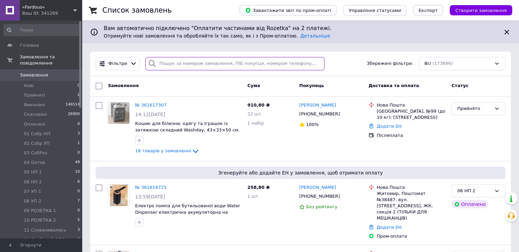
click at [169, 62] on input "search" at bounding box center [234, 63] width 179 height 13
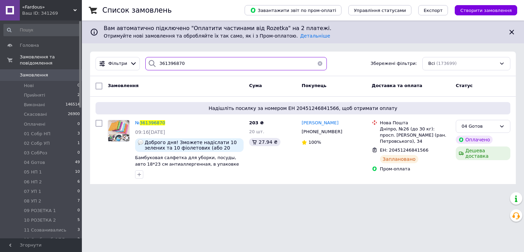
type input "361396870"
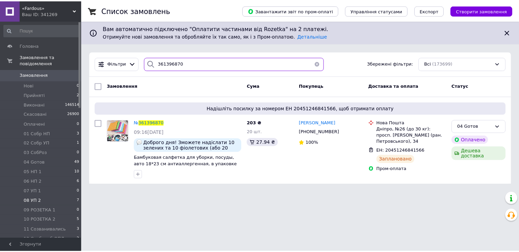
scroll to position [68, 0]
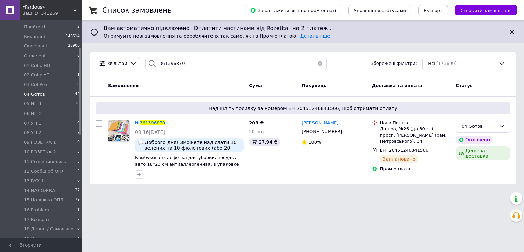
click at [49, 89] on li "04 Gотов 49" at bounding box center [42, 94] width 84 height 10
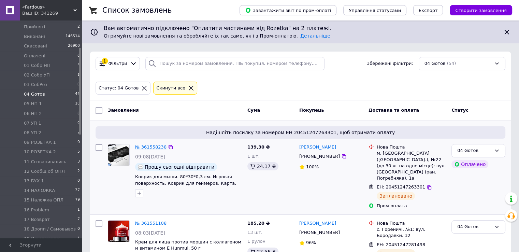
click at [153, 146] on link "№ 361558238" at bounding box center [150, 146] width 31 height 5
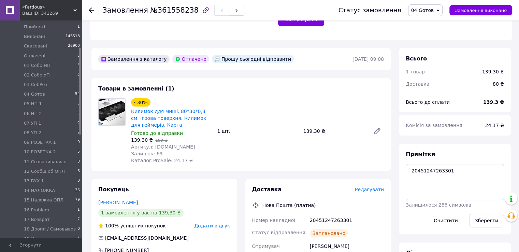
scroll to position [31, 0]
drag, startPoint x: 410, startPoint y: 168, endPoint x: 448, endPoint y: 173, distance: 39.2
click at [448, 173] on textarea "20451247263301" at bounding box center [455, 182] width 98 height 36
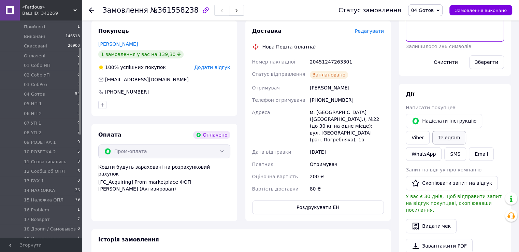
scroll to position [341, 0]
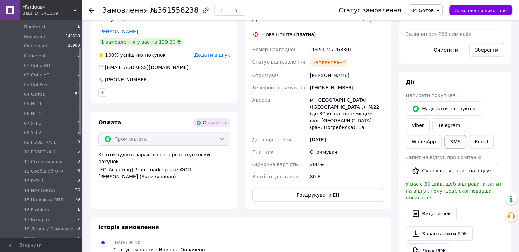
click at [466, 135] on button "SMS" at bounding box center [455, 142] width 22 height 14
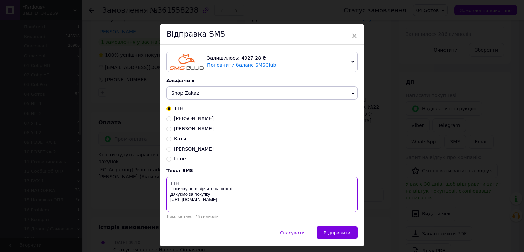
click at [194, 184] on textarea "ТТН Посилку перевіряйте на пошті. Дякуємо за покупку [URL][DOMAIN_NAME]" at bounding box center [262, 193] width 191 height 35
paste textarea "20451247263301"
type textarea "ТТН20451247263301 Посилку перевіряйте на пошті. Дякуємо за покупку [URL][DOMAIN…"
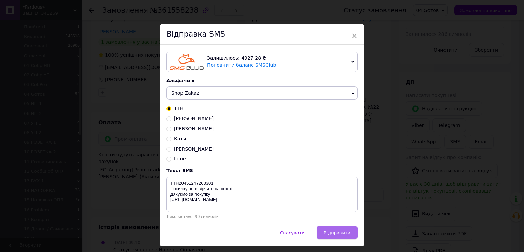
click at [328, 238] on button "Відправити" at bounding box center [337, 233] width 41 height 14
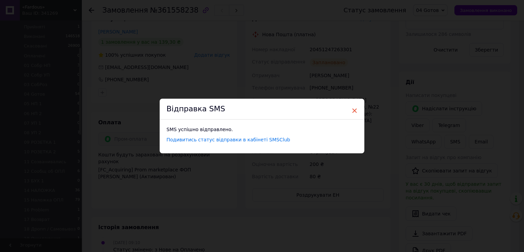
click at [353, 113] on span "×" at bounding box center [355, 111] width 6 height 12
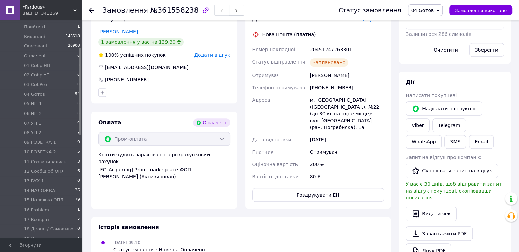
click at [234, 9] on icon "button" at bounding box center [236, 11] width 4 height 4
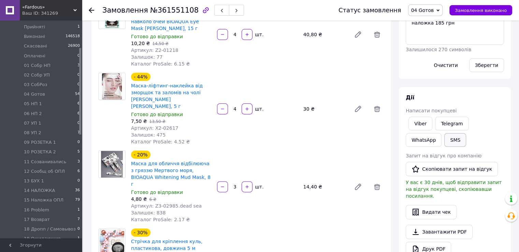
scroll to position [102, 0]
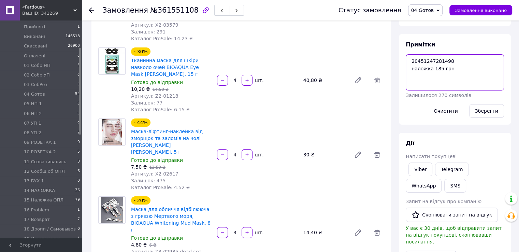
drag, startPoint x: 408, startPoint y: 57, endPoint x: 446, endPoint y: 62, distance: 39.2
click at [446, 62] on textarea "20451247281498 наложка 185 грн" at bounding box center [455, 72] width 98 height 36
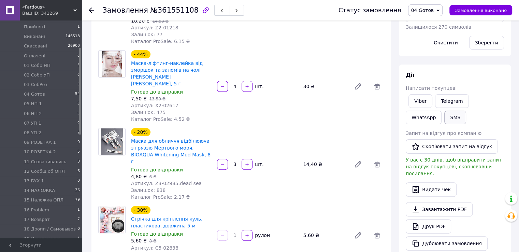
click at [444, 118] on button "SMS" at bounding box center [455, 118] width 22 height 14
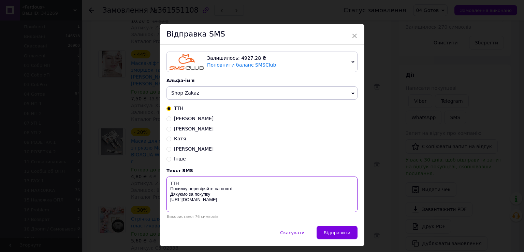
click at [185, 181] on textarea "ТТН Посилку перевіряйте на пошті. Дякуємо за покупку [URL][DOMAIN_NAME]" at bounding box center [262, 193] width 191 height 35
paste textarea "20451247281498"
type textarea "ТТН20451247281498 Посилку перевіряйте на пошті. Дякуємо за покупку [URL][DOMAIN…"
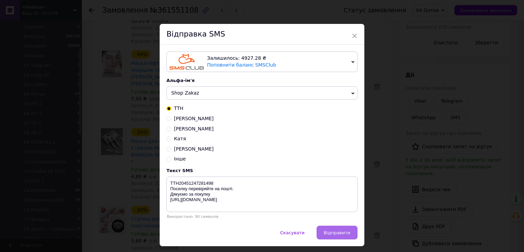
click at [332, 235] on span "Відправити" at bounding box center [337, 232] width 27 height 5
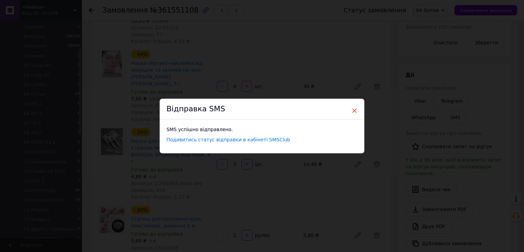
click at [354, 113] on span "×" at bounding box center [355, 111] width 6 height 12
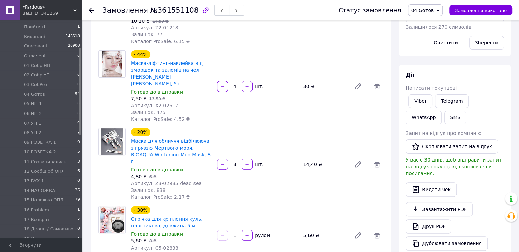
click at [229, 8] on button "button" at bounding box center [236, 10] width 15 height 11
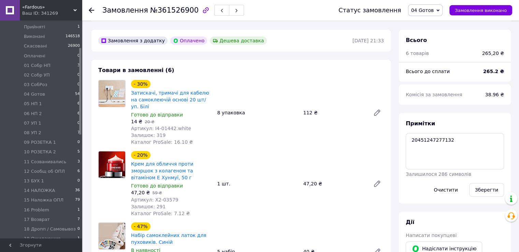
scroll to position [34, 0]
drag, startPoint x: 410, startPoint y: 136, endPoint x: 447, endPoint y: 141, distance: 37.9
click at [447, 141] on textarea "20451247277132" at bounding box center [455, 151] width 98 height 36
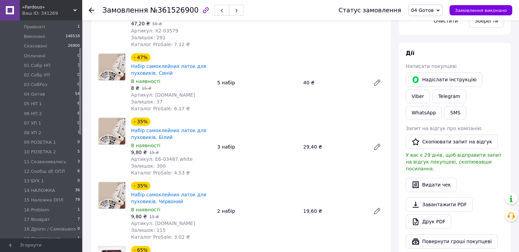
scroll to position [360, 0]
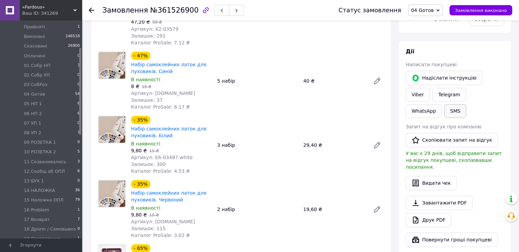
click at [466, 104] on button "SMS" at bounding box center [455, 111] width 22 height 14
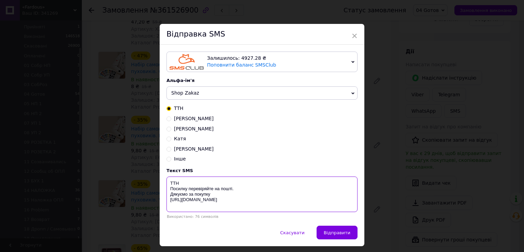
click at [188, 184] on textarea "ТТН Посилку перевіряйте на пошті. Дякуємо за покупку [URL][DOMAIN_NAME]" at bounding box center [262, 193] width 191 height 35
paste textarea "20451247277132"
type textarea "ТТН20451247277132 Посилку перевіряйте на пошті. Дякуємо за покупку [URL][DOMAIN…"
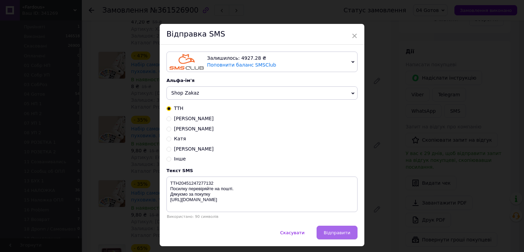
click at [325, 234] on button "Відправити" at bounding box center [337, 233] width 41 height 14
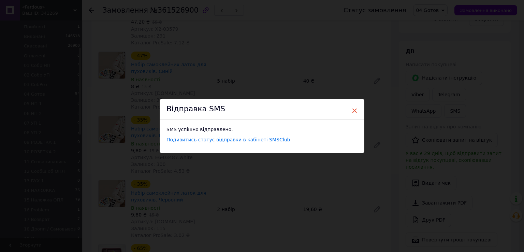
click at [352, 110] on span "×" at bounding box center [355, 111] width 6 height 12
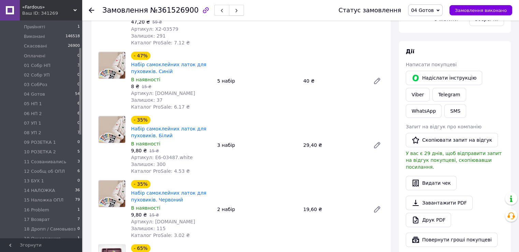
click at [229, 7] on button "button" at bounding box center [236, 10] width 15 height 11
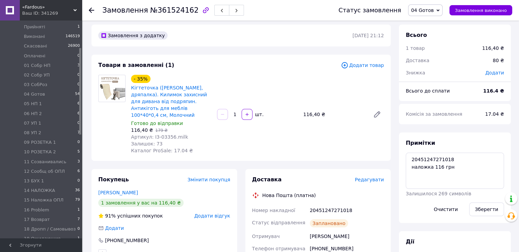
scroll to position [18, 0]
drag, startPoint x: 411, startPoint y: 165, endPoint x: 447, endPoint y: 170, distance: 36.6
click at [447, 170] on textarea "20451247271018 наложка 116 грн" at bounding box center [455, 171] width 98 height 36
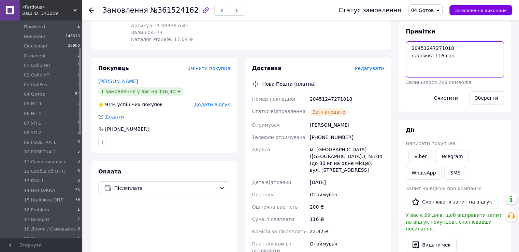
scroll to position [141, 0]
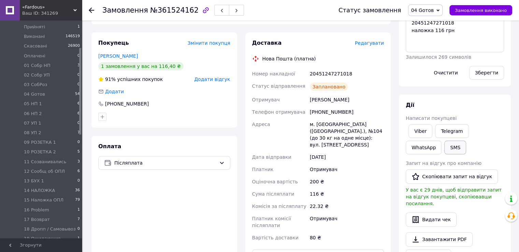
click at [444, 147] on button "SMS" at bounding box center [455, 148] width 22 height 14
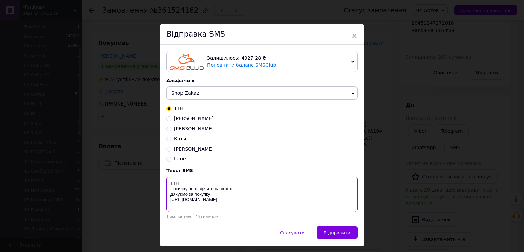
click at [183, 184] on textarea "ТТН Посилку перевіряйте на пошті. Дякуємо за покупку [URL][DOMAIN_NAME]" at bounding box center [262, 193] width 191 height 35
paste textarea "20451247271018"
type textarea "ТТН20451247271018 Посилку перевіряйте на пошті. Дякуємо за покупку [URL][DOMAIN…"
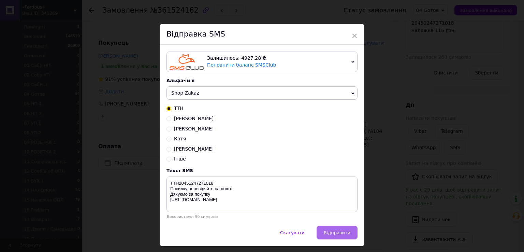
click at [343, 228] on button "Відправити" at bounding box center [337, 233] width 41 height 14
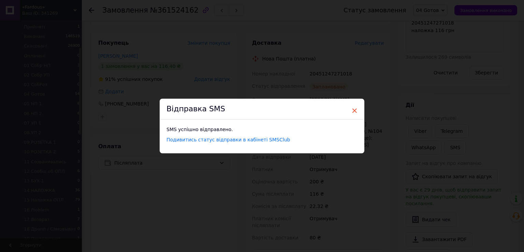
click at [352, 112] on span "×" at bounding box center [355, 111] width 6 height 12
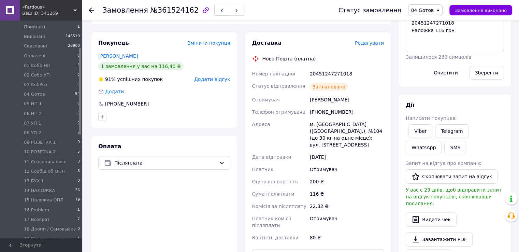
click at [234, 9] on icon "button" at bounding box center [236, 11] width 4 height 4
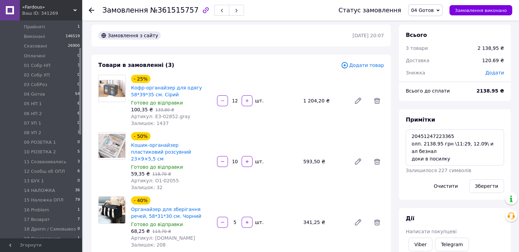
scroll to position [41, 0]
drag, startPoint x: 409, startPoint y: 134, endPoint x: 447, endPoint y: 137, distance: 37.7
click at [447, 137] on textarea "20451247223365 олп. 2138.95 грн \11:29, 12.09\ и ал безнал доки в посилку" at bounding box center [455, 147] width 98 height 36
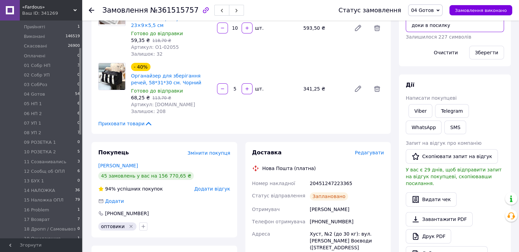
scroll to position [175, 0]
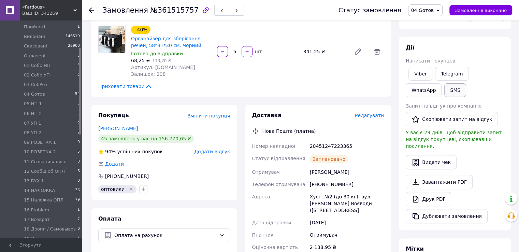
click at [444, 89] on button "SMS" at bounding box center [455, 90] width 22 height 14
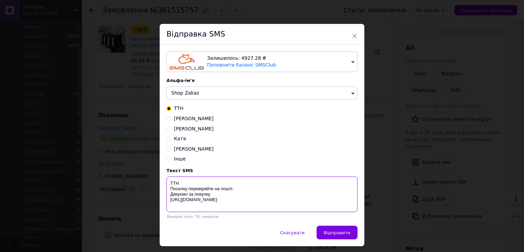
click at [186, 183] on textarea "ТТН Посилку перевіряйте на пошті. Дякуємо за покупку [URL][DOMAIN_NAME]" at bounding box center [262, 193] width 191 height 35
paste textarea "20451247223365"
type textarea "ТТН20451247223365 Посилку перевіряйте на пошті. Дякуємо за покупку [URL][DOMAIN…"
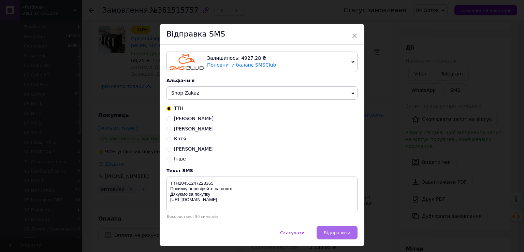
click at [333, 233] on span "Відправити" at bounding box center [337, 232] width 27 height 5
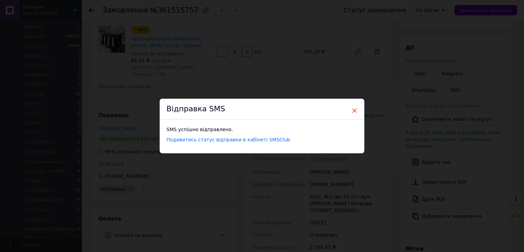
click at [353, 111] on span "×" at bounding box center [355, 111] width 6 height 12
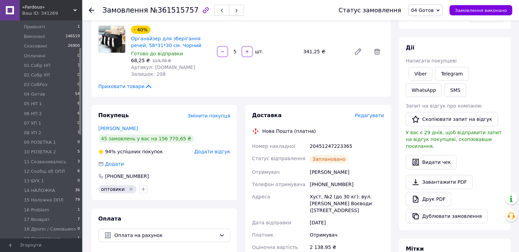
click at [234, 11] on icon "button" at bounding box center [236, 11] width 4 height 4
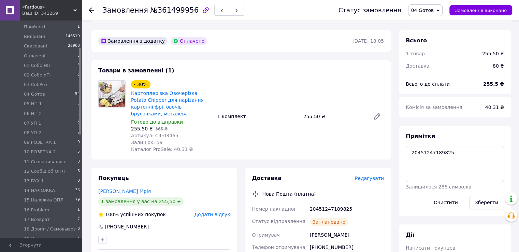
scroll to position [18, 0]
drag, startPoint x: 410, startPoint y: 148, endPoint x: 449, endPoint y: 153, distance: 39.3
click at [449, 153] on textarea "20451247189825" at bounding box center [455, 164] width 98 height 36
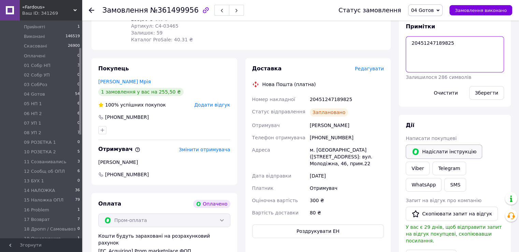
scroll to position [359, 0]
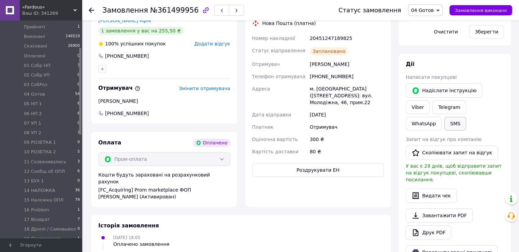
click at [466, 117] on button "SMS" at bounding box center [455, 124] width 22 height 14
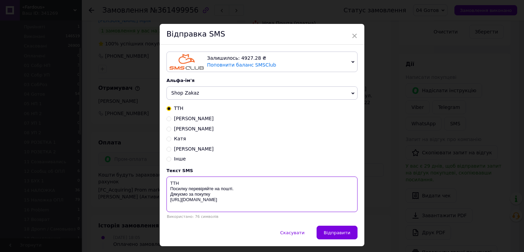
click at [202, 183] on textarea "ТТН Посилку перевіряйте на пошті. Дякуємо за покупку [URL][DOMAIN_NAME]" at bounding box center [262, 193] width 191 height 35
paste textarea "20451247189825"
type textarea "ТТН20451247189825 Посилку перевіряйте на пошті. Дякуємо за покупку [URL][DOMAIN…"
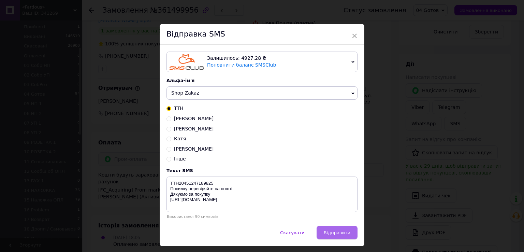
click at [346, 235] on span "Відправити" at bounding box center [337, 232] width 27 height 5
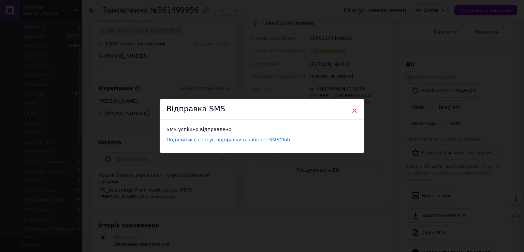
click at [353, 108] on span "×" at bounding box center [355, 111] width 6 height 12
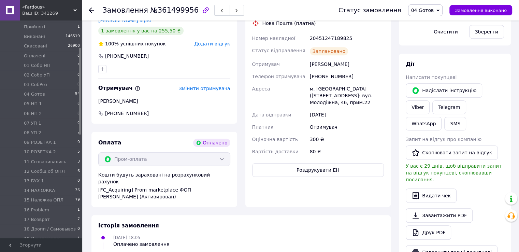
click at [229, 11] on button "button" at bounding box center [236, 10] width 15 height 11
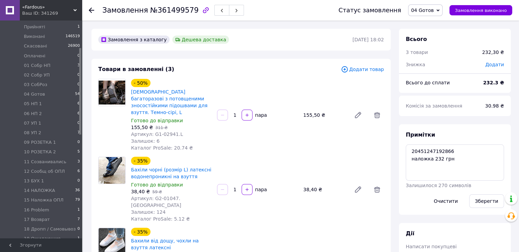
scroll to position [41, 0]
drag, startPoint x: 409, startPoint y: 152, endPoint x: 448, endPoint y: 151, distance: 39.3
click at [448, 151] on textarea "20451247192866 наложка 232 грн" at bounding box center [455, 162] width 98 height 36
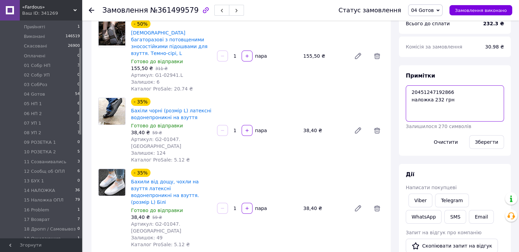
scroll to position [137, 0]
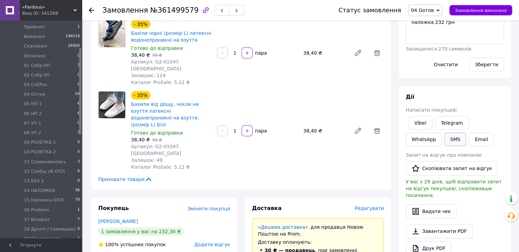
click at [444, 138] on button "SMS" at bounding box center [455, 139] width 22 height 14
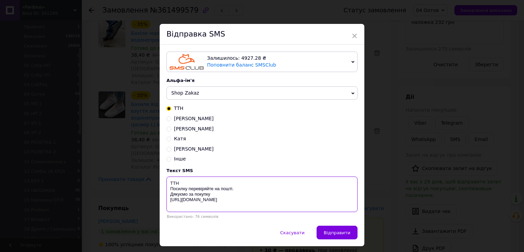
click at [211, 179] on textarea "ТТН Посилку перевіряйте на пошті. Дякуємо за покупку [URL][DOMAIN_NAME]" at bounding box center [262, 193] width 191 height 35
paste textarea "20451247192866"
type textarea "ТТН20451247192866 Посилку перевіряйте на пошті. Дякуємо за покупку [URL][DOMAIN…"
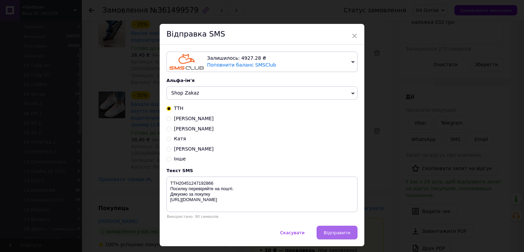
click at [333, 238] on button "Відправити" at bounding box center [337, 233] width 41 height 14
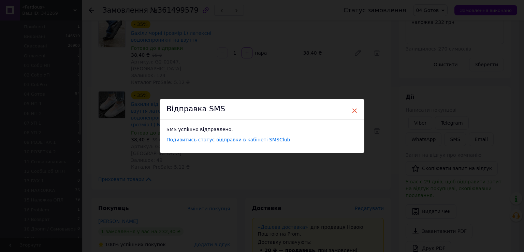
click at [352, 109] on span "×" at bounding box center [355, 111] width 6 height 12
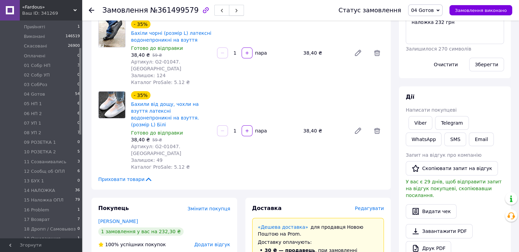
click at [229, 8] on button "button" at bounding box center [236, 10] width 15 height 11
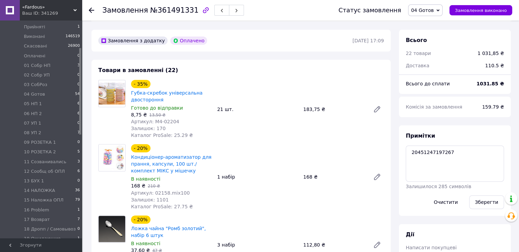
scroll to position [18, 0]
drag, startPoint x: 408, startPoint y: 155, endPoint x: 449, endPoint y: 158, distance: 41.1
click at [449, 158] on textarea "20451247197267" at bounding box center [455, 163] width 98 height 36
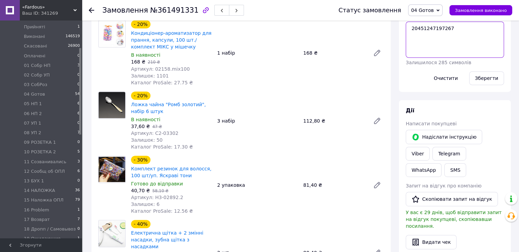
scroll to position [326, 0]
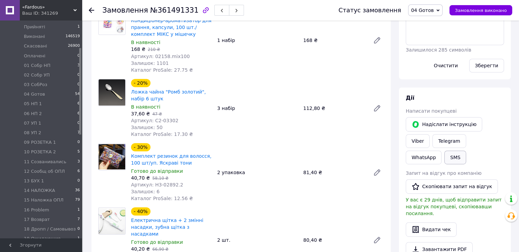
click at [466, 151] on button "SMS" at bounding box center [455, 158] width 22 height 14
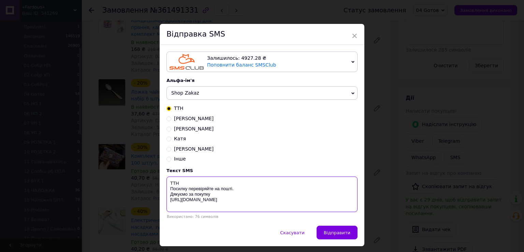
click at [191, 182] on textarea "ТТН Посилку перевіряйте на пошті. Дякуємо за покупку [URL][DOMAIN_NAME]" at bounding box center [262, 193] width 191 height 35
paste textarea "20451247197267"
type textarea "ТТН 20451247197267 Посилку перевіряйте на пошті. Дякуємо за покупку [URL][DOMAI…"
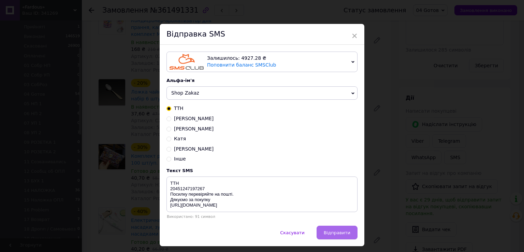
click at [336, 233] on span "Відправити" at bounding box center [337, 232] width 27 height 5
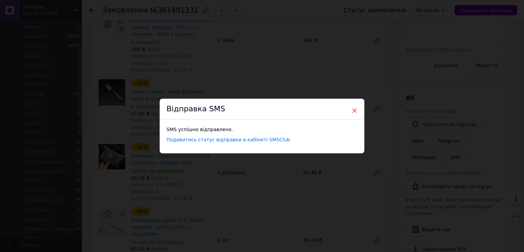
click at [353, 112] on span "×" at bounding box center [355, 111] width 6 height 12
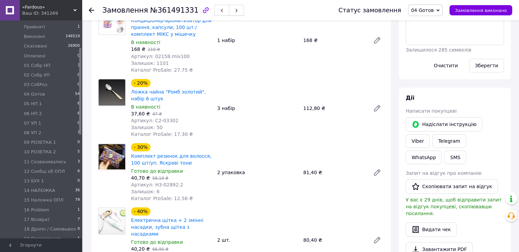
click at [229, 7] on button "button" at bounding box center [236, 10] width 15 height 11
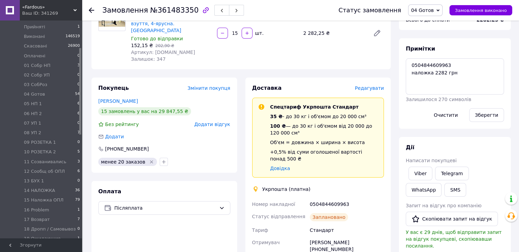
scroll to position [2, 0]
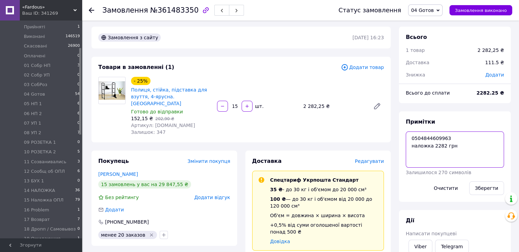
drag, startPoint x: 408, startPoint y: 136, endPoint x: 444, endPoint y: 138, distance: 35.9
click at [444, 138] on textarea "0504844609963 наложка 2282 грн" at bounding box center [455, 149] width 98 height 36
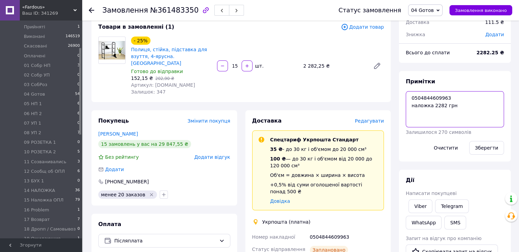
scroll to position [139, 0]
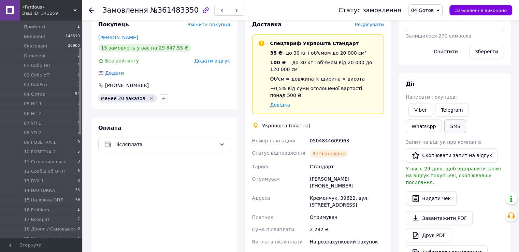
click at [444, 125] on button "SMS" at bounding box center [455, 126] width 22 height 14
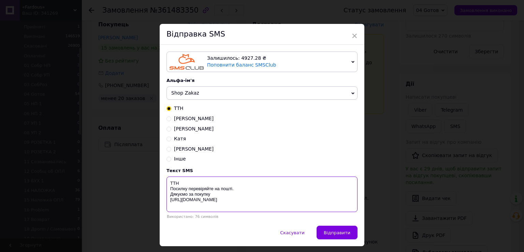
click at [180, 186] on textarea "ТТН Посилку перевіряйте на пошті. Дякуємо за покупку [URL][DOMAIN_NAME]" at bounding box center [262, 193] width 191 height 35
paste textarea "0504844609963"
type textarea "ТТН0504844609963 Посилку перевіряйте на пошті. Дякуємо за покупку [URL][DOMAIN_…"
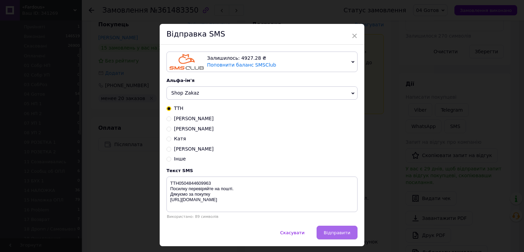
click at [331, 229] on button "Відправити" at bounding box center [337, 233] width 41 height 14
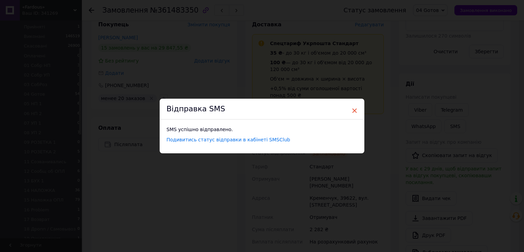
click at [353, 112] on span "×" at bounding box center [355, 111] width 6 height 12
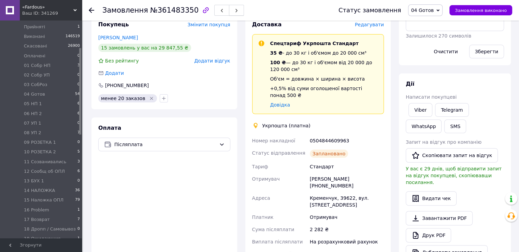
click at [229, 10] on button "button" at bounding box center [236, 10] width 15 height 11
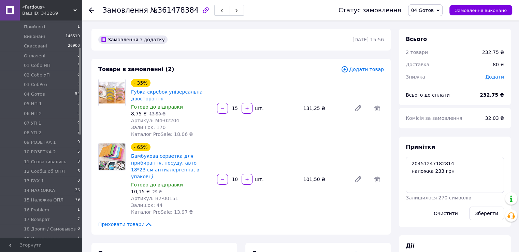
scroll to position [97, 0]
drag, startPoint x: 410, startPoint y: 162, endPoint x: 447, endPoint y: 163, distance: 37.6
click at [447, 163] on textarea "20451247182814 наложка 233 грн" at bounding box center [455, 175] width 98 height 36
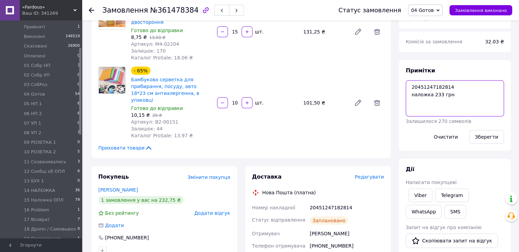
scroll to position [137, 0]
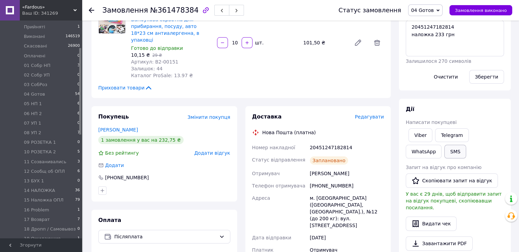
click at [444, 147] on button "SMS" at bounding box center [455, 152] width 22 height 14
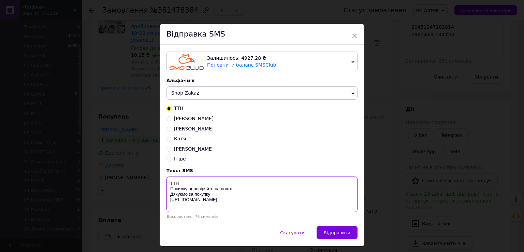
click at [195, 184] on textarea "ТТН Посилку перевіряйте на пошті. Дякуємо за покупку [URL][DOMAIN_NAME]" at bounding box center [262, 193] width 191 height 35
paste textarea "20451247182814"
type textarea "ТТН20451247182814 Посилку перевіряйте на пошті. Дякуємо за покупку [URL][DOMAIN…"
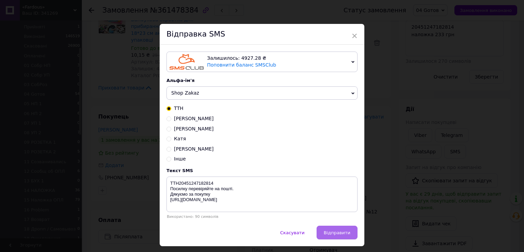
click at [338, 233] on span "Відправити" at bounding box center [337, 232] width 27 height 5
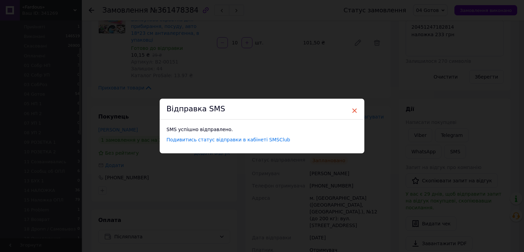
click at [354, 109] on span "×" at bounding box center [355, 111] width 6 height 12
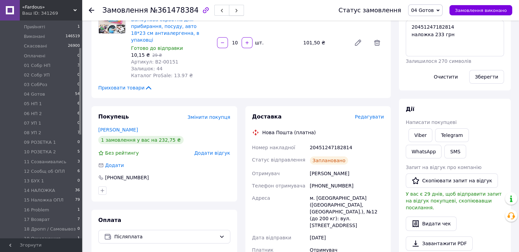
click at [234, 9] on span "button" at bounding box center [236, 10] width 4 height 5
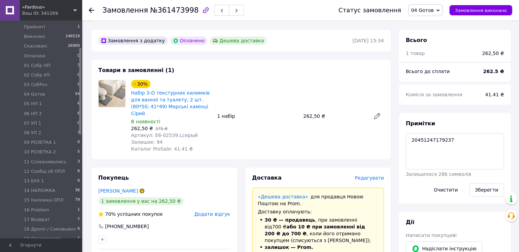
scroll to position [34, 0]
drag, startPoint x: 408, startPoint y: 141, endPoint x: 450, endPoint y: 142, distance: 42.0
click at [450, 142] on textarea "20451247179237" at bounding box center [455, 151] width 98 height 36
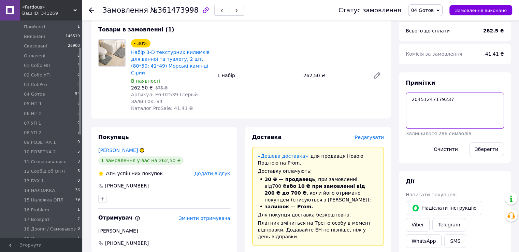
scroll to position [291, 0]
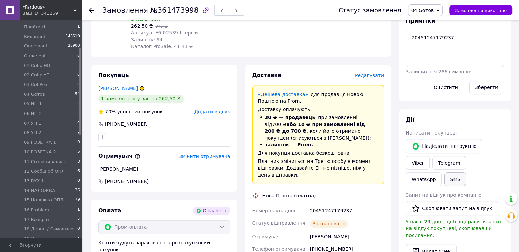
click at [466, 172] on button "SMS" at bounding box center [455, 179] width 22 height 14
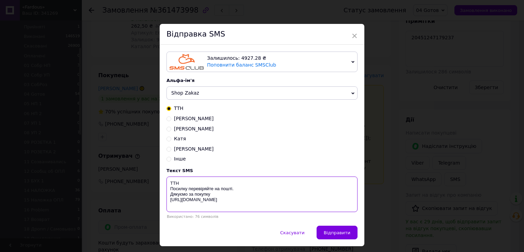
click at [183, 183] on textarea "ТТН Посилку перевіряйте на пошті. Дякуємо за покупку [URL][DOMAIN_NAME]" at bounding box center [262, 193] width 191 height 35
paste textarea "20451247179237"
type textarea "ТТН20451247179237 Посилку перевіряйте на пошті. Дякуємо за покупку [URL][DOMAIN…"
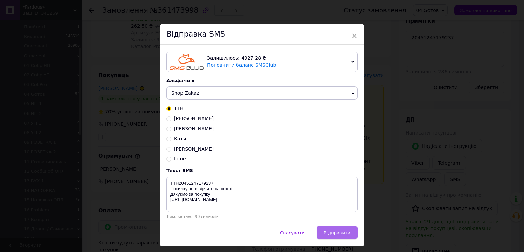
click at [345, 239] on button "Відправити" at bounding box center [337, 233] width 41 height 14
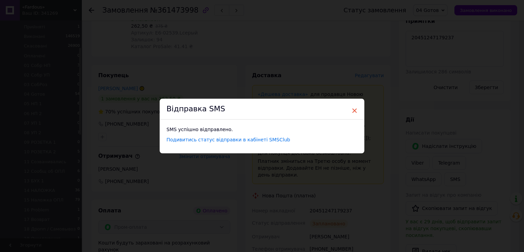
click at [352, 111] on span "×" at bounding box center [355, 111] width 6 height 12
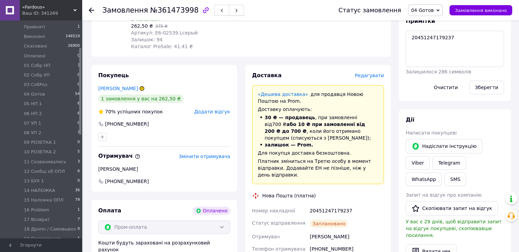
click at [234, 8] on span "button" at bounding box center [236, 10] width 4 height 5
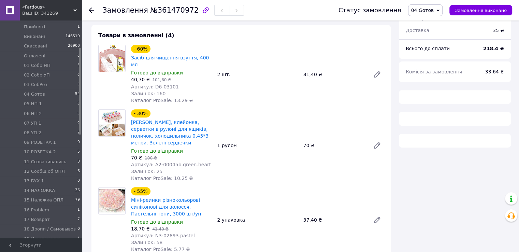
scroll to position [173, 0]
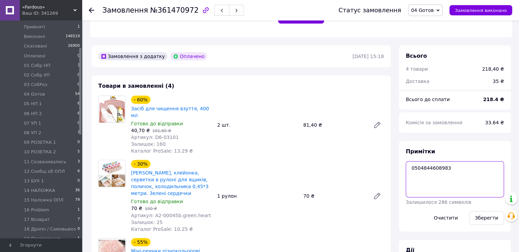
drag, startPoint x: 411, startPoint y: 176, endPoint x: 448, endPoint y: 176, distance: 37.2
click at [448, 176] on textarea "0504844608983" at bounding box center [455, 179] width 98 height 36
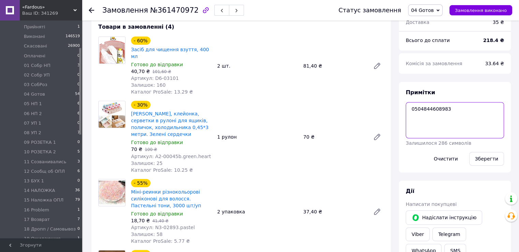
scroll to position [276, 0]
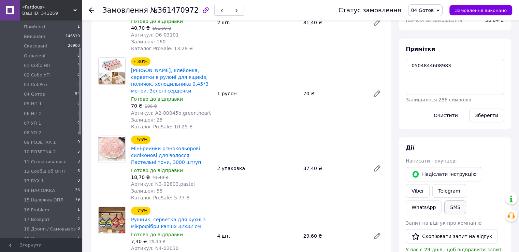
click at [466, 200] on button "SMS" at bounding box center [455, 207] width 22 height 14
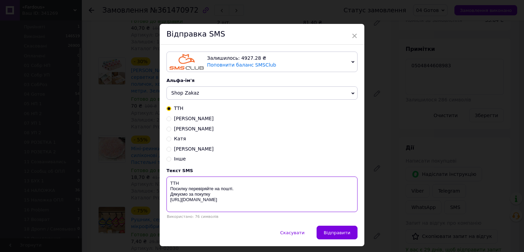
click at [198, 186] on textarea "ТТН Посилку перевіряйте на пошті. Дякуємо за покупку [URL][DOMAIN_NAME]" at bounding box center [262, 193] width 191 height 35
paste textarea "0504844608983"
type textarea "ТТН0504844608983 Посилку перевіряйте на пошті. Дякуємо за покупку [URL][DOMAIN_…"
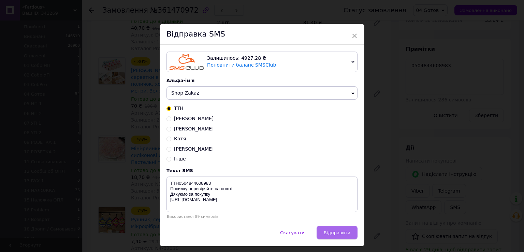
click at [334, 234] on span "Відправити" at bounding box center [337, 232] width 27 height 5
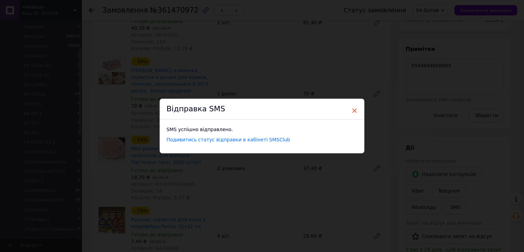
click at [355, 112] on span "×" at bounding box center [355, 111] width 6 height 12
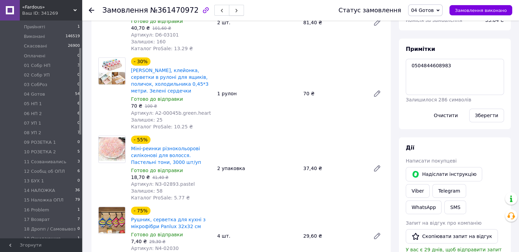
click at [234, 8] on span "button" at bounding box center [236, 10] width 4 height 5
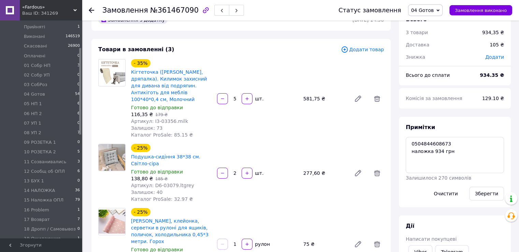
scroll to position [84, 0]
drag, startPoint x: 409, startPoint y: 148, endPoint x: 446, endPoint y: 149, distance: 36.9
click at [446, 149] on textarea "0504844608673 наложка 934 грн" at bounding box center [455, 155] width 98 height 36
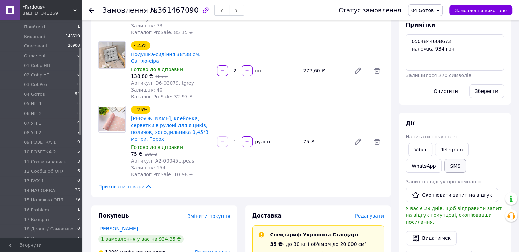
click at [444, 166] on button "SMS" at bounding box center [455, 166] width 22 height 14
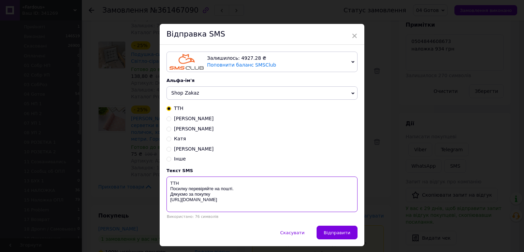
click at [201, 186] on textarea "ТТН Посилку перевіряйте на пошті. Дякуємо за покупку [URL][DOMAIN_NAME]" at bounding box center [262, 193] width 191 height 35
paste textarea "0504844608673"
type textarea "ТТН0504844608673 Посилку перевіряйте на пошті. Дякуємо за покупку [URL][DOMAIN_…"
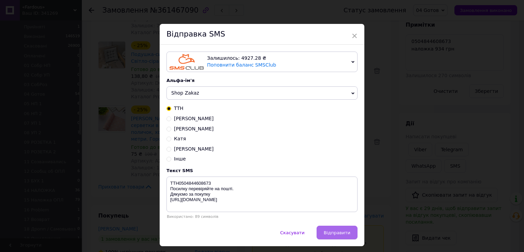
click at [336, 231] on span "Відправити" at bounding box center [337, 232] width 27 height 5
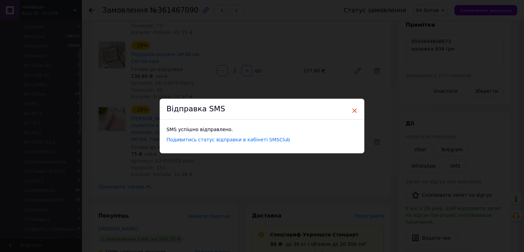
click at [355, 113] on span "×" at bounding box center [355, 111] width 6 height 12
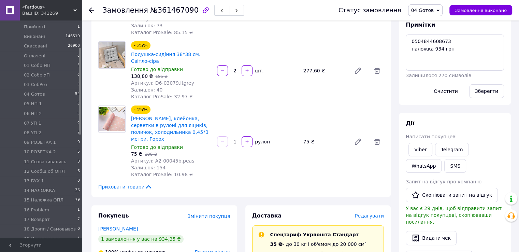
click at [234, 8] on span "button" at bounding box center [236, 10] width 4 height 5
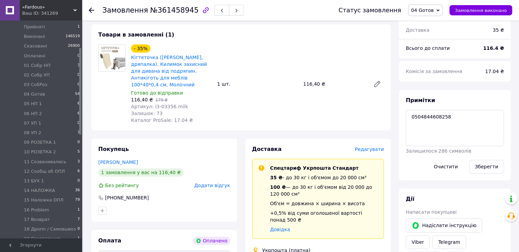
scroll to position [4, 0]
drag, startPoint x: 411, startPoint y: 120, endPoint x: 448, endPoint y: 124, distance: 37.4
click at [448, 124] on textarea "0504844608258" at bounding box center [455, 128] width 98 height 36
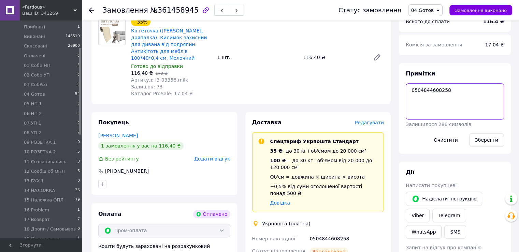
scroll to position [293, 0]
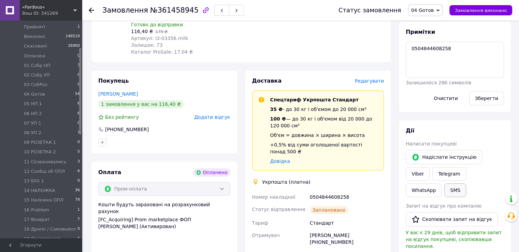
click at [466, 183] on button "SMS" at bounding box center [455, 190] width 22 height 14
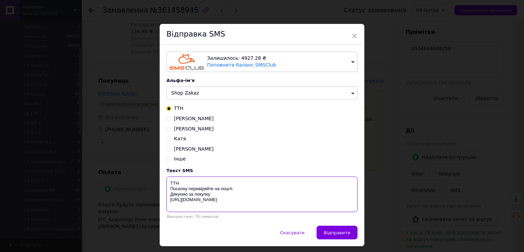
click at [196, 185] on textarea "ТТН Посилку перевіряйте на пошті. Дякуємо за покупку [URL][DOMAIN_NAME]" at bounding box center [262, 193] width 191 height 35
paste textarea "0504844608258"
type textarea "ТТН 0504844608258 Посилку перевіряйте на пошті. Дякуємо за покупку [URL][DOMAIN…"
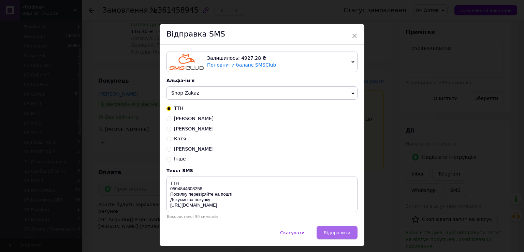
click at [325, 231] on button "Відправити" at bounding box center [337, 233] width 41 height 14
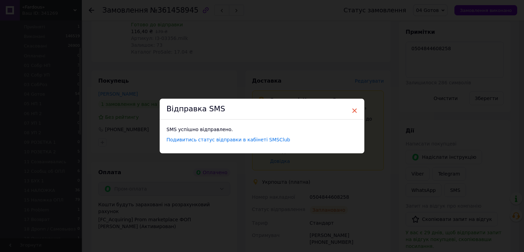
click at [353, 111] on span "×" at bounding box center [355, 111] width 6 height 12
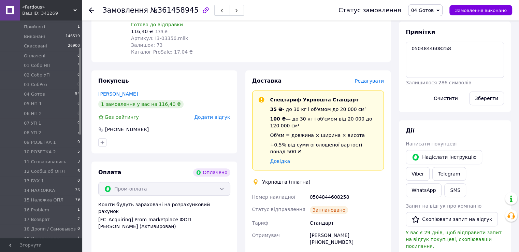
click at [234, 8] on span "button" at bounding box center [236, 10] width 4 height 5
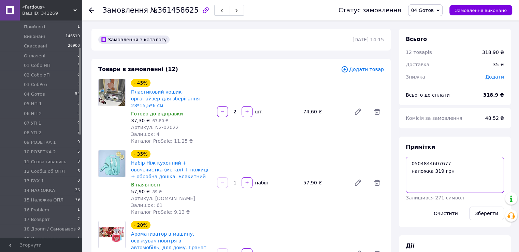
drag, startPoint x: 409, startPoint y: 161, endPoint x: 445, endPoint y: 164, distance: 36.0
click at [445, 164] on textarea "0504844607677 наложка 319 грн" at bounding box center [455, 175] width 98 height 36
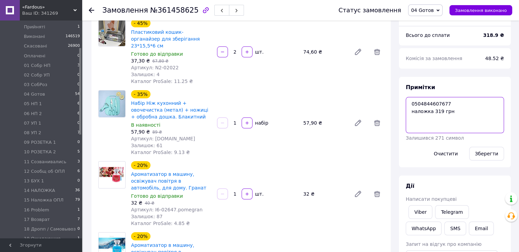
scroll to position [102, 0]
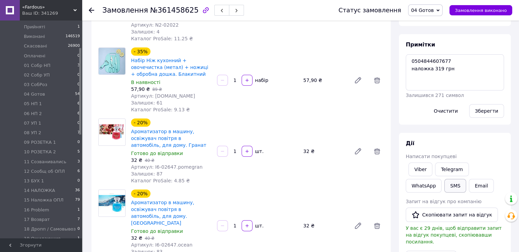
click at [444, 188] on button "SMS" at bounding box center [455, 186] width 22 height 14
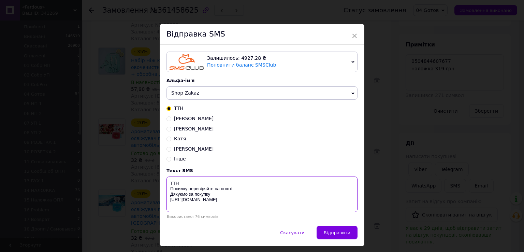
click at [206, 182] on textarea "ТТН Посилку перевіряйте на пошті. Дякуємо за покупку [URL][DOMAIN_NAME]" at bounding box center [262, 193] width 191 height 35
paste textarea "0504844607677"
type textarea "ТТН0504844607677 Посилку перевіряйте на пошті. Дякуємо за покупку [URL][DOMAIN_…"
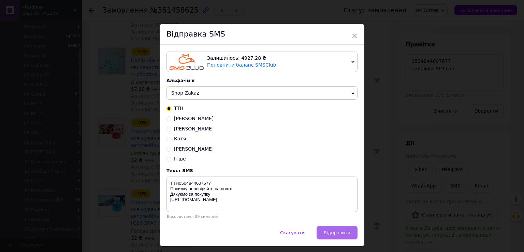
click at [328, 235] on span "Відправити" at bounding box center [337, 232] width 27 height 5
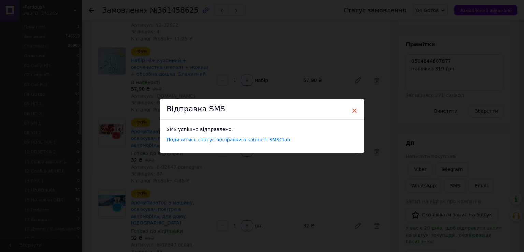
click at [353, 112] on span "×" at bounding box center [355, 111] width 6 height 12
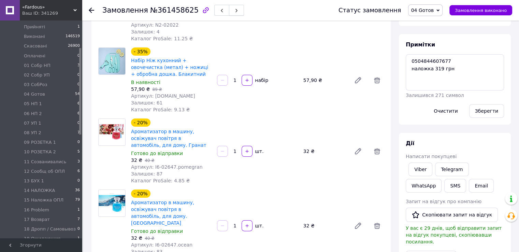
click at [234, 9] on icon "button" at bounding box center [236, 11] width 4 height 4
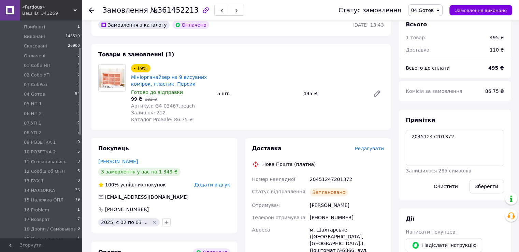
scroll to position [31, 0]
drag, startPoint x: 407, startPoint y: 141, endPoint x: 449, endPoint y: 147, distance: 42.8
click at [449, 147] on textarea "20451247201372" at bounding box center [455, 148] width 98 height 36
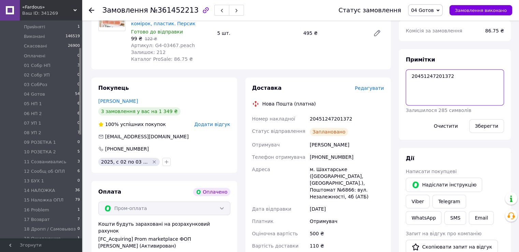
scroll to position [341, 0]
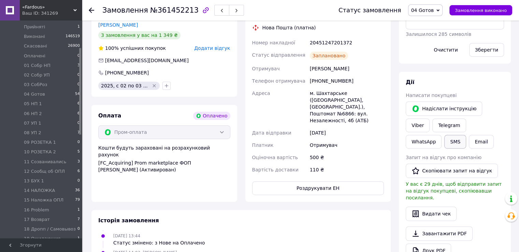
click at [466, 135] on button "SMS" at bounding box center [455, 142] width 22 height 14
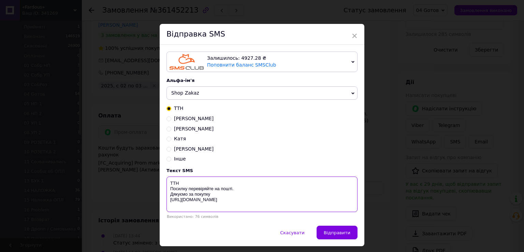
click at [203, 183] on textarea "ТТН Посилку перевіряйте на пошті. Дякуємо за покупку [URL][DOMAIN_NAME]" at bounding box center [262, 193] width 191 height 35
paste textarea "20451247201372"
type textarea "ТТН20451247201372 Посилку перевіряйте на пошті. Дякуємо за покупку [URL][DOMAIN…"
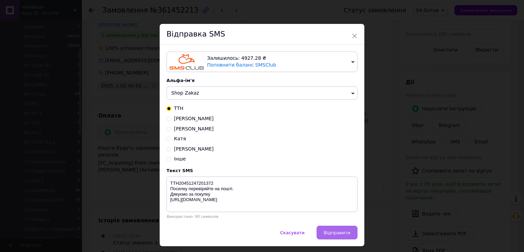
click at [344, 233] on span "Відправити" at bounding box center [337, 232] width 27 height 5
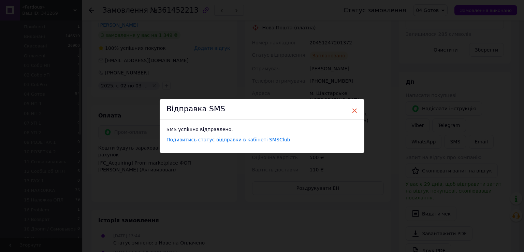
click at [353, 112] on span "×" at bounding box center [355, 111] width 6 height 12
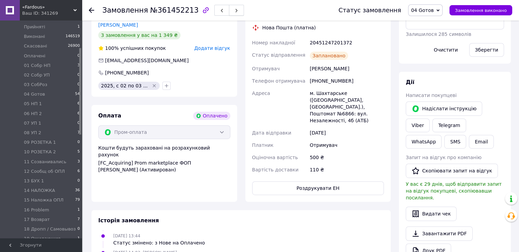
click at [234, 8] on span "button" at bounding box center [236, 10] width 4 height 5
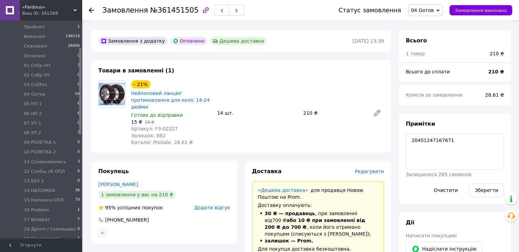
scroll to position [34, 0]
drag, startPoint x: 411, startPoint y: 144, endPoint x: 448, endPoint y: 148, distance: 37.4
click at [448, 148] on textarea "20451247167671" at bounding box center [455, 151] width 98 height 36
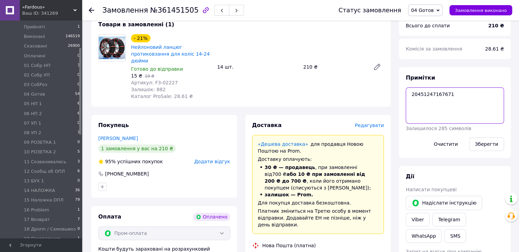
scroll to position [291, 0]
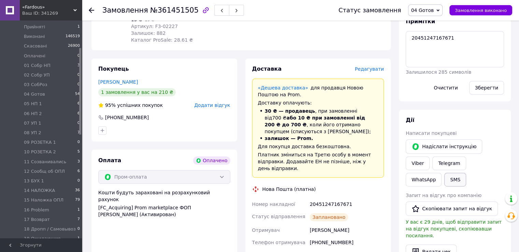
click at [466, 173] on button "SMS" at bounding box center [455, 180] width 22 height 14
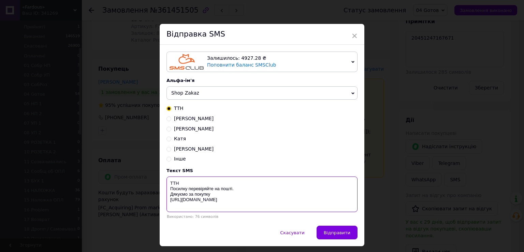
click at [204, 185] on textarea "ТТН Посилку перевіряйте на пошті. Дякуємо за покупку [URL][DOMAIN_NAME]" at bounding box center [262, 193] width 191 height 35
paste textarea "20451247167671"
type textarea "ТТН 20451247167671 Посилку перевіряйте на пошті. Дякуємо за покупку [URL][DOMAI…"
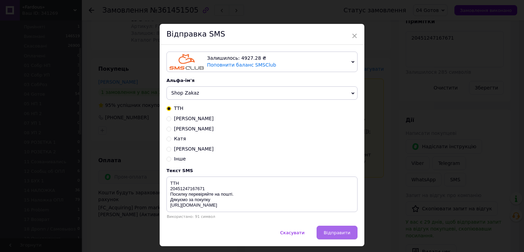
click at [338, 231] on span "Відправити" at bounding box center [337, 232] width 27 height 5
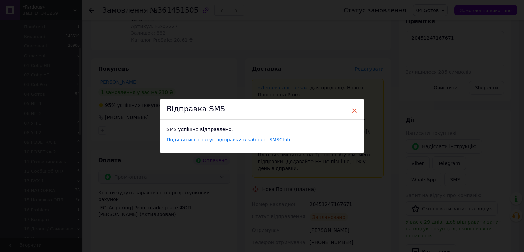
click at [352, 114] on span "×" at bounding box center [355, 111] width 6 height 12
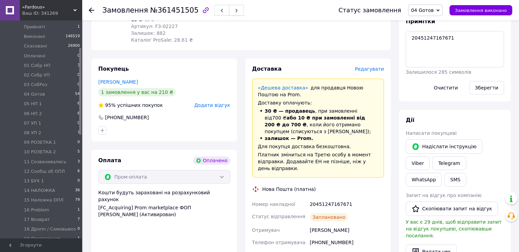
click at [229, 7] on button "button" at bounding box center [236, 10] width 15 height 11
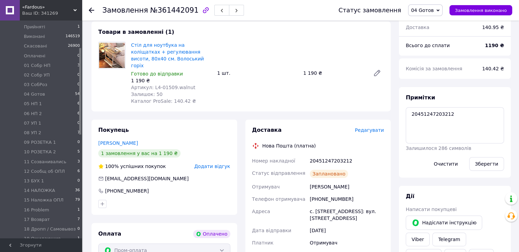
scroll to position [223, 0]
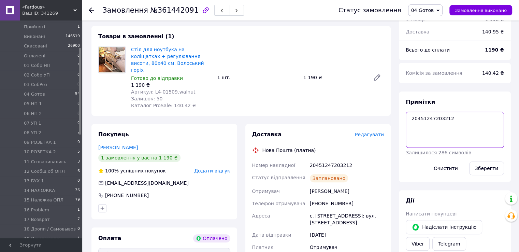
drag, startPoint x: 411, startPoint y: 117, endPoint x: 448, endPoint y: 118, distance: 37.2
click at [448, 118] on textarea "20451247203212" at bounding box center [455, 130] width 98 height 36
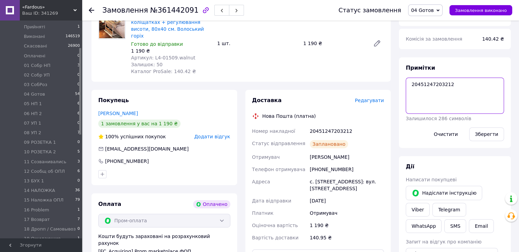
scroll to position [291, 0]
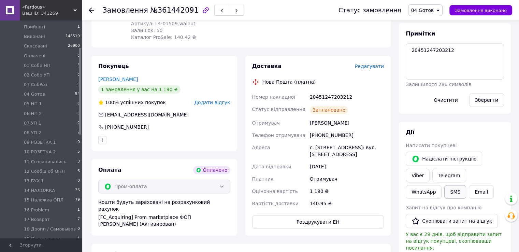
click at [466, 185] on button "SMS" at bounding box center [455, 192] width 22 height 14
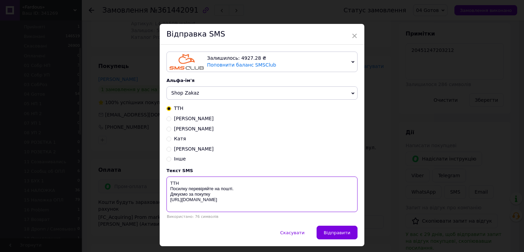
click at [195, 187] on textarea "ТТН Посилку перевіряйте на пошті. Дякуємо за покупку [URL][DOMAIN_NAME]" at bounding box center [262, 193] width 191 height 35
paste textarea "20451247203212"
type textarea "ТТН20451247203212 Посилку перевіряйте на пошті. Дякуємо за покупку [URL][DOMAIN…"
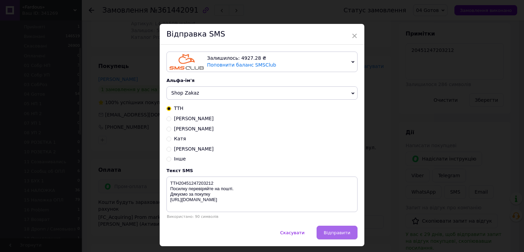
click at [331, 228] on button "Відправити" at bounding box center [337, 233] width 41 height 14
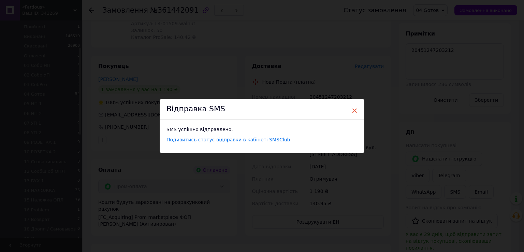
click at [355, 111] on span "×" at bounding box center [355, 111] width 6 height 12
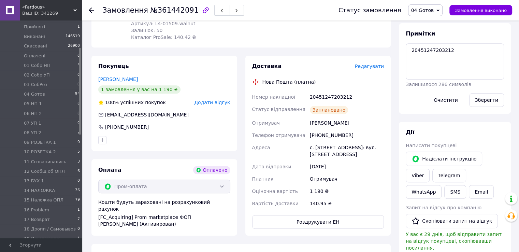
click at [229, 12] on button "button" at bounding box center [236, 10] width 15 height 11
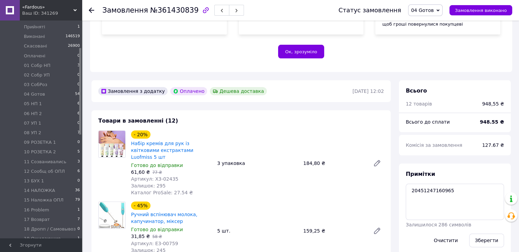
scroll to position [34, 0]
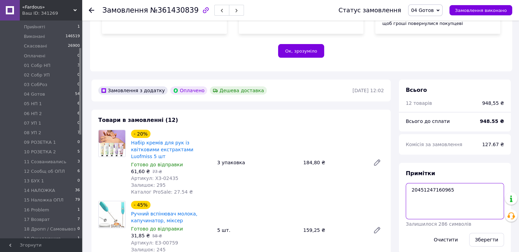
drag, startPoint x: 413, startPoint y: 190, endPoint x: 438, endPoint y: 190, distance: 24.9
click at [438, 190] on textarea "20451247160965" at bounding box center [455, 201] width 98 height 36
drag, startPoint x: 408, startPoint y: 189, endPoint x: 448, endPoint y: 194, distance: 40.6
click at [448, 194] on textarea "20451247160965" at bounding box center [455, 201] width 98 height 36
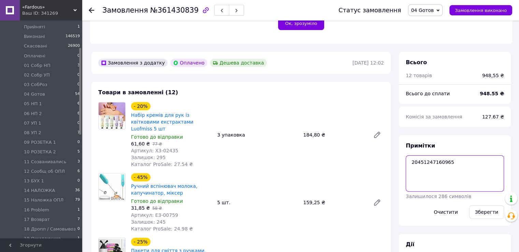
scroll to position [242, 0]
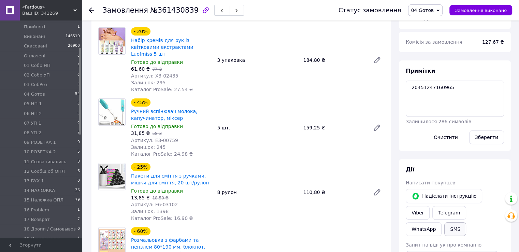
click at [466, 222] on button "SMS" at bounding box center [455, 229] width 22 height 14
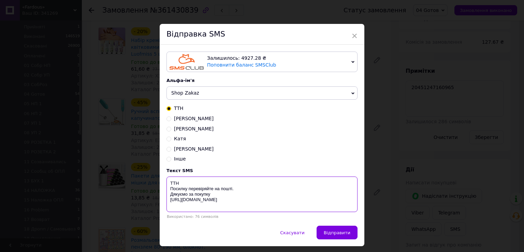
click at [205, 185] on textarea "ТТН Посилку перевіряйте на пошті. Дякуємо за покупку [URL][DOMAIN_NAME]" at bounding box center [262, 193] width 191 height 35
paste textarea "20451247160965"
type textarea "ТТН20451247160965 Посилку перевіряйте на пошті. Дякуємо за покупку [URL][DOMAIN…"
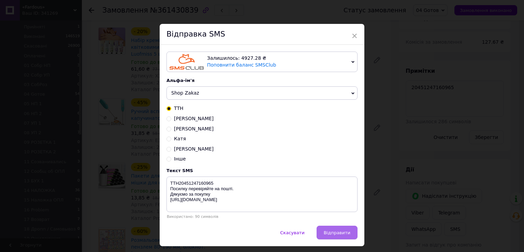
click at [329, 234] on span "Відправити" at bounding box center [337, 232] width 27 height 5
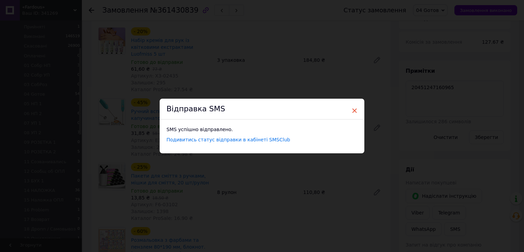
click at [355, 110] on span "×" at bounding box center [355, 111] width 6 height 12
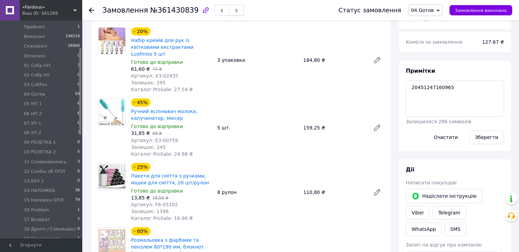
click at [229, 14] on button "button" at bounding box center [236, 10] width 15 height 11
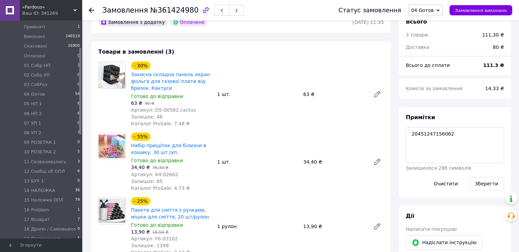
scroll to position [18, 0]
drag, startPoint x: 410, startPoint y: 132, endPoint x: 448, endPoint y: 139, distance: 39.1
click at [448, 139] on textarea "20451247156062" at bounding box center [455, 145] width 98 height 36
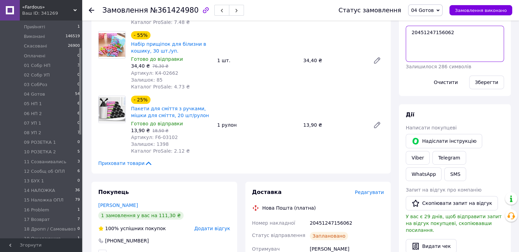
scroll to position [310, 0]
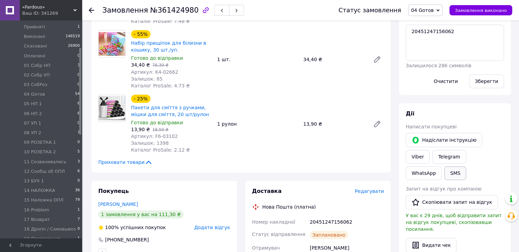
click at [466, 166] on button "SMS" at bounding box center [455, 173] width 22 height 14
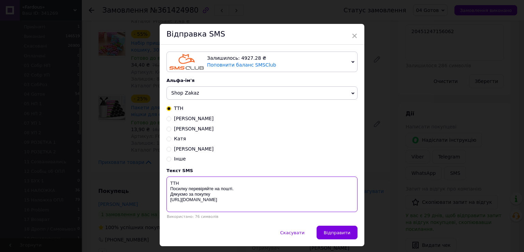
click at [189, 186] on textarea "ТТН Посилку перевіряйте на пошті. Дякуємо за покупку [URL][DOMAIN_NAME]" at bounding box center [262, 193] width 191 height 35
paste textarea "20451247156062"
type textarea "ТТН20451247156062 Посилку перевіряйте на пошті. Дякуємо за покупку [URL][DOMAIN…"
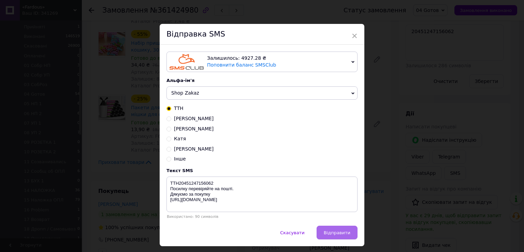
click at [347, 232] on span "Відправити" at bounding box center [337, 232] width 27 height 5
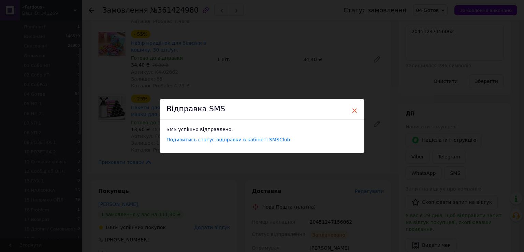
click at [354, 112] on span "×" at bounding box center [355, 111] width 6 height 12
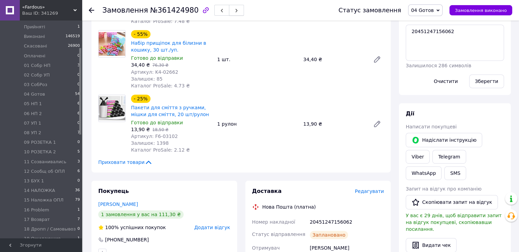
click at [229, 10] on button "button" at bounding box center [236, 10] width 15 height 11
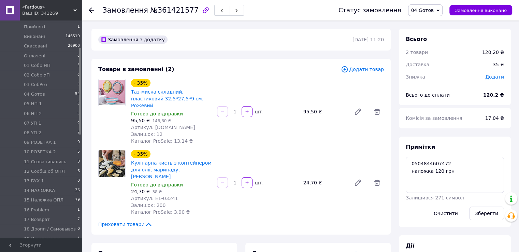
scroll to position [51, 0]
drag, startPoint x: 422, startPoint y: 166, endPoint x: 448, endPoint y: 165, distance: 26.3
click at [448, 165] on textarea "0504844607472 наложка 120 грн" at bounding box center [455, 175] width 98 height 36
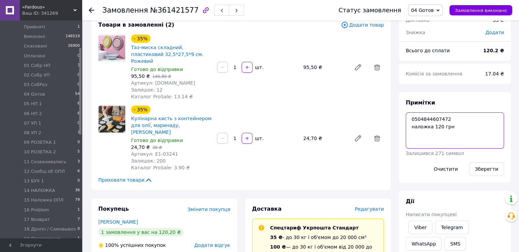
scroll to position [102, 0]
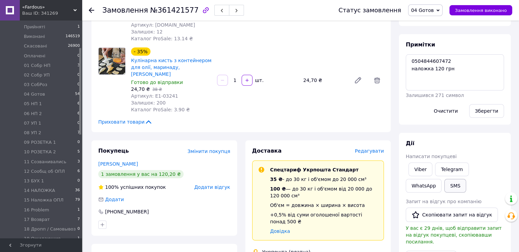
click at [444, 186] on button "SMS" at bounding box center [455, 186] width 22 height 14
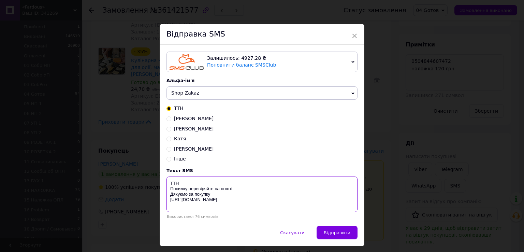
click at [210, 183] on textarea "ТТН Посилку перевіряйте на пошті. Дякуємо за покупку [URL][DOMAIN_NAME]" at bounding box center [262, 193] width 191 height 35
paste textarea "0504844607472"
type textarea "ТТН0504844607472 Посилку перевіряйте на пошті. Дякуємо за покупку [URL][DOMAIN_…"
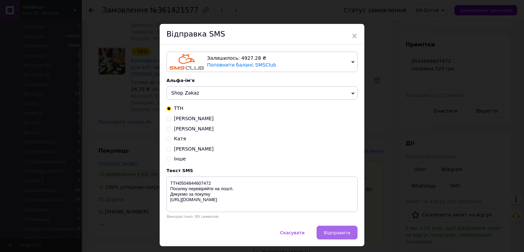
click at [339, 235] on span "Відправити" at bounding box center [337, 232] width 27 height 5
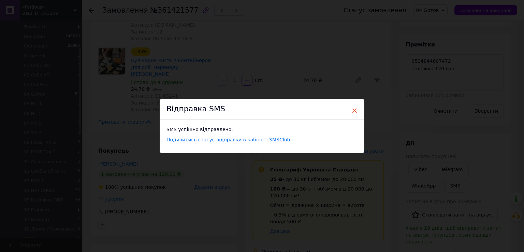
click at [352, 111] on span "×" at bounding box center [355, 111] width 6 height 12
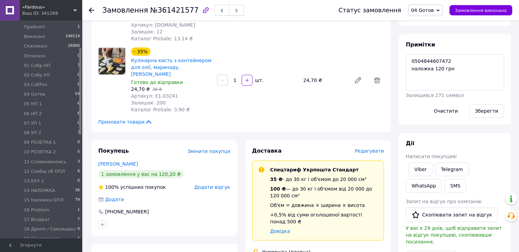
click at [234, 12] on icon "button" at bounding box center [236, 11] width 4 height 4
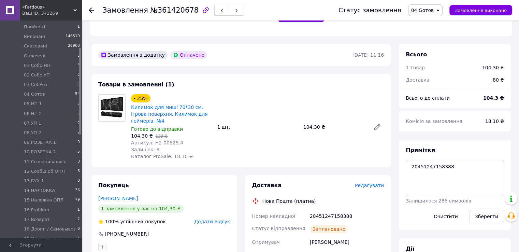
scroll to position [171, 0]
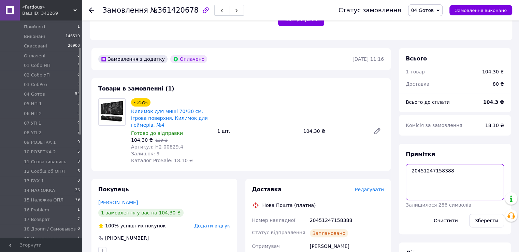
drag, startPoint x: 411, startPoint y: 168, endPoint x: 448, endPoint y: 172, distance: 37.1
click at [449, 172] on textarea "20451247158388" at bounding box center [455, 182] width 98 height 36
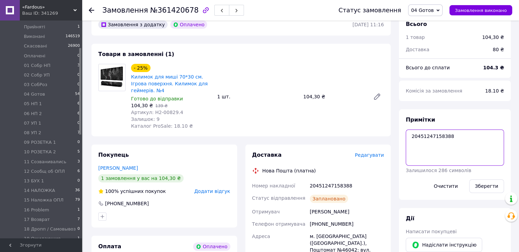
scroll to position [273, 0]
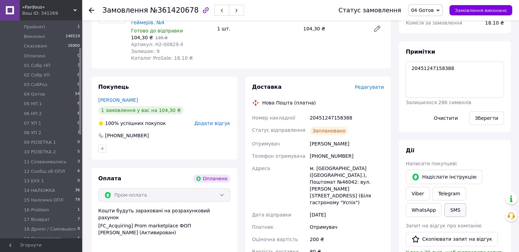
click at [466, 203] on button "SMS" at bounding box center [455, 210] width 22 height 14
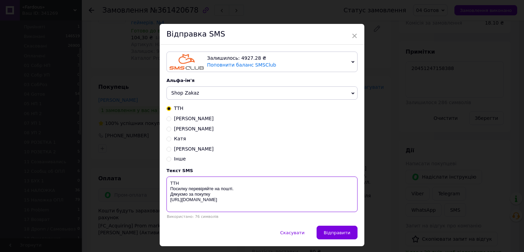
click at [200, 185] on textarea "ТТН Посилку перевіряйте на пошті. Дякуємо за покупку [URL][DOMAIN_NAME]" at bounding box center [262, 193] width 191 height 35
paste textarea "20451247158388"
type textarea "ТТН20451247158388 Посилку перевіряйте на пошті. Дякуємо за покупку [URL][DOMAIN…"
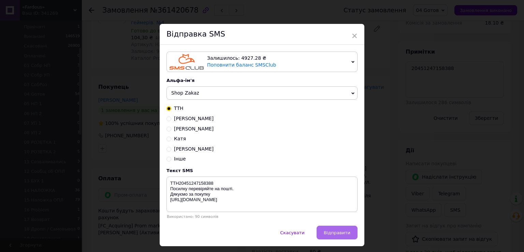
click at [330, 234] on span "Відправити" at bounding box center [337, 232] width 27 height 5
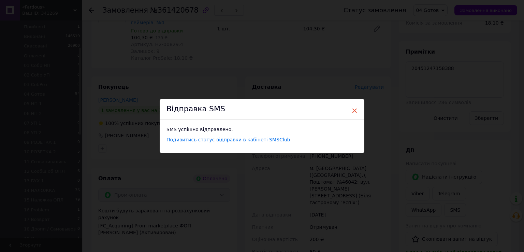
click at [354, 112] on span "×" at bounding box center [355, 111] width 6 height 12
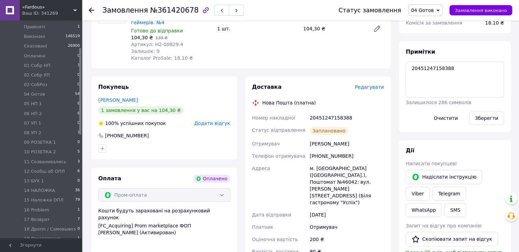
click at [234, 8] on span "button" at bounding box center [236, 10] width 4 height 5
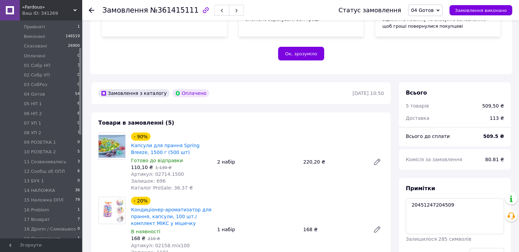
scroll to position [25, 0]
drag, startPoint x: 407, startPoint y: 215, endPoint x: 446, endPoint y: 214, distance: 38.9
click at [442, 215] on textarea "20451247204509" at bounding box center [455, 216] width 98 height 36
drag, startPoint x: 446, startPoint y: 214, endPoint x: 432, endPoint y: 214, distance: 13.7
click at [450, 215] on textarea "20451247204509" at bounding box center [455, 216] width 98 height 36
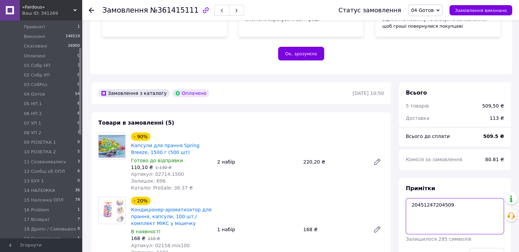
drag, startPoint x: 411, startPoint y: 211, endPoint x: 447, endPoint y: 213, distance: 35.9
click at [448, 213] on textarea "20451247204509" at bounding box center [455, 216] width 98 height 36
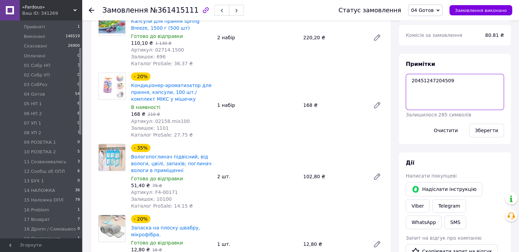
scroll to position [307, 0]
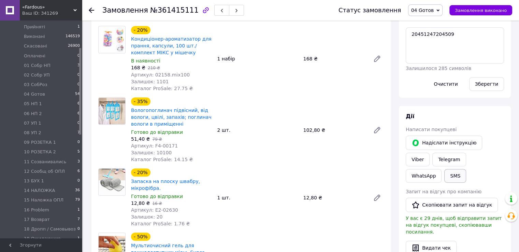
click at [466, 169] on button "SMS" at bounding box center [455, 176] width 22 height 14
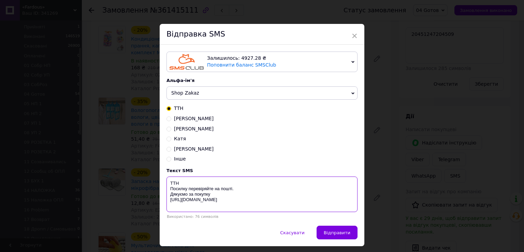
click at [210, 182] on textarea "ТТН Посилку перевіряйте на пошті. Дякуємо за покупку [URL][DOMAIN_NAME]" at bounding box center [262, 193] width 191 height 35
paste textarea "20451247204509"
type textarea "ТТН20451247204509 Посилку перевіряйте на пошті. Дякуємо за покупку [URL][DOMAIN…"
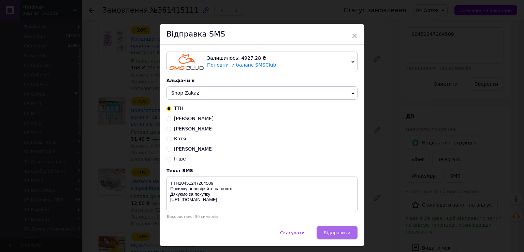
click at [323, 231] on button "Відправити" at bounding box center [337, 233] width 41 height 14
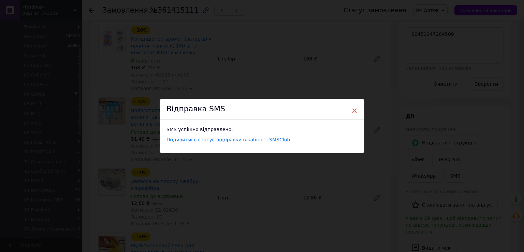
click at [353, 112] on span "×" at bounding box center [355, 111] width 6 height 12
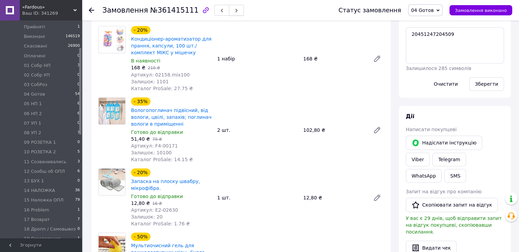
click at [234, 9] on icon "button" at bounding box center [236, 11] width 4 height 4
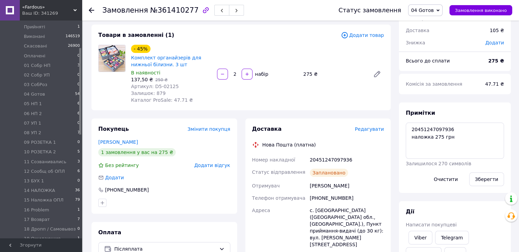
scroll to position [18, 0]
drag, startPoint x: 411, startPoint y: 127, endPoint x: 450, endPoint y: 132, distance: 39.9
click at [450, 132] on textarea "20451247097936 наложка 275 грн" at bounding box center [455, 141] width 98 height 36
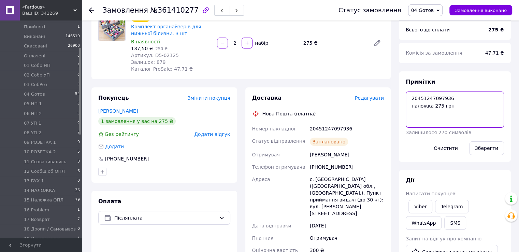
scroll to position [102, 0]
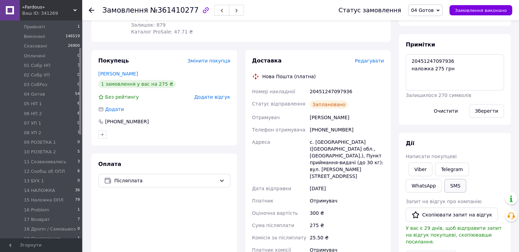
click at [444, 185] on button "SMS" at bounding box center [455, 186] width 22 height 14
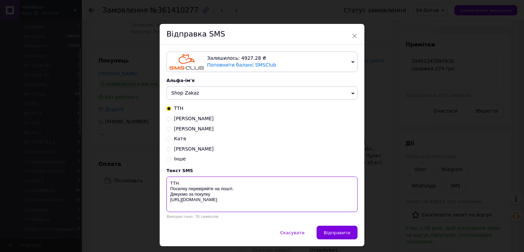
click at [198, 182] on textarea "ТТН Посилку перевіряйте на пошті. Дякуємо за покупку [URL][DOMAIN_NAME]" at bounding box center [262, 193] width 191 height 35
paste textarea "20451247097936"
type textarea "ТТН20451247097936 Посилку перевіряйте на пошті. Дякуємо за покупку [URL][DOMAIN…"
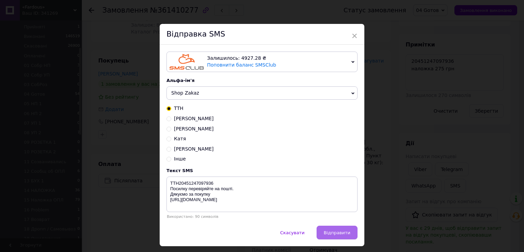
click at [326, 231] on button "Відправити" at bounding box center [337, 233] width 41 height 14
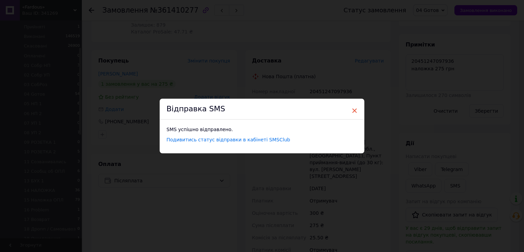
click at [352, 110] on span "×" at bounding box center [355, 111] width 6 height 12
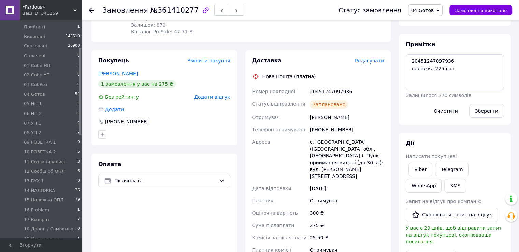
click at [229, 10] on button "button" at bounding box center [236, 10] width 15 height 11
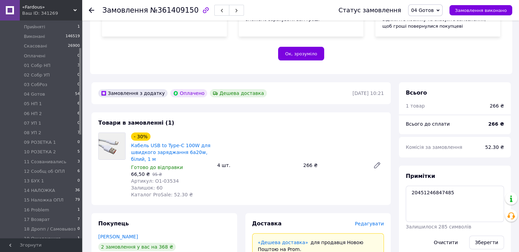
scroll to position [41, 0]
drag, startPoint x: 410, startPoint y: 196, endPoint x: 447, endPoint y: 201, distance: 37.2
click at [447, 201] on textarea "20451246847485" at bounding box center [455, 204] width 98 height 36
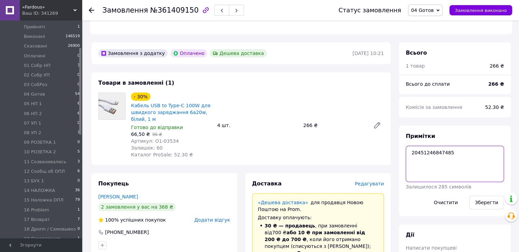
scroll to position [239, 0]
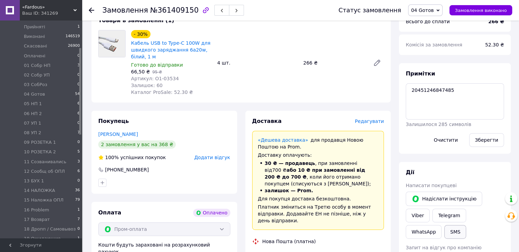
click at [466, 225] on button "SMS" at bounding box center [455, 232] width 22 height 14
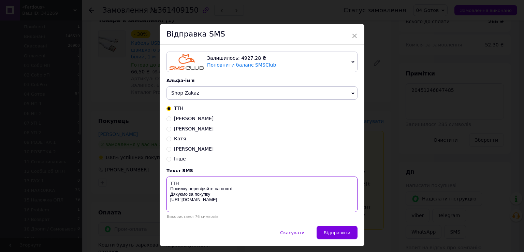
click at [196, 183] on textarea "ТТН Посилку перевіряйте на пошті. Дякуємо за покупку [URL][DOMAIN_NAME]" at bounding box center [262, 193] width 191 height 35
paste textarea "20451246847485"
type textarea "ТТН 20451246847485 Посилку перевіряйте на пошті. Дякуємо за покупку [URL][DOMAI…"
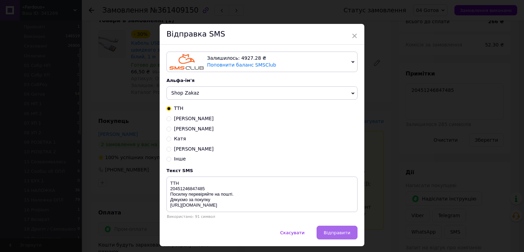
click at [322, 232] on button "Відправити" at bounding box center [337, 233] width 41 height 14
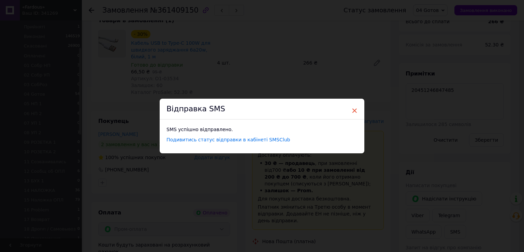
click at [356, 111] on span "×" at bounding box center [355, 111] width 6 height 12
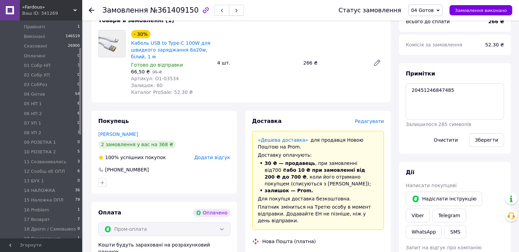
click at [234, 10] on icon "button" at bounding box center [236, 11] width 4 height 4
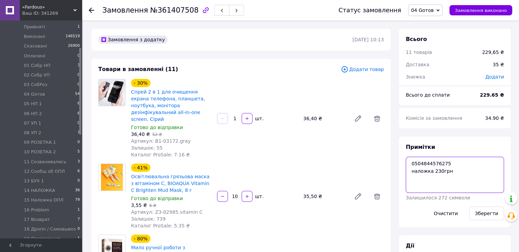
drag, startPoint x: 409, startPoint y: 163, endPoint x: 445, endPoint y: 163, distance: 35.8
click at [445, 163] on textarea "0504844576275 наложка 230грн" at bounding box center [455, 175] width 98 height 36
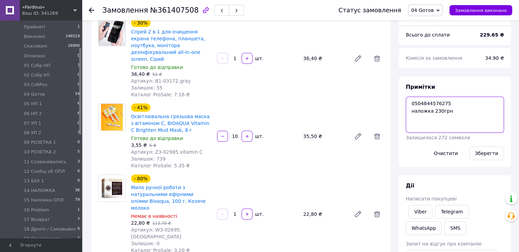
scroll to position [102, 0]
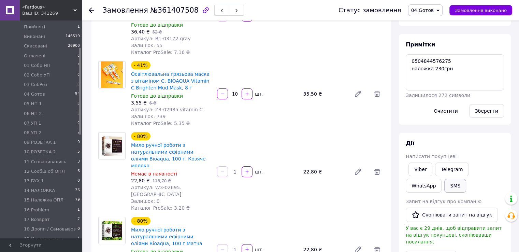
click at [444, 182] on button "SMS" at bounding box center [455, 186] width 22 height 14
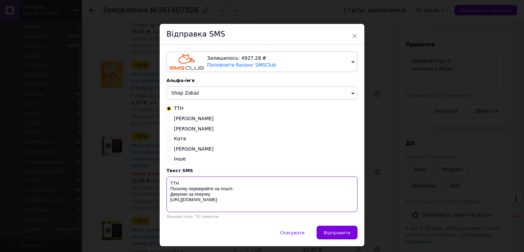
click at [183, 185] on textarea "ТТН Посилку перевіряйте на пошті. Дякуємо за покупку [URL][DOMAIN_NAME]" at bounding box center [262, 193] width 191 height 35
paste textarea "0504844576275"
type textarea "ТТН0504844576275 Посилку перевіряйте на пошті. Дякуємо за покупку [URL][DOMAIN_…"
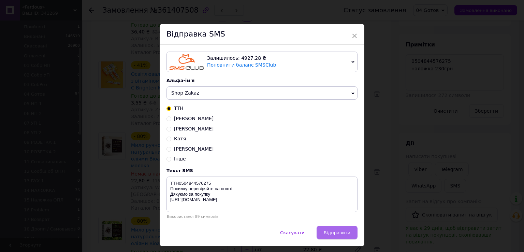
click at [344, 235] on span "Відправити" at bounding box center [337, 232] width 27 height 5
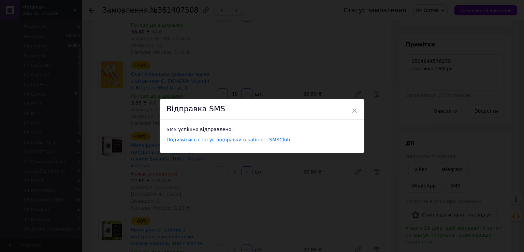
click at [353, 110] on span "×" at bounding box center [355, 111] width 6 height 12
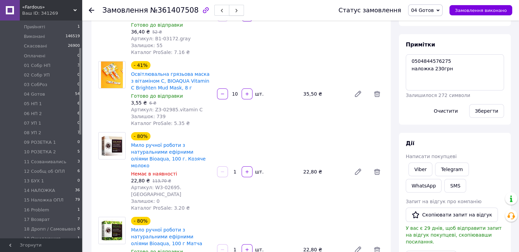
click at [234, 8] on span "button" at bounding box center [236, 10] width 4 height 5
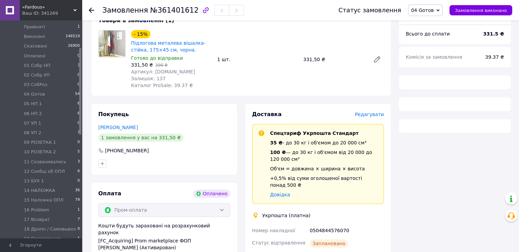
scroll to position [223, 0]
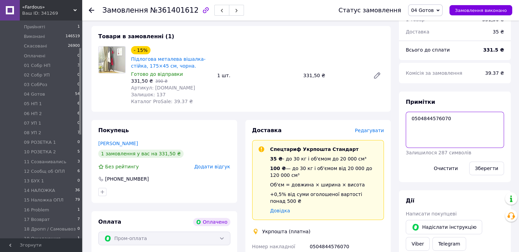
drag, startPoint x: 408, startPoint y: 117, endPoint x: 446, endPoint y: 121, distance: 38.4
click at [446, 121] on textarea "0504844576070" at bounding box center [455, 130] width 98 height 36
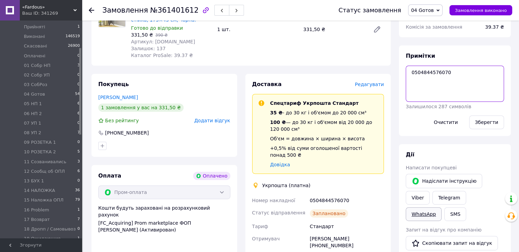
scroll to position [325, 0]
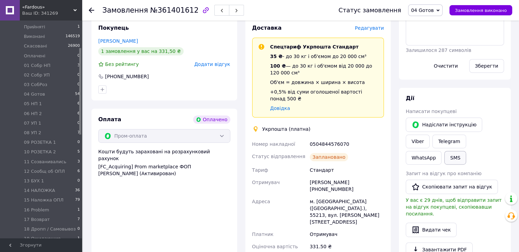
click at [466, 151] on button "SMS" at bounding box center [455, 158] width 22 height 14
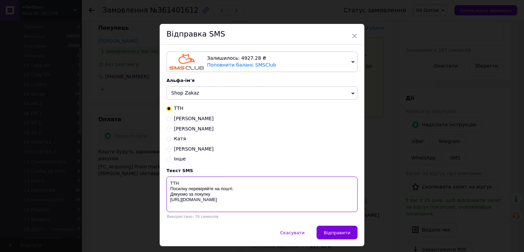
click at [205, 182] on textarea "ТТН Посилку перевіряйте на пошті. Дякуємо за покупку [URL][DOMAIN_NAME]" at bounding box center [262, 193] width 191 height 35
paste textarea "0504844576070"
type textarea "ТТН0504844576070 Посилку перевіряйте на пошті. Дякуємо за покупку [URL][DOMAIN_…"
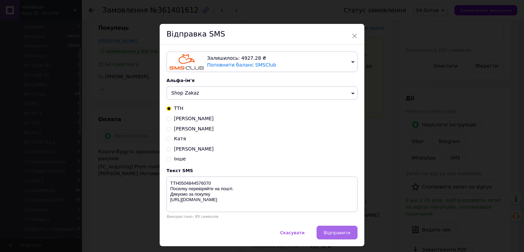
click at [330, 234] on span "Відправити" at bounding box center [337, 232] width 27 height 5
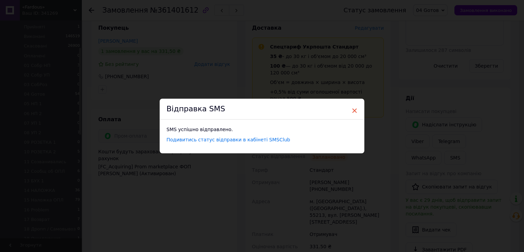
click at [353, 112] on span "×" at bounding box center [355, 111] width 6 height 12
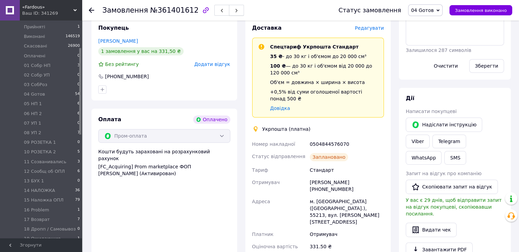
click at [229, 9] on button "button" at bounding box center [236, 10] width 15 height 11
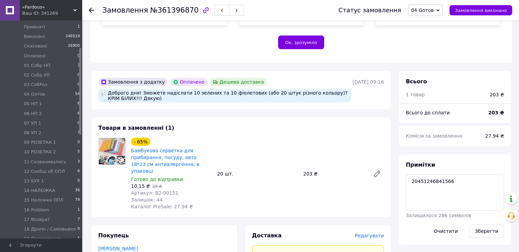
scroll to position [185, 0]
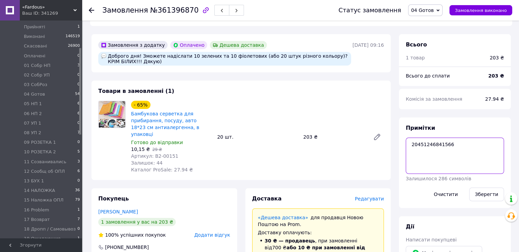
drag, startPoint x: 408, startPoint y: 144, endPoint x: 452, endPoint y: 147, distance: 43.4
click at [452, 147] on textarea "20451246841566" at bounding box center [455, 156] width 98 height 36
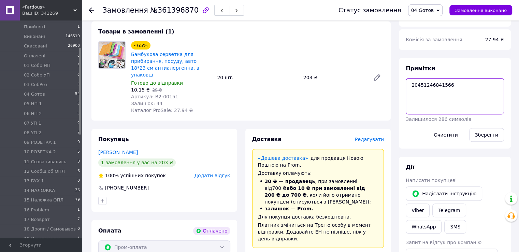
scroll to position [287, 0]
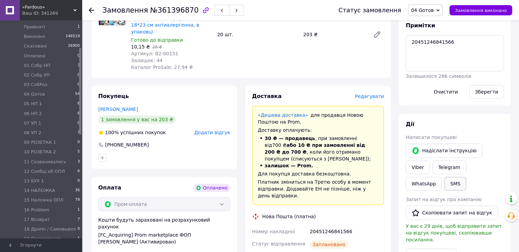
click at [466, 177] on button "SMS" at bounding box center [455, 184] width 22 height 14
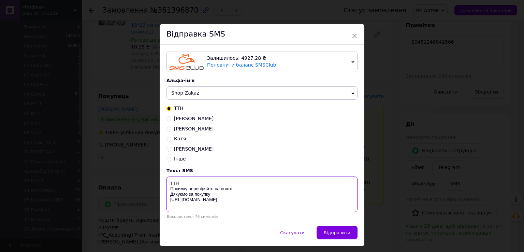
click at [212, 181] on textarea "ТТН Посилку перевіряйте на пошті. Дякуємо за покупку [URL][DOMAIN_NAME]" at bounding box center [262, 193] width 191 height 35
paste textarea "20451246841566"
type textarea "ТТН20451246841566 Посилку перевіряйте на пошті. Дякуємо за покупку [URL][DOMAIN…"
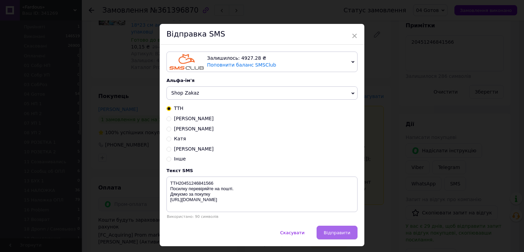
click at [333, 229] on button "Відправити" at bounding box center [337, 233] width 41 height 14
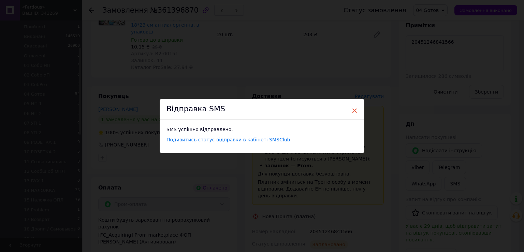
click at [354, 110] on span "×" at bounding box center [355, 111] width 6 height 12
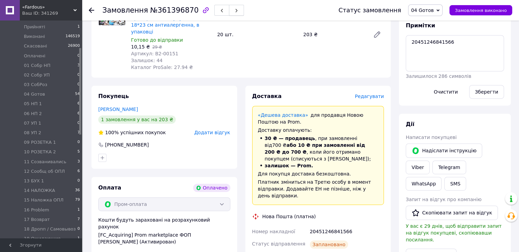
click at [229, 6] on button "button" at bounding box center [236, 10] width 15 height 11
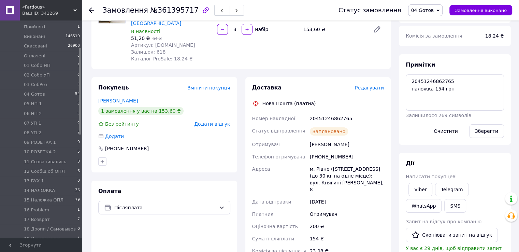
scroll to position [14, 0]
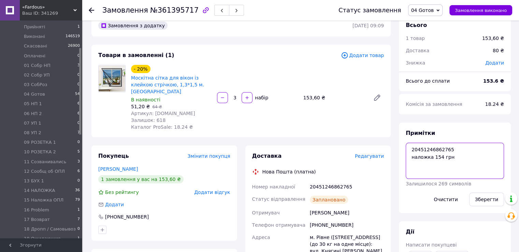
drag, startPoint x: 412, startPoint y: 156, endPoint x: 447, endPoint y: 158, distance: 34.8
click at [447, 158] on textarea "20451246862765 наложка 154 грн" at bounding box center [455, 161] width 98 height 36
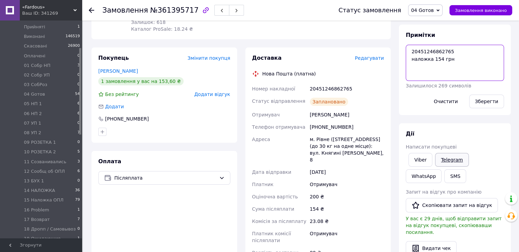
scroll to position [116, 0]
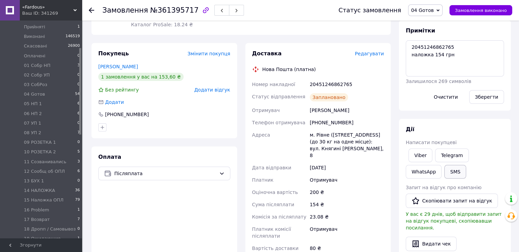
click at [444, 169] on button "SMS" at bounding box center [455, 172] width 22 height 14
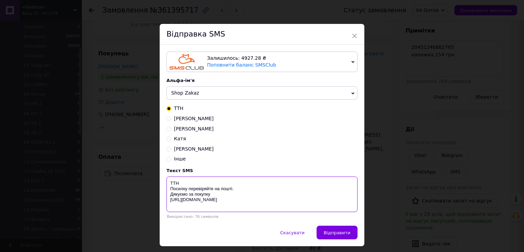
click at [212, 182] on textarea "ТТН Посилку перевіряйте на пошті. Дякуємо за покупку [URL][DOMAIN_NAME]" at bounding box center [262, 193] width 191 height 35
paste textarea "20451246862765"
type textarea "ТТН20451246862765 Посилку перевіряйте на пошті. Дякуємо за покупку [URL][DOMAIN…"
click at [336, 231] on button "Відправити" at bounding box center [337, 233] width 41 height 14
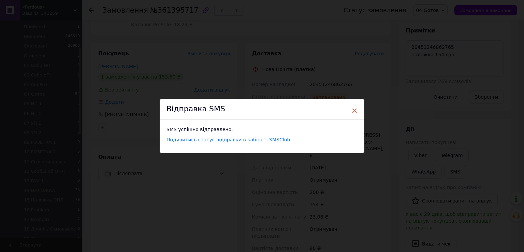
click at [352, 109] on span "×" at bounding box center [355, 111] width 6 height 12
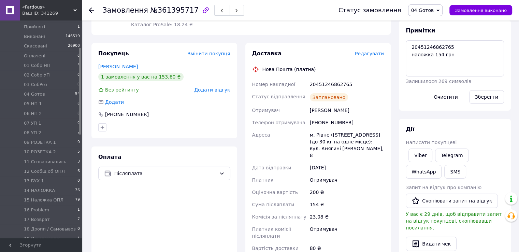
click at [234, 11] on icon "button" at bounding box center [236, 11] width 4 height 4
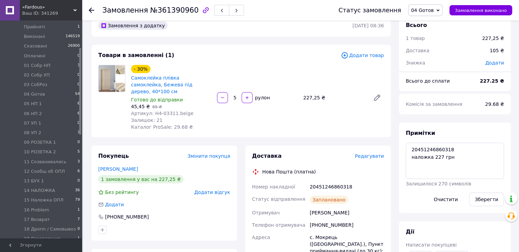
scroll to position [51, 0]
drag, startPoint x: 408, startPoint y: 151, endPoint x: 448, endPoint y: 152, distance: 39.9
click at [448, 152] on textarea "20451246860318 наложка 227 грн" at bounding box center [455, 161] width 98 height 36
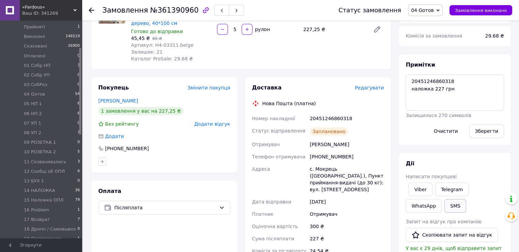
click at [444, 203] on button "SMS" at bounding box center [455, 206] width 22 height 14
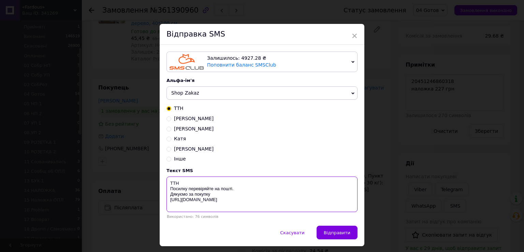
click at [201, 181] on textarea "ТТН Посилку перевіряйте на пошті. Дякуємо за покупку [URL][DOMAIN_NAME]" at bounding box center [262, 193] width 191 height 35
paste textarea "20451246860318"
type textarea "ТТН20451246860318 Посилку перевіряйте на пошті. Дякуємо за покупку [URL][DOMAIN…"
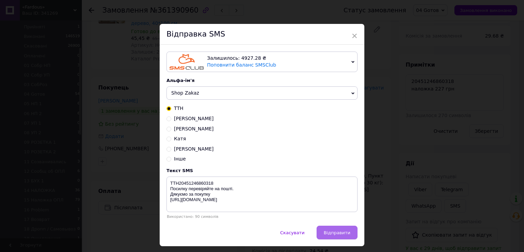
click at [328, 227] on button "Відправити" at bounding box center [337, 233] width 41 height 14
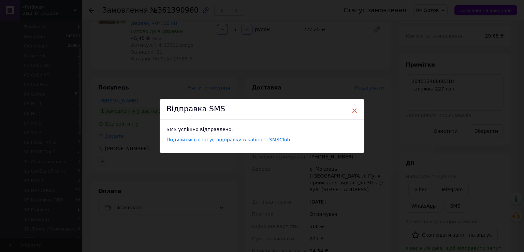
click at [356, 108] on span "×" at bounding box center [355, 111] width 6 height 12
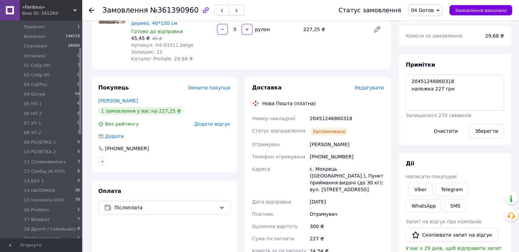
click at [229, 9] on button "button" at bounding box center [236, 10] width 15 height 11
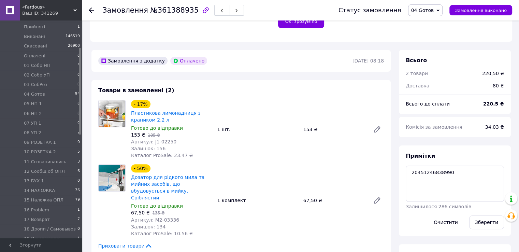
scroll to position [219, 0]
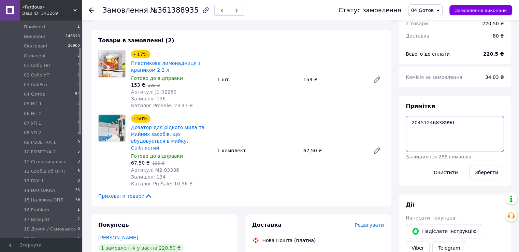
drag, startPoint x: 410, startPoint y: 123, endPoint x: 450, endPoint y: 124, distance: 39.6
click at [450, 124] on textarea "20451246838990" at bounding box center [455, 134] width 98 height 36
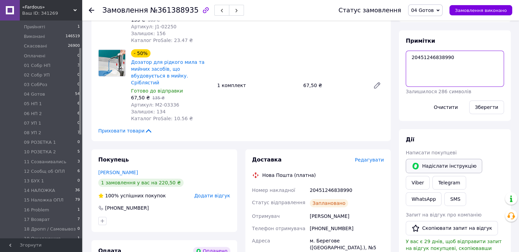
scroll to position [287, 0]
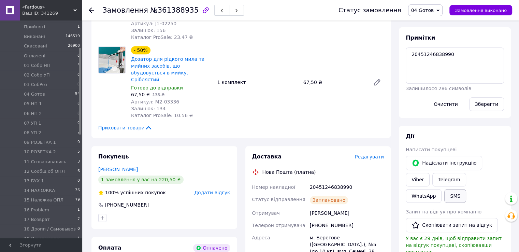
click at [466, 189] on button "SMS" at bounding box center [455, 196] width 22 height 14
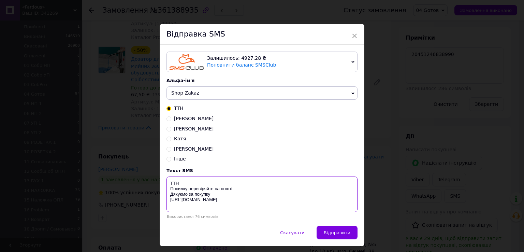
click at [199, 184] on textarea "ТТН Посилку перевіряйте на пошті. Дякуємо за покупку [URL][DOMAIN_NAME]" at bounding box center [262, 193] width 191 height 35
paste textarea "20451246838990"
type textarea "ТТН20451246838990 Посилку перевіряйте на пошті. Дякуємо за покупку [URL][DOMAIN…"
click at [344, 245] on div "Скасувати   Відправити" at bounding box center [262, 236] width 205 height 20
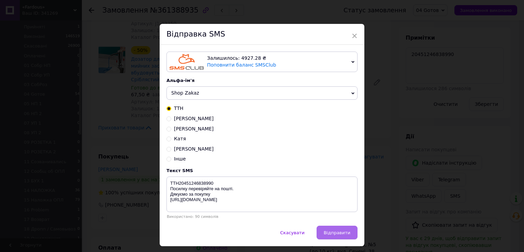
click at [338, 232] on span "Відправити" at bounding box center [337, 232] width 27 height 5
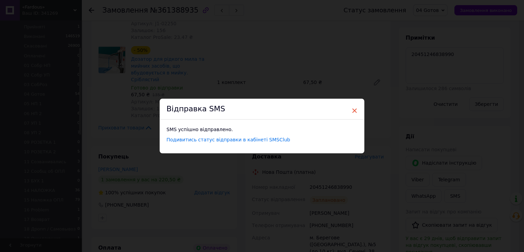
click at [354, 115] on span "×" at bounding box center [355, 111] width 6 height 12
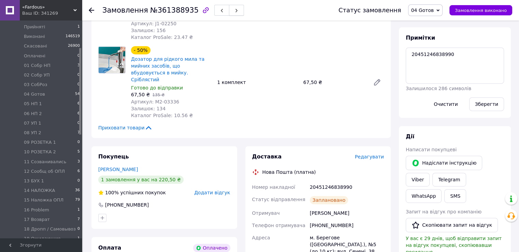
click at [229, 9] on button "button" at bounding box center [236, 10] width 15 height 11
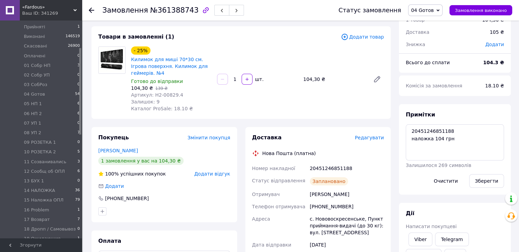
scroll to position [31, 0]
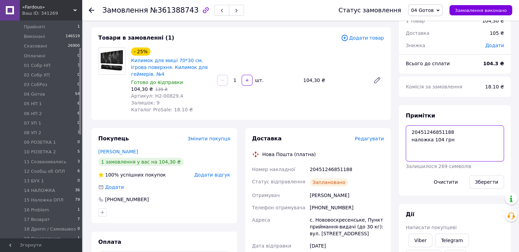
drag, startPoint x: 407, startPoint y: 137, endPoint x: 449, endPoint y: 137, distance: 42.7
click at [449, 137] on textarea "20451246851188 наложка 104 грн" at bounding box center [455, 143] width 98 height 36
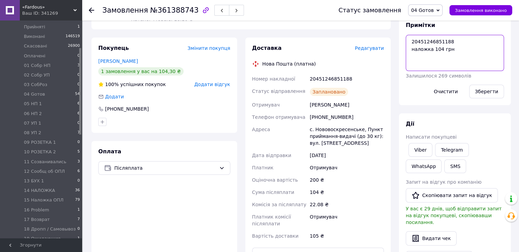
scroll to position [134, 0]
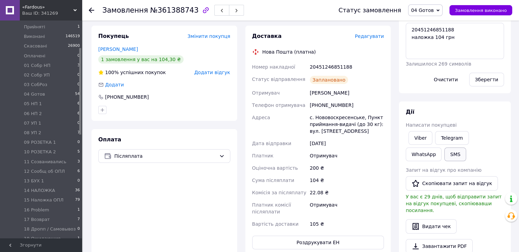
click at [444, 155] on button "SMS" at bounding box center [455, 154] width 22 height 14
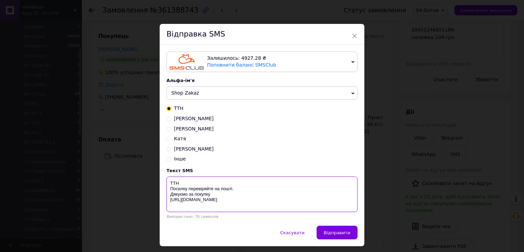
click at [196, 186] on textarea "ТТН Посилку перевіряйте на пошті. Дякуємо за покупку [URL][DOMAIN_NAME]" at bounding box center [262, 193] width 191 height 35
paste textarea "20451246851188"
type textarea "ТТН20451246851188 Посилку перевіряйте на пошті. Дякуємо за покупку [URL][DOMAIN…"
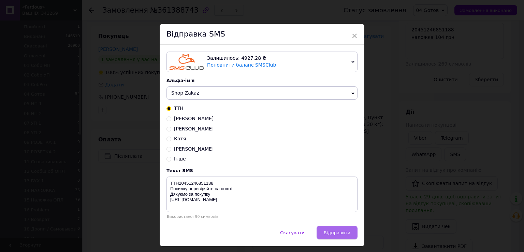
click at [339, 235] on span "Відправити" at bounding box center [337, 232] width 27 height 5
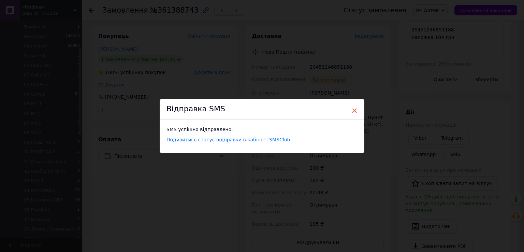
click at [354, 111] on span "×" at bounding box center [355, 111] width 6 height 12
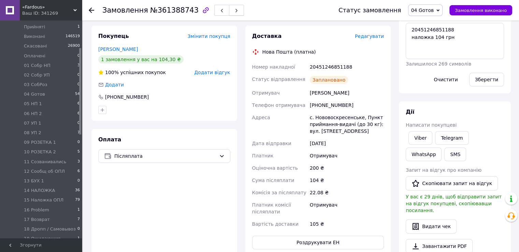
click at [229, 8] on button "button" at bounding box center [236, 10] width 15 height 11
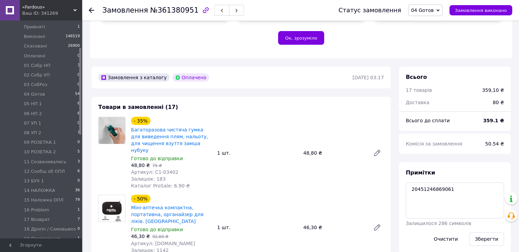
scroll to position [25, 0]
drag, startPoint x: 408, startPoint y: 186, endPoint x: 449, endPoint y: 189, distance: 41.4
click at [449, 189] on textarea "20451246869061" at bounding box center [455, 200] width 98 height 36
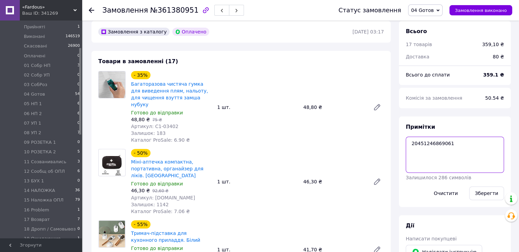
scroll to position [255, 0]
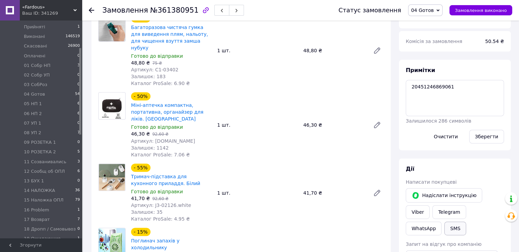
click at [466, 222] on button "SMS" at bounding box center [455, 229] width 22 height 14
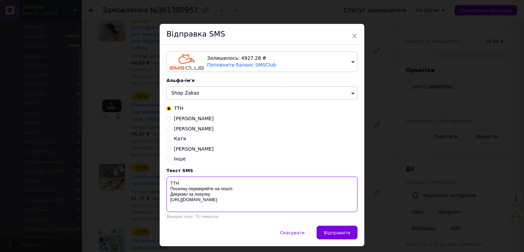
click at [199, 178] on textarea "ТТН Посилку перевіряйте на пошті. Дякуємо за покупку [URL][DOMAIN_NAME]" at bounding box center [262, 193] width 191 height 35
paste textarea "20451246869061"
type textarea "ТТН20451246869061 Посилку перевіряйте на пошті. Дякуємо за покупку [URL][DOMAIN…"
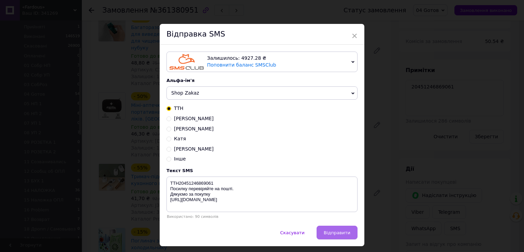
click at [337, 231] on span "Відправити" at bounding box center [337, 232] width 27 height 5
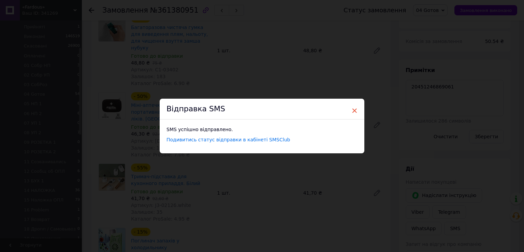
click at [352, 110] on span "×" at bounding box center [355, 111] width 6 height 12
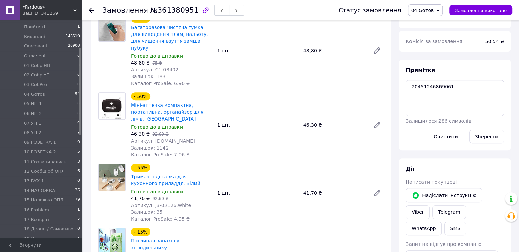
click at [229, 11] on button "button" at bounding box center [236, 10] width 15 height 11
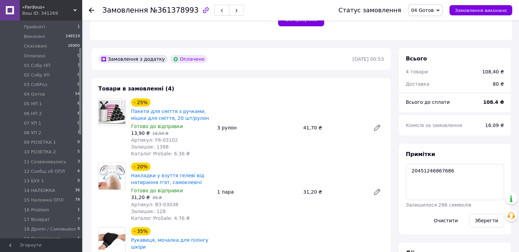
scroll to position [18, 0]
drag, startPoint x: 410, startPoint y: 171, endPoint x: 448, endPoint y: 175, distance: 38.4
click at [448, 175] on textarea "20451246867686" at bounding box center [455, 182] width 98 height 36
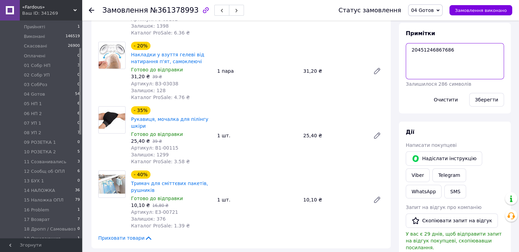
scroll to position [307, 0]
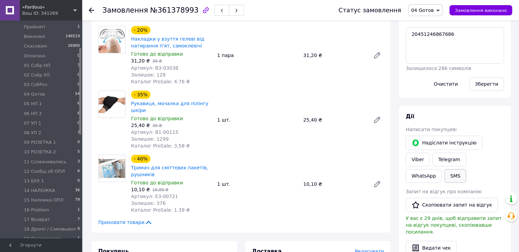
click at [466, 169] on button "SMS" at bounding box center [455, 176] width 22 height 14
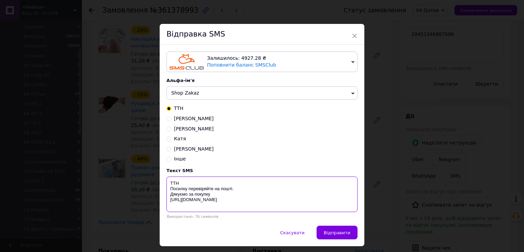
click at [201, 181] on textarea "ТТН Посилку перевіряйте на пошті. Дякуємо за покупку [URL][DOMAIN_NAME]" at bounding box center [262, 193] width 191 height 35
paste textarea "20451246867686"
type textarea "ТТН20451246867686 Посилку перевіряйте на пошті. Дякуємо за покупку [URL][DOMAIN…"
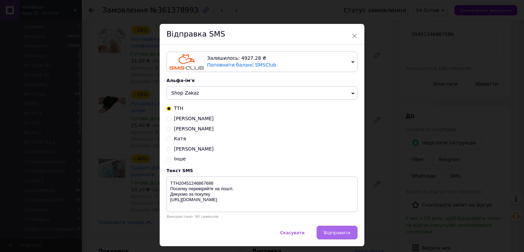
click at [349, 237] on button "Відправити" at bounding box center [337, 233] width 41 height 14
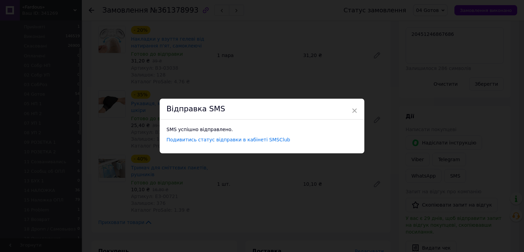
click at [354, 104] on div "Відправка SMS" at bounding box center [262, 109] width 205 height 21
click at [354, 111] on span "×" at bounding box center [355, 111] width 6 height 12
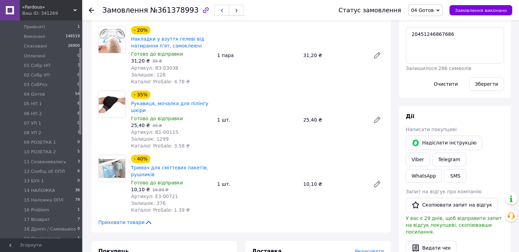
click at [229, 7] on button "button" at bounding box center [236, 10] width 15 height 11
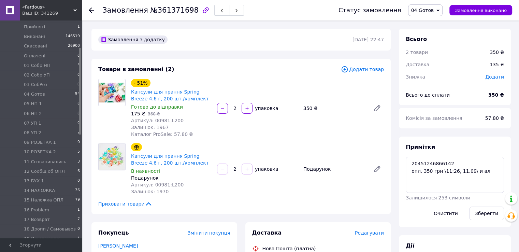
scroll to position [81, 0]
drag, startPoint x: 411, startPoint y: 160, endPoint x: 448, endPoint y: 163, distance: 36.7
click at [448, 163] on textarea "20451246866142 опл. 350 грн \11:26, 11.09\ и ал" at bounding box center [455, 175] width 98 height 36
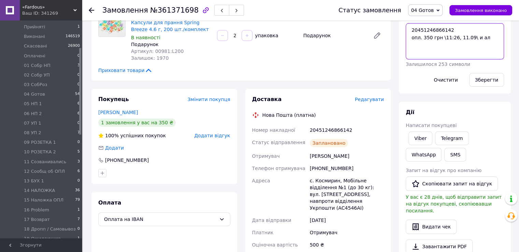
scroll to position [137, 0]
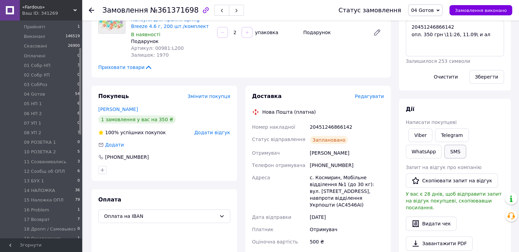
click at [444, 150] on button "SMS" at bounding box center [455, 152] width 22 height 14
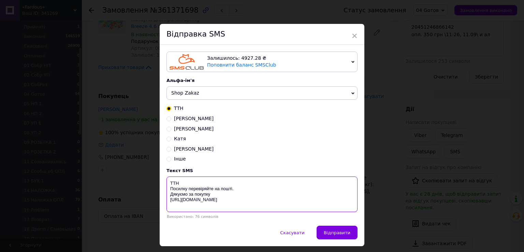
click at [181, 183] on textarea "ТТН Посилку перевіряйте на пошті. Дякуємо за покупку [URL][DOMAIN_NAME]" at bounding box center [262, 193] width 191 height 35
paste textarea "20451246866142"
type textarea "ТТН20451246866142 Посилку перевіряйте на пошті. Дякуємо за покупку [URL][DOMAIN…"
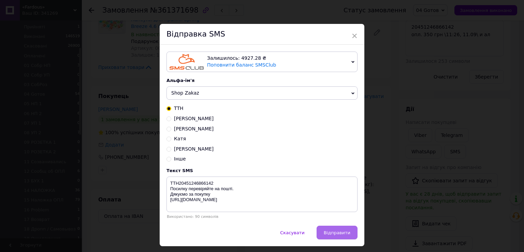
click at [338, 235] on span "Відправити" at bounding box center [337, 232] width 27 height 5
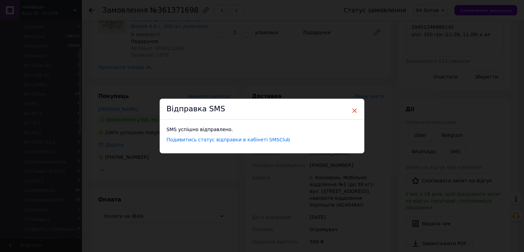
click at [353, 111] on span "×" at bounding box center [355, 111] width 6 height 12
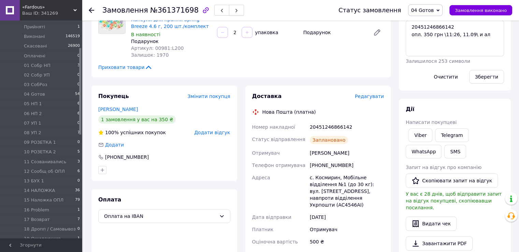
click at [229, 8] on button "button" at bounding box center [236, 10] width 15 height 11
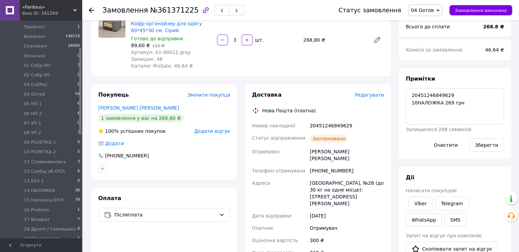
scroll to position [25, 0]
drag, startPoint x: 412, startPoint y: 94, endPoint x: 448, endPoint y: 95, distance: 35.9
click at [448, 95] on textarea "20451246849629 10НАЛОЖКА 269 грн" at bounding box center [455, 106] width 98 height 36
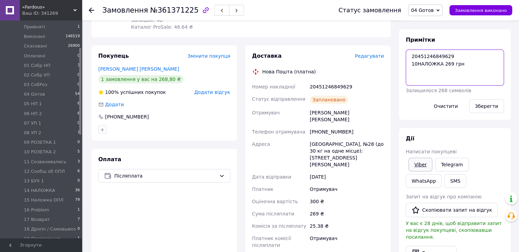
scroll to position [137, 0]
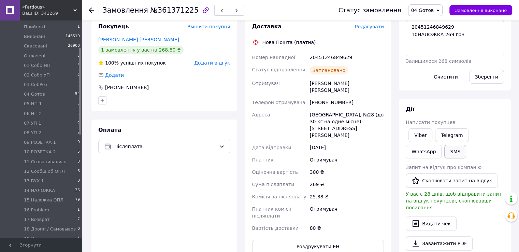
click at [444, 148] on button "SMS" at bounding box center [455, 152] width 22 height 14
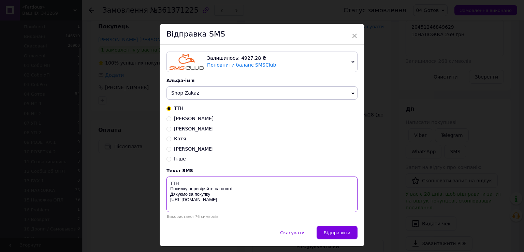
click at [177, 183] on textarea "ТТН Посилку перевіряйте на пошті. Дякуємо за покупку [URL][DOMAIN_NAME]" at bounding box center [262, 193] width 191 height 35
paste textarea "20451246849629"
type textarea "ТТН20451246849629 Посилку перевіряйте на пошті. Дякуємо за покупку [URL][DOMAIN…"
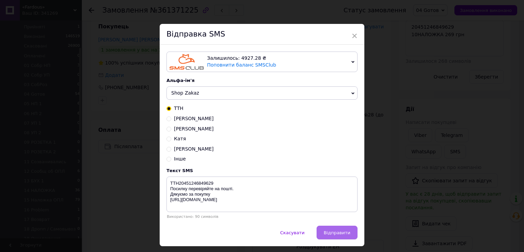
click at [338, 234] on span "Відправити" at bounding box center [337, 232] width 27 height 5
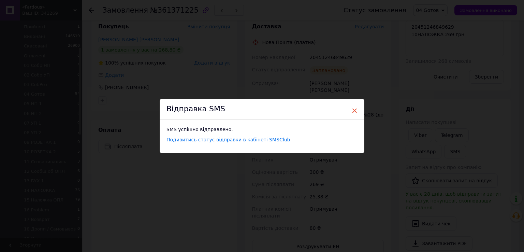
click at [354, 108] on span "×" at bounding box center [355, 111] width 6 height 12
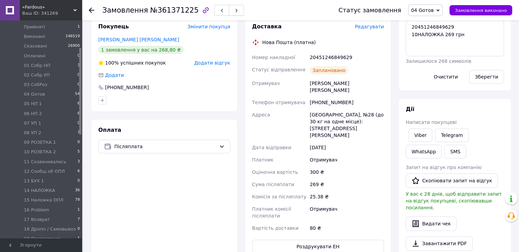
click at [234, 8] on span "button" at bounding box center [236, 10] width 4 height 5
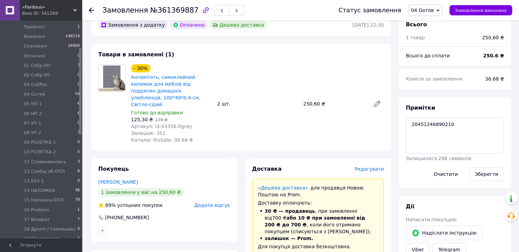
scroll to position [34, 0]
drag, startPoint x: 408, startPoint y: 124, endPoint x: 447, endPoint y: 127, distance: 39.0
click at [447, 127] on textarea "20451246890210" at bounding box center [455, 135] width 98 height 36
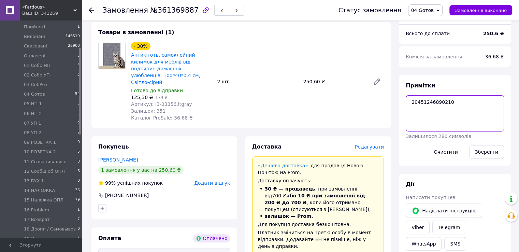
scroll to position [239, 0]
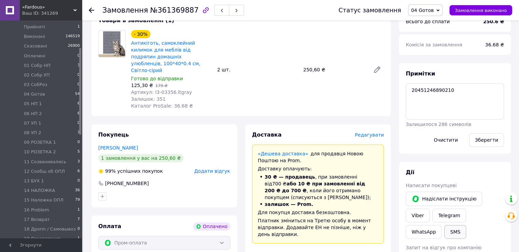
click at [466, 225] on button "SMS" at bounding box center [455, 232] width 22 height 14
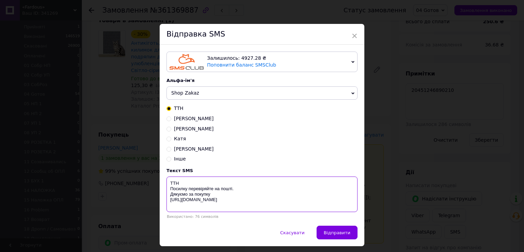
click at [198, 182] on textarea "ТТН Посилку перевіряйте на пошті. Дякуємо за покупку [URL][DOMAIN_NAME]" at bounding box center [262, 193] width 191 height 35
paste textarea "20451246890210"
type textarea "ТТН20451246890210 Посилку перевіряйте на пошті. Дякуємо за покупку [URL][DOMAIN…"
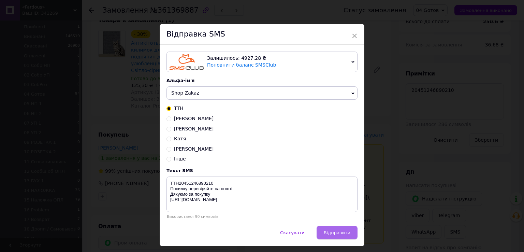
click at [336, 237] on button "Відправити" at bounding box center [337, 233] width 41 height 14
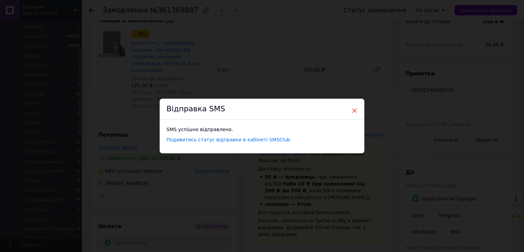
click at [353, 111] on span "×" at bounding box center [355, 111] width 6 height 12
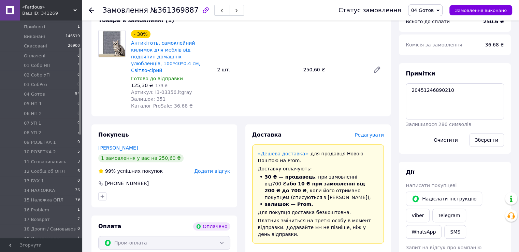
click at [234, 12] on icon "button" at bounding box center [236, 11] width 4 height 4
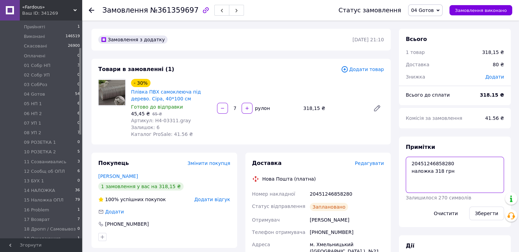
drag, startPoint x: 408, startPoint y: 163, endPoint x: 448, endPoint y: 163, distance: 40.3
click at [448, 163] on textarea "20451246858280 наложка 318 грн" at bounding box center [455, 175] width 98 height 36
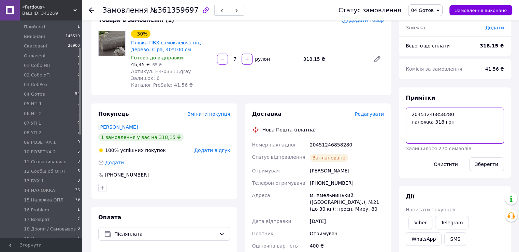
scroll to position [102, 0]
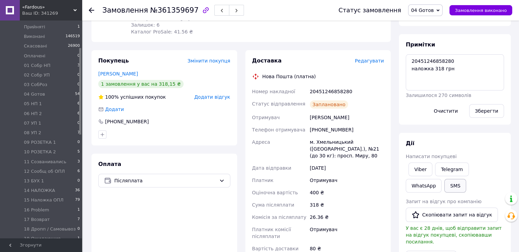
click at [444, 185] on button "SMS" at bounding box center [455, 186] width 22 height 14
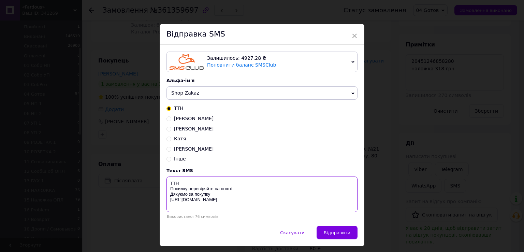
click at [195, 186] on textarea "ТТН Посилку перевіряйте на пошті. Дякуємо за покупку [URL][DOMAIN_NAME]" at bounding box center [262, 193] width 191 height 35
paste textarea "20451246858280"
type textarea "ТТН20451246858280 Посилку перевіряйте на пошті. Дякуємо за покупку [URL][DOMAIN…"
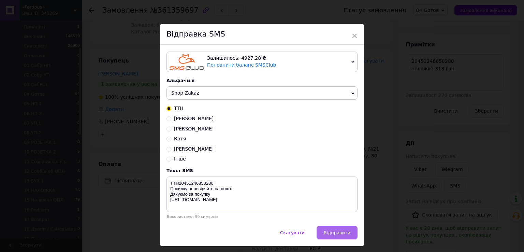
click at [351, 229] on button "Відправити" at bounding box center [337, 233] width 41 height 14
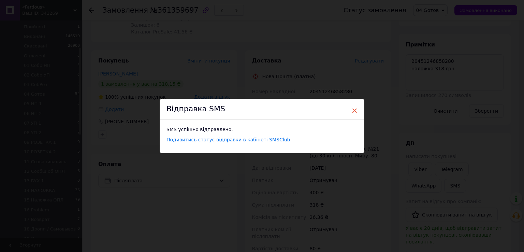
click at [353, 111] on span "×" at bounding box center [355, 111] width 6 height 12
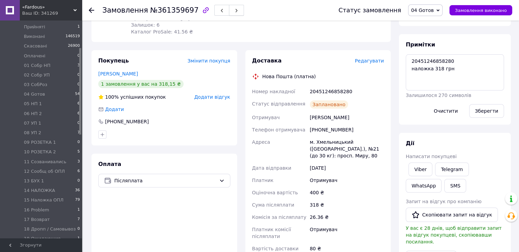
click at [229, 8] on button "button" at bounding box center [236, 10] width 15 height 11
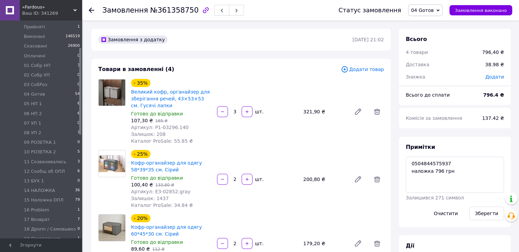
scroll to position [37, 0]
drag, startPoint x: 409, startPoint y: 163, endPoint x: 446, endPoint y: 166, distance: 38.0
click at [446, 166] on textarea "0504844575937 наложка 796 грн" at bounding box center [455, 175] width 98 height 36
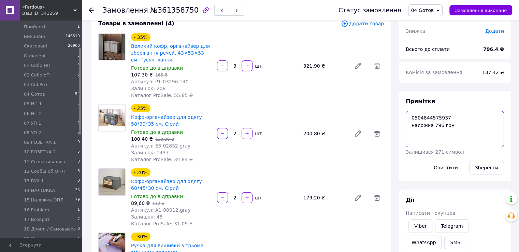
scroll to position [102, 0]
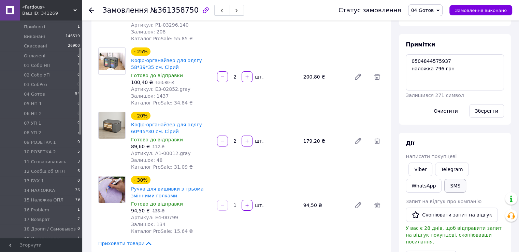
click at [444, 183] on button "SMS" at bounding box center [455, 186] width 22 height 14
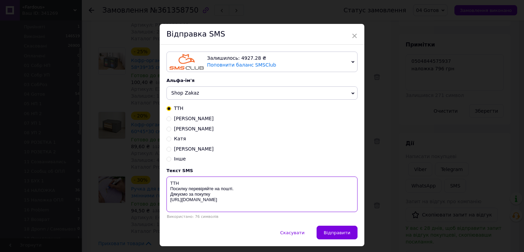
click at [180, 183] on textarea "ТТН Посилку перевіряйте на пошті. Дякуємо за покупку [URL][DOMAIN_NAME]" at bounding box center [262, 193] width 191 height 35
paste textarea "0504844575937"
type textarea "ТТН0504844575937 Посилку перевіряйте на пошті. Дякуємо за покупку [URL][DOMAIN_…"
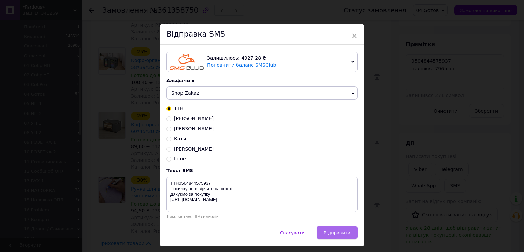
click at [347, 232] on span "Відправити" at bounding box center [337, 232] width 27 height 5
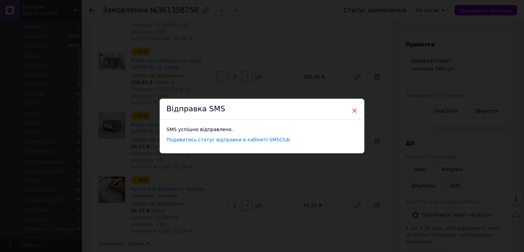
click at [354, 110] on span "×" at bounding box center [355, 111] width 6 height 12
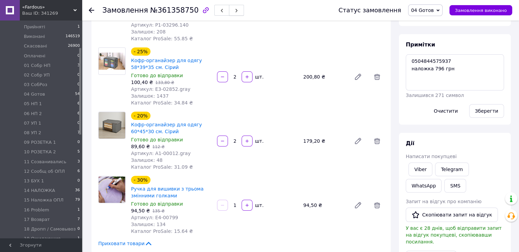
click at [234, 11] on icon "button" at bounding box center [236, 11] width 4 height 4
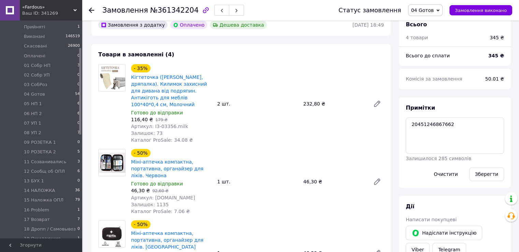
scroll to position [41, 0]
drag, startPoint x: 404, startPoint y: 127, endPoint x: 430, endPoint y: 131, distance: 25.8
click at [430, 131] on div "Примітки 20451246867662 Залишилося 285 символів Очистити Зберегти" at bounding box center [455, 142] width 112 height 90
drag, startPoint x: 410, startPoint y: 129, endPoint x: 449, endPoint y: 134, distance: 39.9
click at [449, 134] on textarea "20451246867662" at bounding box center [455, 135] width 98 height 36
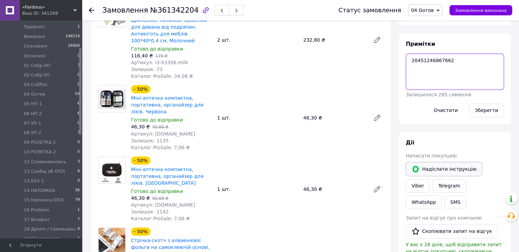
scroll to position [273, 0]
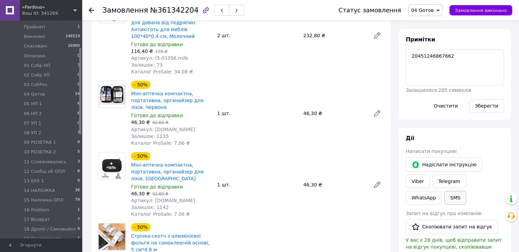
click at [466, 191] on button "SMS" at bounding box center [455, 198] width 22 height 14
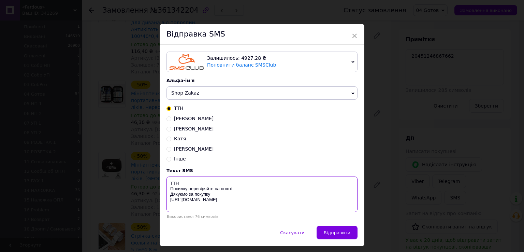
click at [193, 182] on textarea "ТТН Посилку перевіряйте на пошті. Дякуємо за покупку [URL][DOMAIN_NAME]" at bounding box center [262, 193] width 191 height 35
paste textarea "20451246867662"
type textarea "ТТН20451246867662 Посилку перевіряйте на пошті. Дякуємо за покупку [URL][DOMAIN…"
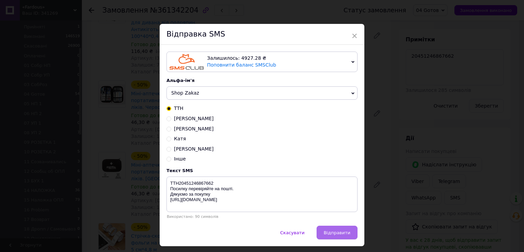
click at [328, 235] on span "Відправити" at bounding box center [337, 232] width 27 height 5
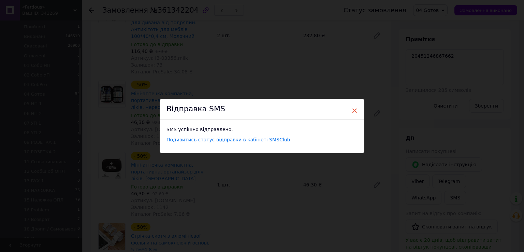
click at [354, 108] on span "×" at bounding box center [355, 111] width 6 height 12
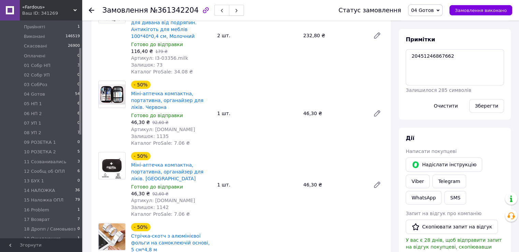
click at [229, 11] on button "button" at bounding box center [236, 10] width 15 height 11
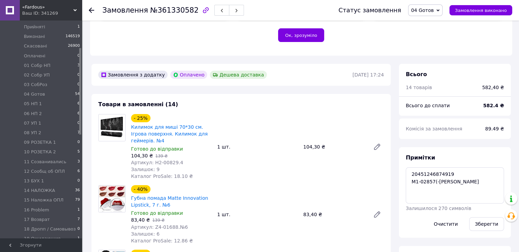
scroll to position [67, 0]
drag, startPoint x: 410, startPoint y: 173, endPoint x: 449, endPoint y: 174, distance: 39.3
click at [449, 174] on textarea "20451246874919 M1-02857(-[PERSON_NAME]" at bounding box center [455, 185] width 98 height 36
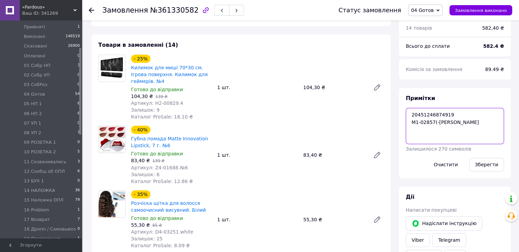
scroll to position [257, 0]
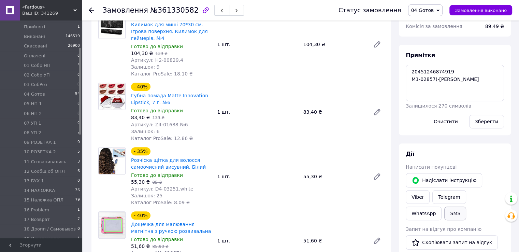
click at [466, 206] on button "SMS" at bounding box center [455, 213] width 22 height 14
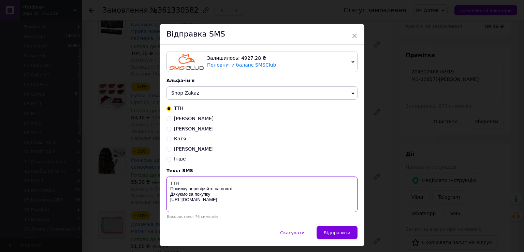
click at [201, 181] on textarea "ТТН Посилку перевіряйте на пошті. Дякуємо за покупку [URL][DOMAIN_NAME]" at bounding box center [262, 193] width 191 height 35
paste textarea "20451246874919"
type textarea "ТТН20451246874919 Посилку перевіряйте на пошті. Дякуємо за покупку [URL][DOMAIN…"
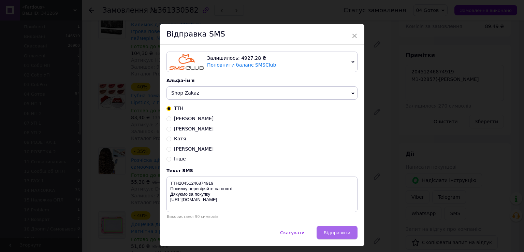
click at [323, 230] on button "Відправити" at bounding box center [337, 233] width 41 height 14
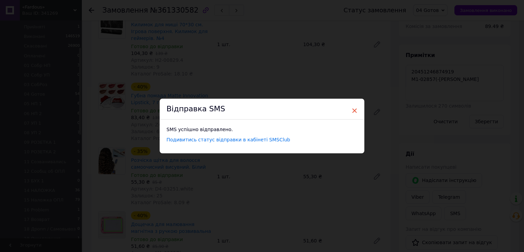
click at [355, 110] on span "×" at bounding box center [355, 111] width 6 height 12
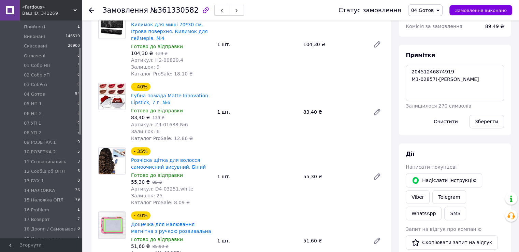
click at [229, 8] on button "button" at bounding box center [236, 10] width 15 height 11
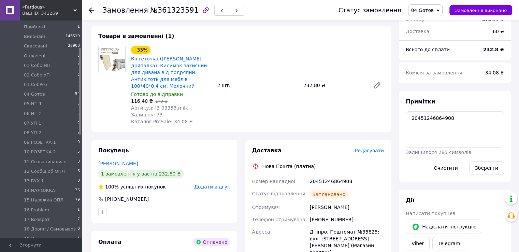
scroll to position [18, 0]
drag, startPoint x: 407, startPoint y: 125, endPoint x: 449, endPoint y: 126, distance: 42.0
click at [449, 126] on textarea "20451246864908" at bounding box center [455, 129] width 98 height 36
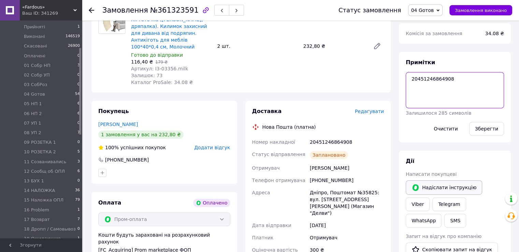
scroll to position [291, 0]
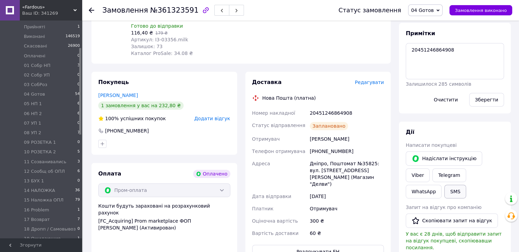
click at [466, 185] on button "SMS" at bounding box center [455, 192] width 22 height 14
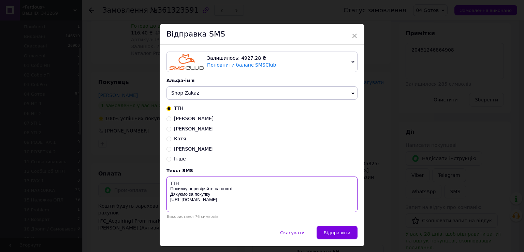
click at [206, 181] on textarea "ТТН Посилку перевіряйте на пошті. Дякуємо за покупку [URL][DOMAIN_NAME]" at bounding box center [262, 193] width 191 height 35
paste textarea "20451246864908"
type textarea "ТТН20451246864908 Посилку перевіряйте на пошті. Дякуємо за покупку [URL][DOMAIN…"
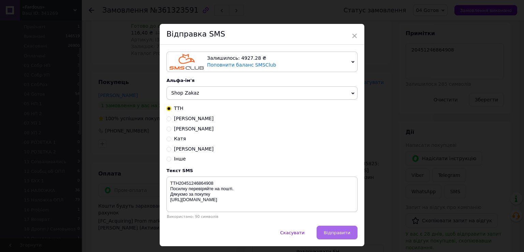
click at [334, 235] on span "Відправити" at bounding box center [337, 232] width 27 height 5
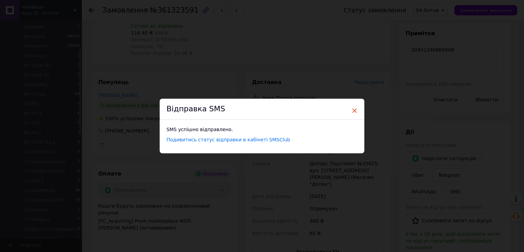
click at [355, 110] on span "×" at bounding box center [355, 111] width 6 height 12
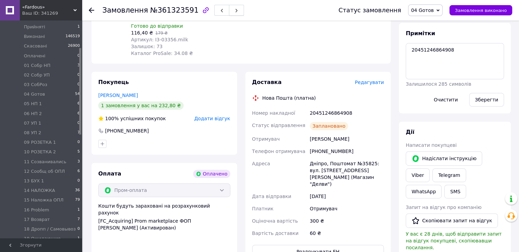
click at [234, 10] on icon "button" at bounding box center [236, 11] width 4 height 4
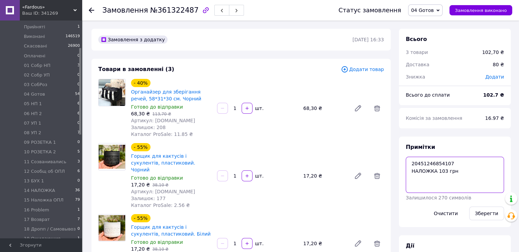
drag, startPoint x: 412, startPoint y: 163, endPoint x: 447, endPoint y: 163, distance: 35.2
click at [447, 163] on textarea "20451246854107 НАЛОЖКА 103 грн" at bounding box center [455, 175] width 98 height 36
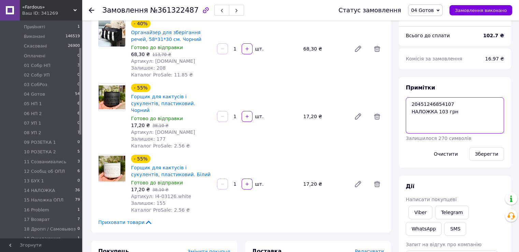
scroll to position [137, 0]
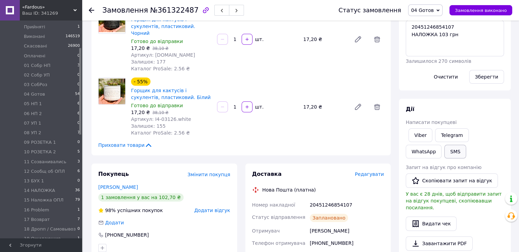
click at [444, 151] on button "SMS" at bounding box center [455, 152] width 22 height 14
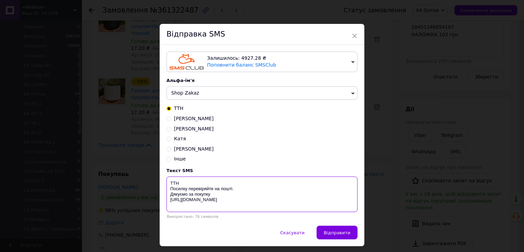
click at [193, 184] on textarea "ТТН Посилку перевіряйте на пошті. Дякуємо за покупку [URL][DOMAIN_NAME]" at bounding box center [262, 193] width 191 height 35
paste textarea "20451246854107"
type textarea "ТТН20451246854107 Посилку перевіряйте на пошті. Дякуємо за покупку [URL][DOMAIN…"
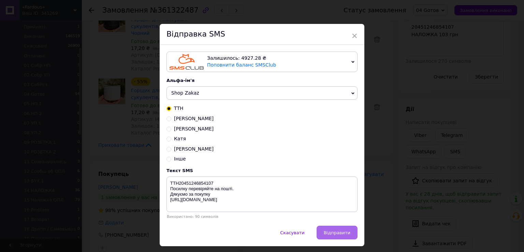
click at [331, 233] on span "Відправити" at bounding box center [337, 232] width 27 height 5
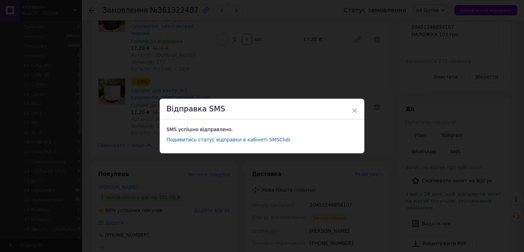
click at [350, 109] on div "Відправка SMS" at bounding box center [262, 109] width 205 height 21
click at [354, 110] on span "×" at bounding box center [355, 111] width 6 height 12
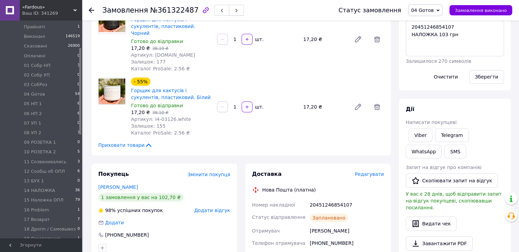
click at [229, 7] on button "button" at bounding box center [236, 10] width 15 height 11
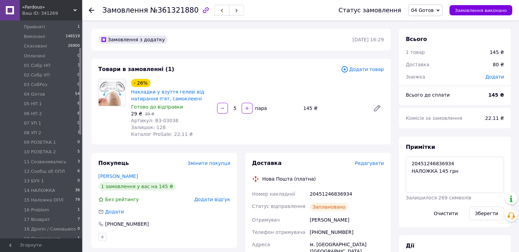
scroll to position [130, 0]
drag, startPoint x: 410, startPoint y: 170, endPoint x: 449, endPoint y: 172, distance: 38.6
click at [449, 172] on textarea "20451246836934 НАЛОЖКА 145 грн" at bounding box center [455, 175] width 98 height 36
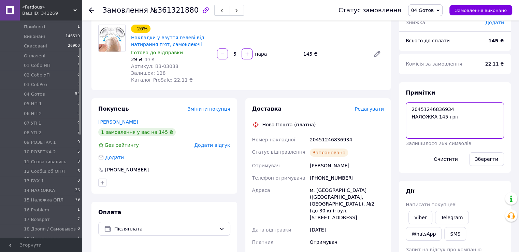
scroll to position [137, 0]
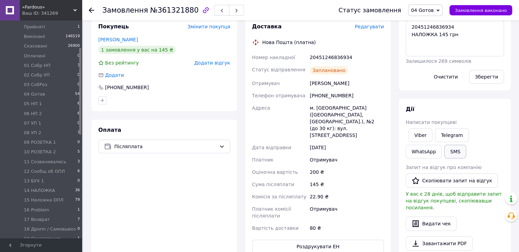
click at [444, 152] on button "SMS" at bounding box center [455, 152] width 22 height 14
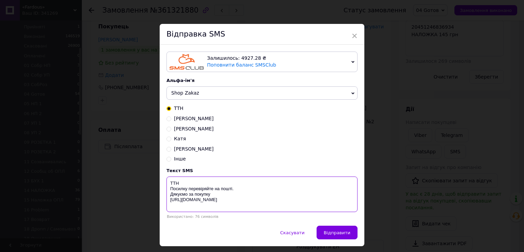
click at [211, 182] on textarea "ТТН Посилку перевіряйте на пошті. Дякуємо за покупку [URL][DOMAIN_NAME]" at bounding box center [262, 193] width 191 height 35
paste textarea "20451246836934"
type textarea "ТТН20451246836934 Посилку перевіряйте на пошті. Дякуємо за покупку [URL][DOMAIN…"
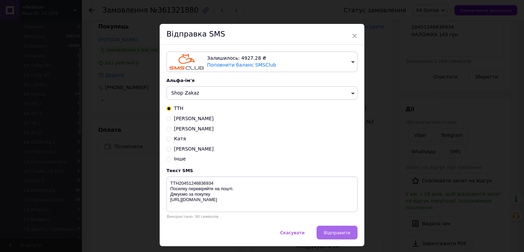
click at [334, 238] on button "Відправити" at bounding box center [337, 233] width 41 height 14
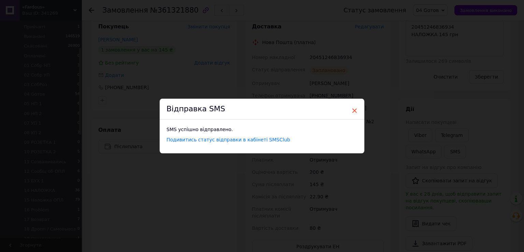
click at [352, 108] on span "×" at bounding box center [355, 111] width 6 height 12
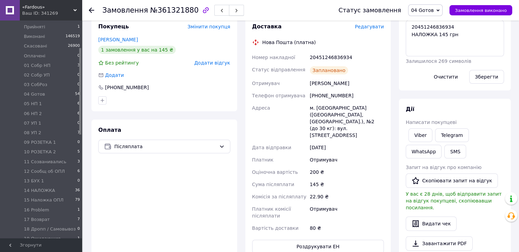
click at [229, 5] on button "button" at bounding box center [236, 10] width 15 height 11
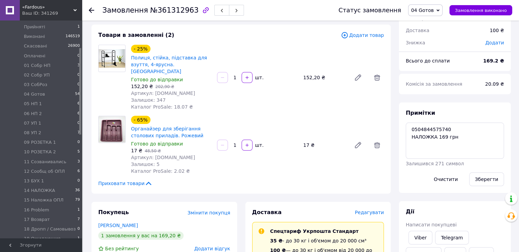
scroll to position [37, 0]
drag, startPoint x: 409, startPoint y: 127, endPoint x: 446, endPoint y: 129, distance: 37.2
click at [446, 129] on textarea "0504844575740 НАЛОЖКА 169 грн" at bounding box center [455, 141] width 98 height 36
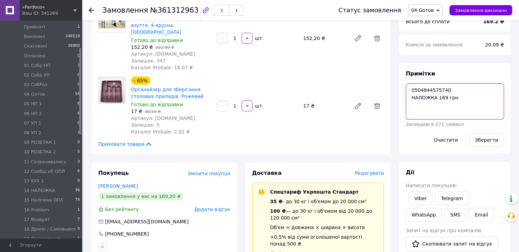
scroll to position [102, 0]
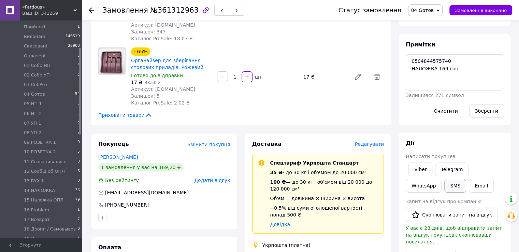
click at [444, 186] on button "SMS" at bounding box center [455, 186] width 22 height 14
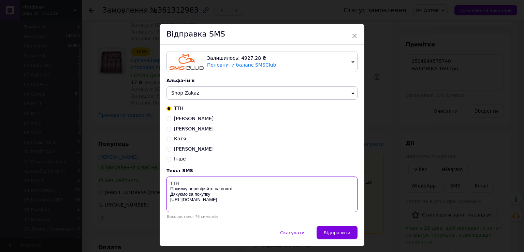
click at [197, 186] on textarea "ТТН Посилку перевіряйте на пошті. Дякуємо за покупку [URL][DOMAIN_NAME]" at bounding box center [262, 193] width 191 height 35
paste textarea "0504844575740"
type textarea "ТТН0504844575740 Посилку перевіряйте на пошті. Дякуємо за покупку [URL][DOMAIN_…"
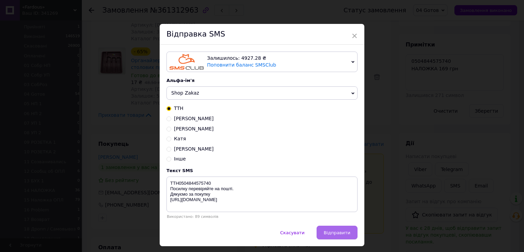
click at [339, 233] on span "Відправити" at bounding box center [337, 232] width 27 height 5
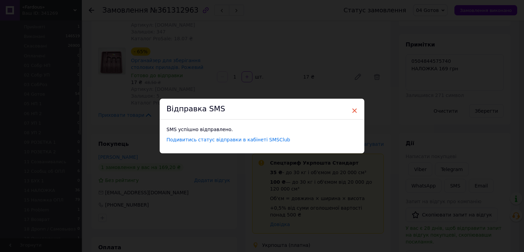
click at [355, 112] on span "×" at bounding box center [355, 111] width 6 height 12
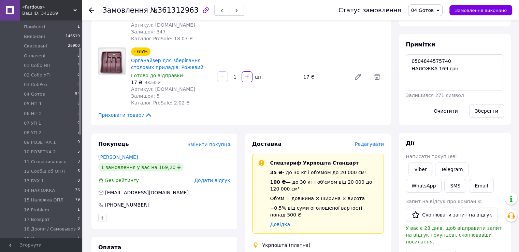
click at [234, 8] on span "button" at bounding box center [236, 10] width 4 height 5
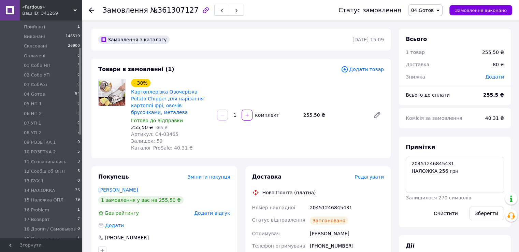
scroll to position [107, 0]
drag, startPoint x: 411, startPoint y: 162, endPoint x: 446, endPoint y: 164, distance: 35.6
click at [446, 164] on textarea "20451246845431 НАЛОЖКА 256 грн" at bounding box center [455, 175] width 98 height 36
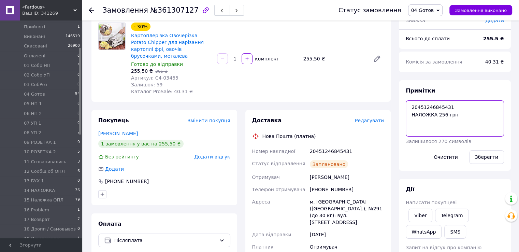
scroll to position [137, 0]
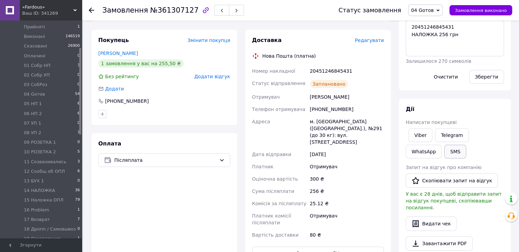
click at [444, 155] on button "SMS" at bounding box center [455, 152] width 22 height 14
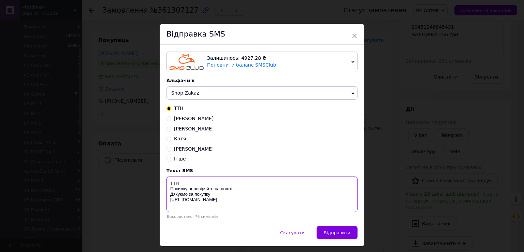
click at [205, 183] on textarea "ТТН Посилку перевіряйте на пошті. Дякуємо за покупку [URL][DOMAIN_NAME]" at bounding box center [262, 193] width 191 height 35
paste textarea "20451246845431"
type textarea "ТТН20451246845431 Посилку перевіряйте на пошті. Дякуємо за покупку [URL][DOMAIN…"
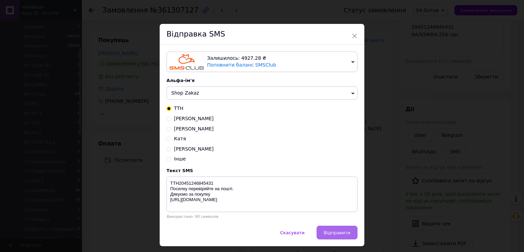
click at [341, 239] on button "Відправити" at bounding box center [337, 233] width 41 height 14
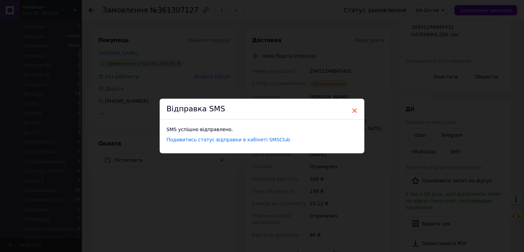
click at [354, 111] on span "×" at bounding box center [355, 111] width 6 height 12
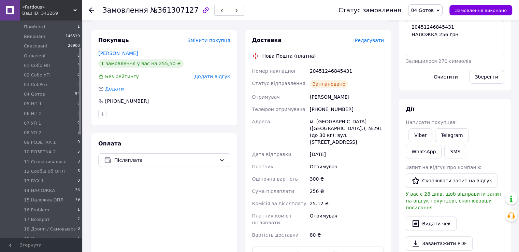
click at [231, 10] on button "button" at bounding box center [236, 10] width 15 height 11
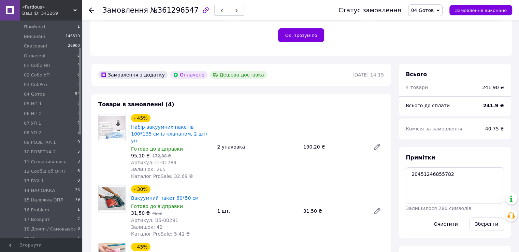
scroll to position [34, 0]
drag, startPoint x: 410, startPoint y: 173, endPoint x: 448, endPoint y: 175, distance: 38.6
click at [448, 175] on textarea "20451246855782" at bounding box center [455, 185] width 98 height 36
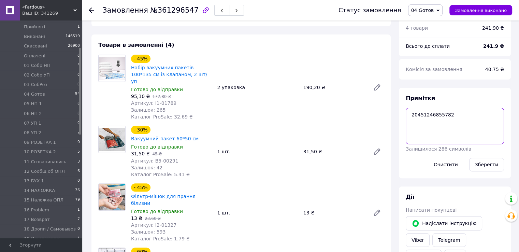
scroll to position [291, 0]
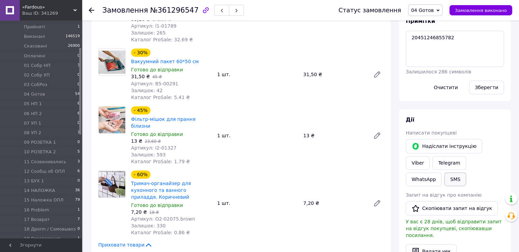
click at [466, 172] on button "SMS" at bounding box center [455, 179] width 22 height 14
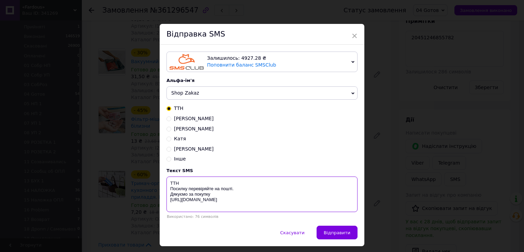
click at [184, 184] on textarea "ТТН Посилку перевіряйте на пошті. Дякуємо за покупку [URL][DOMAIN_NAME]" at bounding box center [262, 193] width 191 height 35
paste textarea "20451246855782"
type textarea "ТТН20451246855782 Посилку перевіряйте на пошті. Дякуємо за покупку [URL][DOMAIN…"
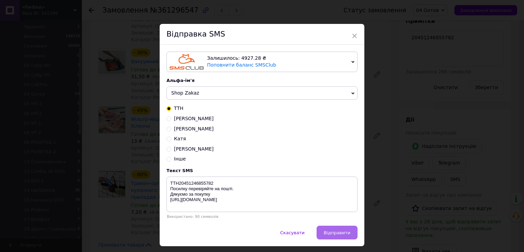
click at [323, 232] on button "Відправити" at bounding box center [337, 233] width 41 height 14
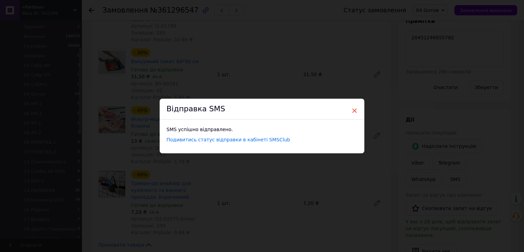
click at [354, 111] on span "×" at bounding box center [355, 111] width 6 height 12
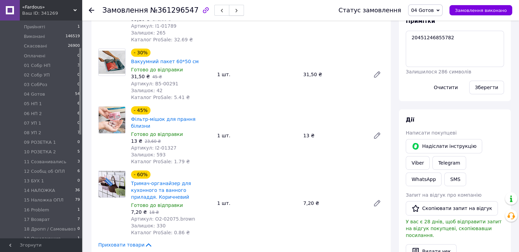
click at [229, 9] on button "button" at bounding box center [236, 10] width 15 height 11
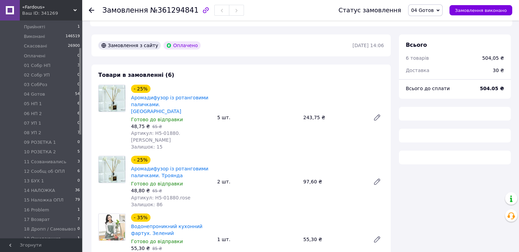
scroll to position [155, 0]
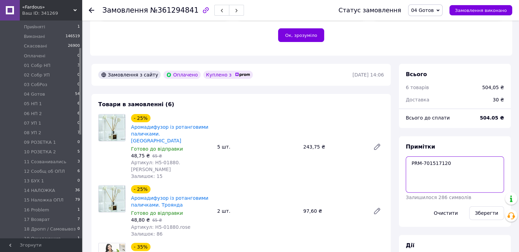
drag, startPoint x: 407, startPoint y: 171, endPoint x: 446, endPoint y: 174, distance: 39.7
click at [446, 174] on textarea "PRM-701517120" at bounding box center [455, 174] width 98 height 36
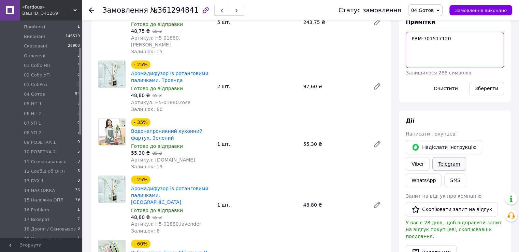
scroll to position [326, 0]
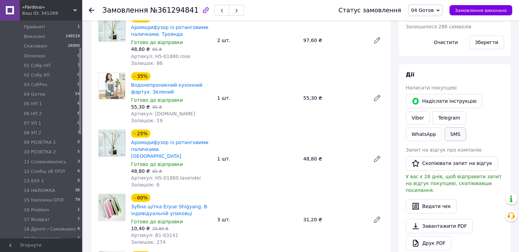
click at [466, 127] on button "SMS" at bounding box center [455, 134] width 22 height 14
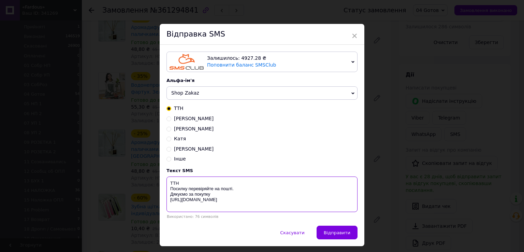
click at [199, 180] on textarea "ТТН Посилку перевіряйте на пошті. Дякуємо за покупку [URL][DOMAIN_NAME]" at bounding box center [262, 193] width 191 height 35
paste textarea "PRM-701517120"
type textarea "ТТНPRM-701517120 Посилку перевіряйте на пошті. Дякуємо за покупку [URL][DOMAIN_…"
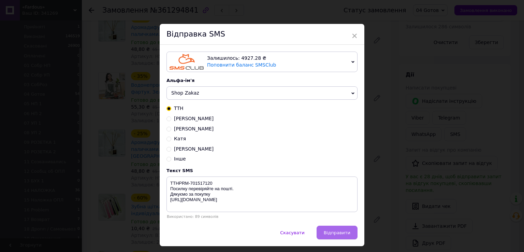
click at [346, 235] on span "Відправити" at bounding box center [337, 232] width 27 height 5
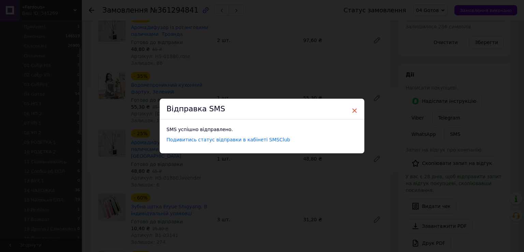
click at [352, 111] on span "×" at bounding box center [355, 111] width 6 height 12
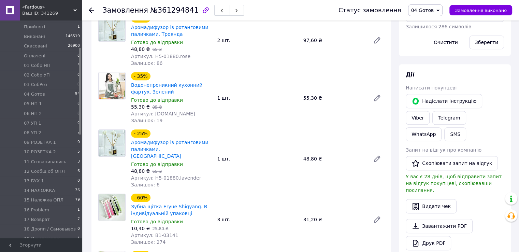
click at [236, 11] on use "button" at bounding box center [237, 11] width 2 height 4
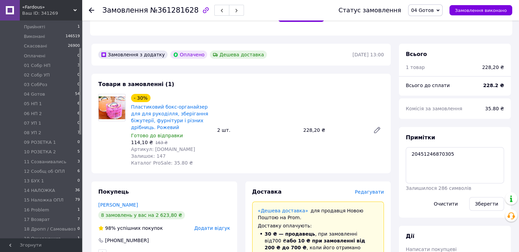
scroll to position [34, 0]
drag, startPoint x: 411, startPoint y: 153, endPoint x: 447, endPoint y: 155, distance: 36.2
click at [447, 155] on textarea "20451246870305" at bounding box center [455, 165] width 98 height 36
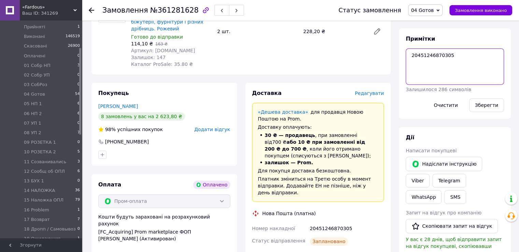
scroll to position [277, 0]
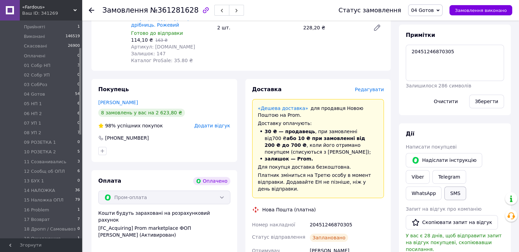
click at [466, 186] on button "SMS" at bounding box center [455, 193] width 22 height 14
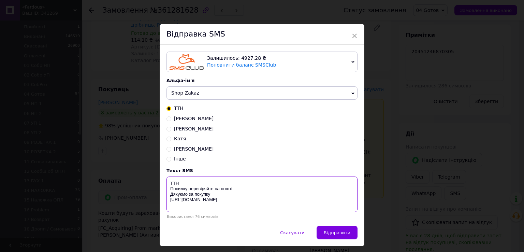
click at [202, 181] on textarea "ТТН Посилку перевіряйте на пошті. Дякуємо за покупку [URL][DOMAIN_NAME]" at bounding box center [262, 193] width 191 height 35
paste textarea "20451246870305"
type textarea "ТТН20451246870305 Посилку перевіряйте на пошті. Дякуємо за покупку [URL][DOMAIN…"
drag, startPoint x: 343, startPoint y: 231, endPoint x: 343, endPoint y: 235, distance: 4.2
click at [344, 231] on span "Відправити" at bounding box center [337, 232] width 27 height 5
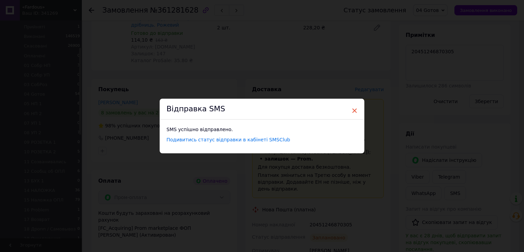
click at [354, 112] on span "×" at bounding box center [355, 111] width 6 height 12
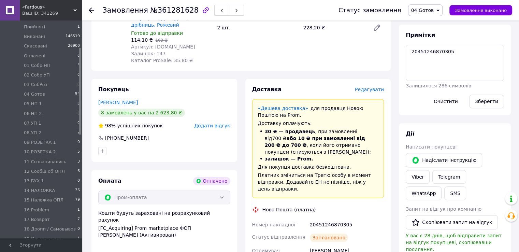
click at [229, 6] on button "button" at bounding box center [236, 10] width 15 height 11
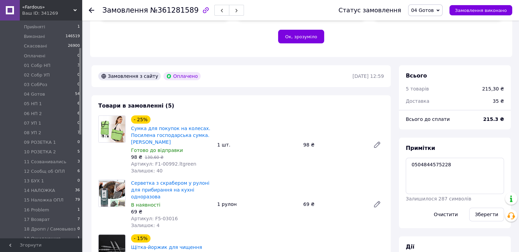
scroll to position [175, 0]
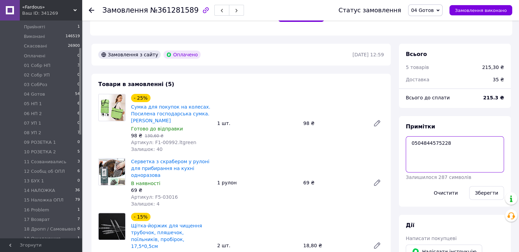
drag, startPoint x: 410, startPoint y: 141, endPoint x: 447, endPoint y: 142, distance: 37.9
click at [447, 142] on textarea "0504844575228" at bounding box center [455, 154] width 98 height 36
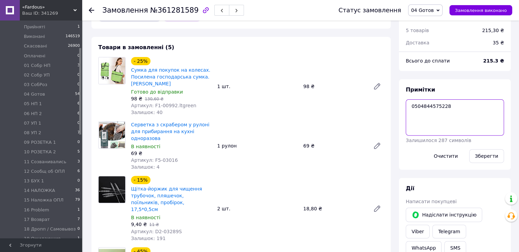
scroll to position [277, 0]
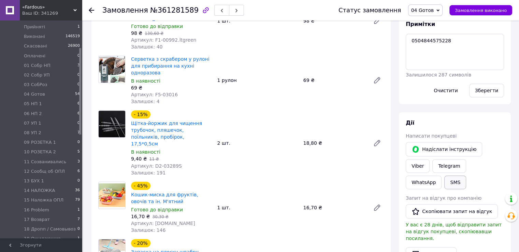
click at [466, 175] on button "SMS" at bounding box center [455, 182] width 22 height 14
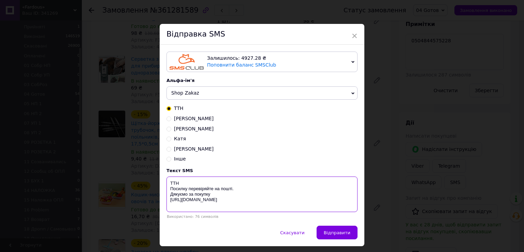
click at [203, 181] on textarea "ТТН Посилку перевіряйте на пошті. Дякуємо за покупку [URL][DOMAIN_NAME]" at bounding box center [262, 193] width 191 height 35
paste textarea "0504844575228"
type textarea "ТТН0504844575228 Посилку перевіряйте на пошті. Дякуємо за покупку [URL][DOMAIN_…"
click at [336, 233] on span "Відправити" at bounding box center [337, 232] width 27 height 5
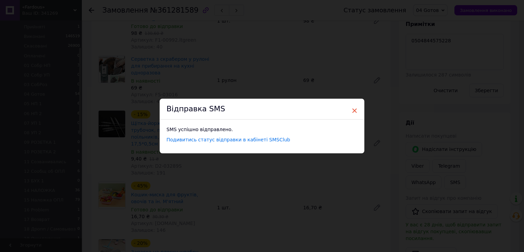
click at [352, 111] on span "×" at bounding box center [355, 111] width 6 height 12
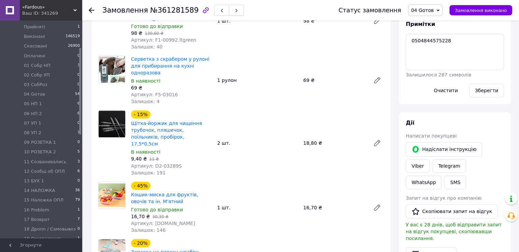
click at [229, 8] on button "button" at bounding box center [236, 10] width 15 height 11
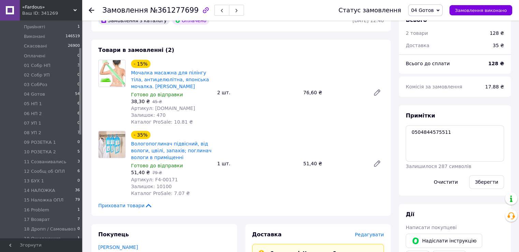
scroll to position [11, 0]
drag, startPoint x: 412, startPoint y: 130, endPoint x: 446, endPoint y: 133, distance: 34.6
click at [446, 133] on textarea "0504844575511" at bounding box center [455, 143] width 98 height 36
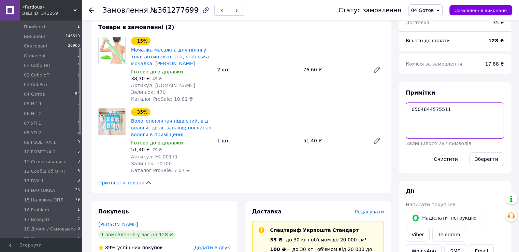
scroll to position [277, 0]
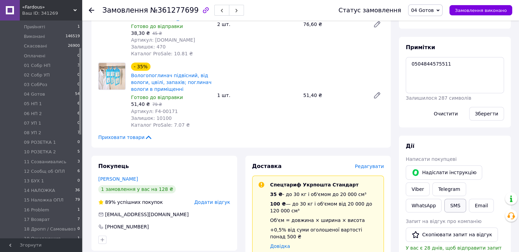
click at [466, 199] on button "SMS" at bounding box center [455, 206] width 22 height 14
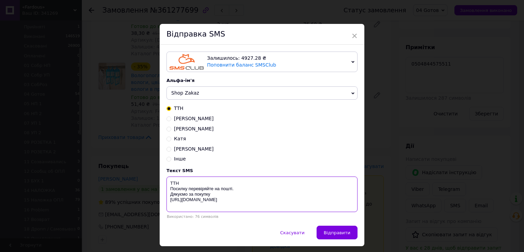
click at [213, 182] on textarea "ТТН Посилку перевіряйте на пошті. Дякуємо за покупку [URL][DOMAIN_NAME]" at bounding box center [262, 193] width 191 height 35
paste textarea "0504844575511"
type textarea "ТТН0504844575511 Посилку перевіряйте на пошті. Дякуємо за покупку [URL][DOMAIN_…"
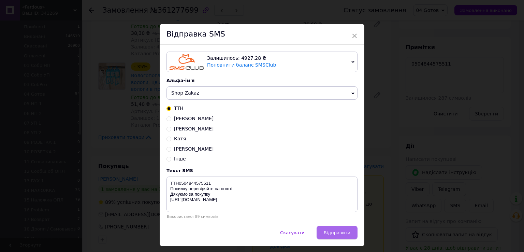
click at [331, 230] on button "Відправити" at bounding box center [337, 233] width 41 height 14
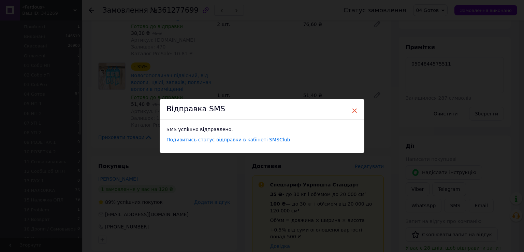
click at [354, 111] on span "×" at bounding box center [355, 111] width 6 height 12
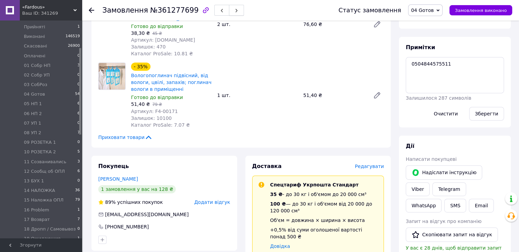
click at [234, 10] on icon "button" at bounding box center [236, 11] width 4 height 4
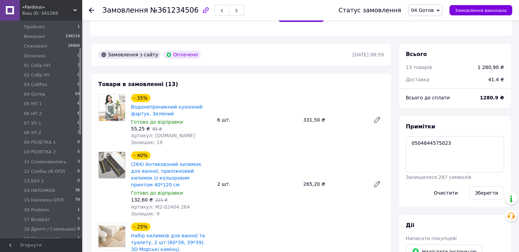
scroll to position [27, 0]
drag, startPoint x: 422, startPoint y: 144, endPoint x: 447, endPoint y: 145, distance: 24.9
click at [447, 145] on textarea "0504844575023" at bounding box center [455, 154] width 98 height 36
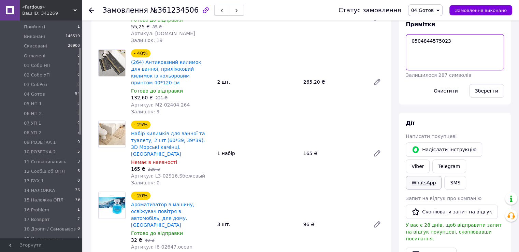
scroll to position [277, 0]
click at [466, 175] on button "SMS" at bounding box center [455, 182] width 22 height 14
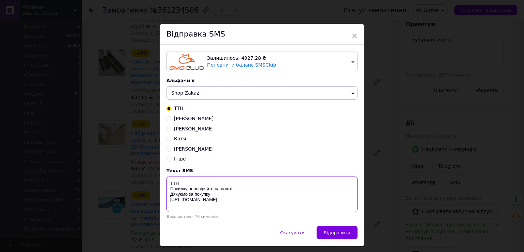
click at [213, 184] on textarea "ТТН Посилку перевіряйте на пошті. Дякуємо за покупку [URL][DOMAIN_NAME]" at bounding box center [262, 193] width 191 height 35
paste textarea "0504844575023"
type textarea "ТТН0504844575023 Посилку перевіряйте на пошті. Дякуємо за покупку [URL][DOMAIN_…"
click at [349, 241] on div "Скасувати   Відправити" at bounding box center [262, 236] width 205 height 20
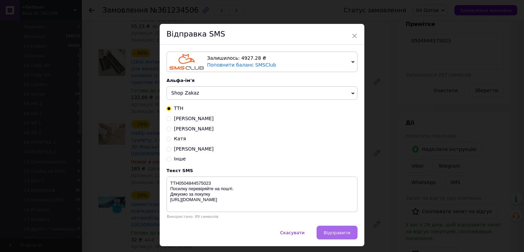
click at [343, 232] on span "Відправити" at bounding box center [337, 232] width 27 height 5
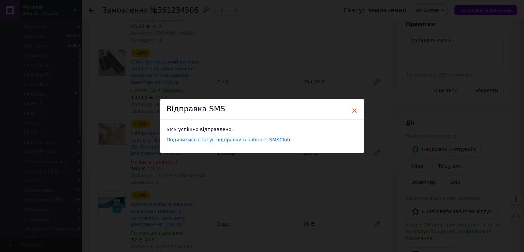
click at [354, 109] on span "×" at bounding box center [355, 111] width 6 height 12
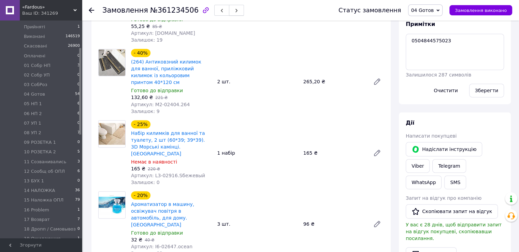
click at [229, 5] on button "button" at bounding box center [236, 10] width 15 height 11
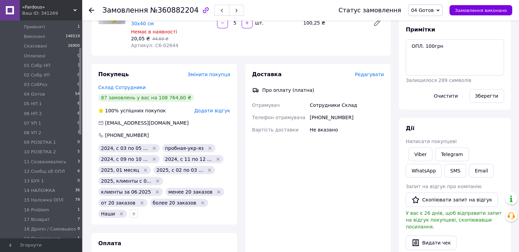
scroll to position [137, 0]
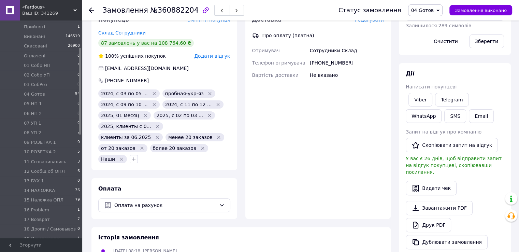
click at [234, 8] on span "button" at bounding box center [236, 10] width 4 height 5
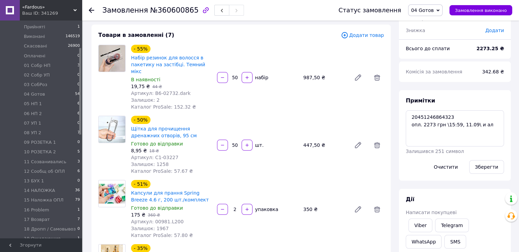
scroll to position [127, 0]
drag, startPoint x: 411, startPoint y: 115, endPoint x: 450, endPoint y: 116, distance: 39.3
click at [451, 117] on textarea "20451246864323 опл. 2273 грн \15:59, 11.09\ и ал" at bounding box center [455, 128] width 98 height 36
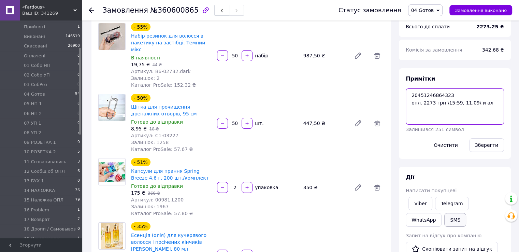
scroll to position [68, 0]
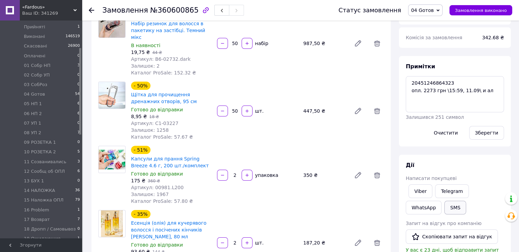
click at [444, 208] on button "SMS" at bounding box center [455, 208] width 22 height 14
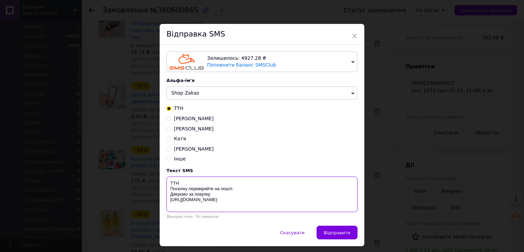
click at [208, 184] on textarea "ТТН Посилку перевіряйте на пошті. Дякуємо за покупку [URL][DOMAIN_NAME]" at bounding box center [262, 193] width 191 height 35
paste textarea "20451246864323"
type textarea "ТТН20451246864323 Посилку перевіряйте на пошті. Дякуємо за покупку [URL][DOMAIN…"
click at [330, 226] on div "Залишилось: 4927.28 ₴ Поповнити баланс SMSClub Підключити LetsAds Альфа-ім'я Sh…" at bounding box center [262, 135] width 205 height 181
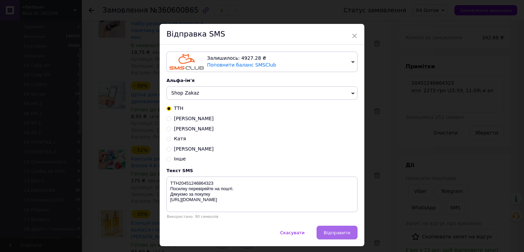
click at [332, 230] on button "Відправити" at bounding box center [337, 233] width 41 height 14
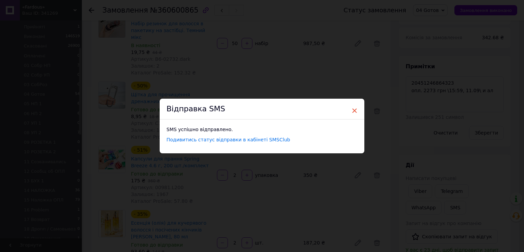
click at [352, 113] on span "×" at bounding box center [355, 111] width 6 height 12
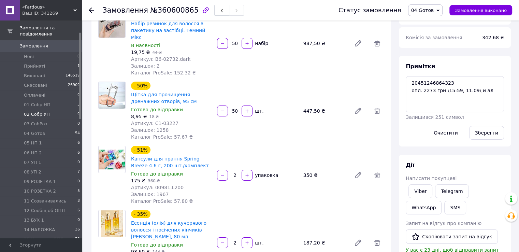
scroll to position [0, 0]
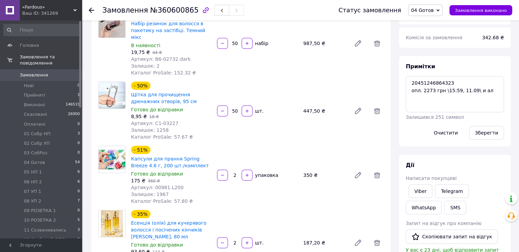
click at [29, 72] on span "Замовлення" at bounding box center [34, 75] width 28 height 6
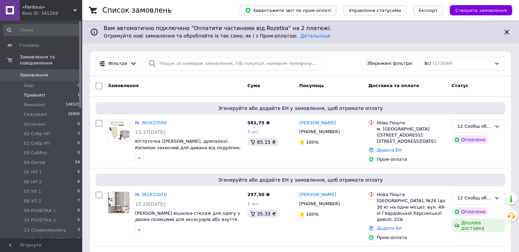
click at [48, 90] on li "Прийняті 1" at bounding box center [42, 95] width 84 height 10
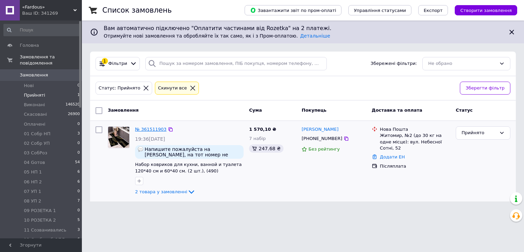
click at [152, 130] on link "№ 361511903" at bounding box center [150, 129] width 31 height 5
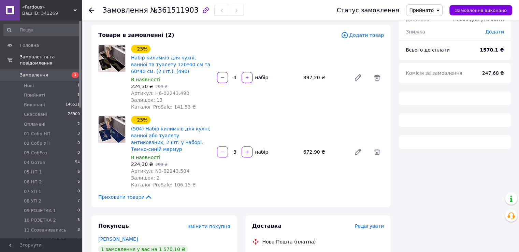
scroll to position [102, 0]
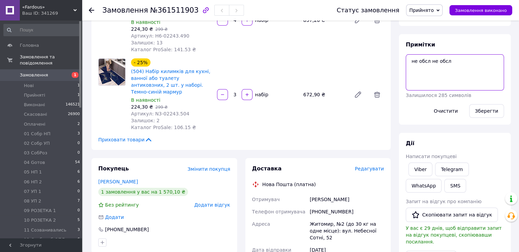
click at [451, 65] on textarea "не обсл не обсл" at bounding box center [455, 72] width 98 height 36
type textarea "не обсл не обсл не обсл"
click at [495, 110] on button "Зберегти" at bounding box center [486, 111] width 35 height 14
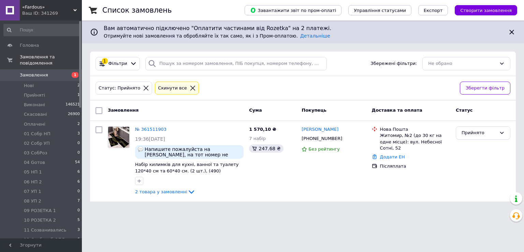
click at [68, 72] on span "1" at bounding box center [72, 75] width 19 height 6
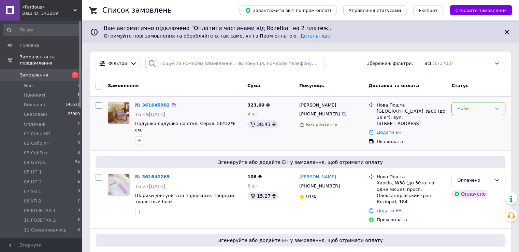
click at [476, 104] on div "Нове" at bounding box center [479, 108] width 54 height 13
click at [471, 122] on li "Прийнято" at bounding box center [478, 122] width 53 height 13
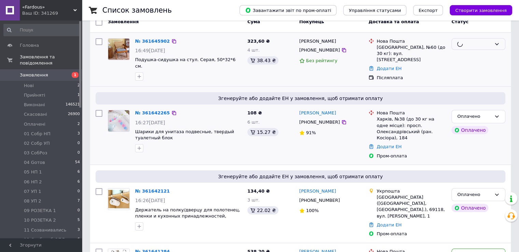
scroll to position [68, 0]
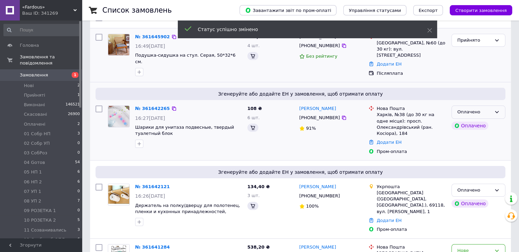
click at [476, 109] on div "Оплачено" at bounding box center [474, 112] width 34 height 7
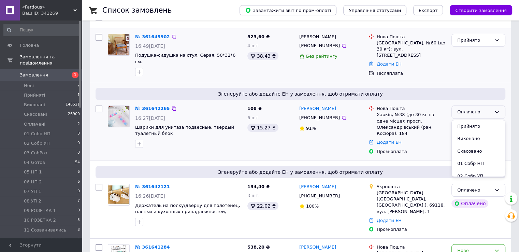
click at [473, 120] on li "Прийнято" at bounding box center [478, 126] width 53 height 13
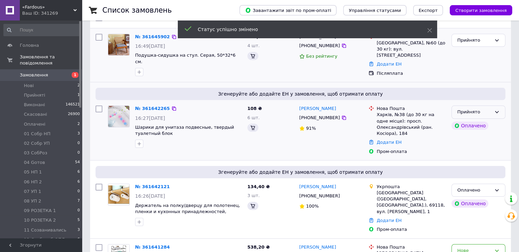
click at [472, 109] on div "Прийнято" at bounding box center [474, 112] width 34 height 7
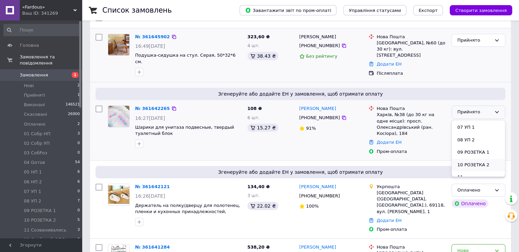
scroll to position [137, 0]
click at [473, 165] on li "12 Сообщ об ОПЛ" at bounding box center [478, 171] width 53 height 13
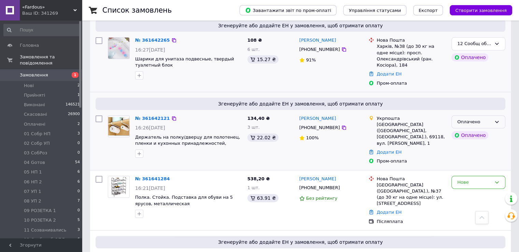
click at [483, 118] on div "Оплачено" at bounding box center [474, 121] width 34 height 7
click at [483, 130] on li "Прийнято" at bounding box center [478, 136] width 53 height 13
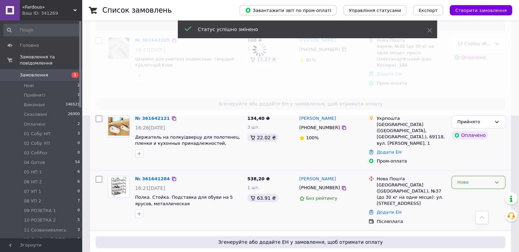
click at [477, 179] on div "Нове" at bounding box center [474, 182] width 34 height 7
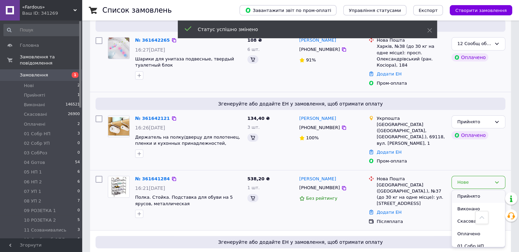
click at [475, 190] on li "Прийнято" at bounding box center [478, 196] width 53 height 13
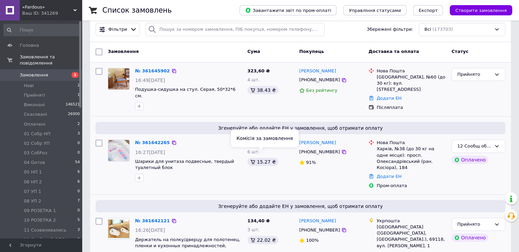
scroll to position [0, 0]
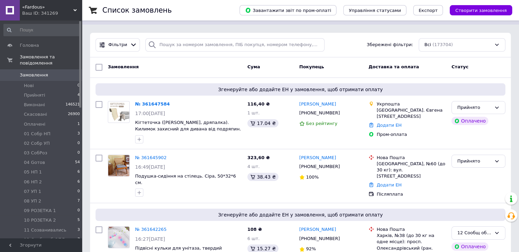
scroll to position [34, 0]
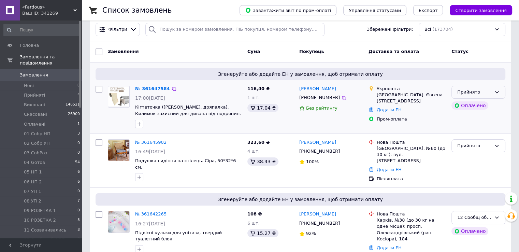
click at [483, 90] on div "Прийнято" at bounding box center [474, 92] width 34 height 7
click at [483, 145] on li "12 Сообщ об ОПЛ" at bounding box center [478, 151] width 53 height 13
click at [147, 140] on link "№ 361645902" at bounding box center [150, 142] width 31 height 5
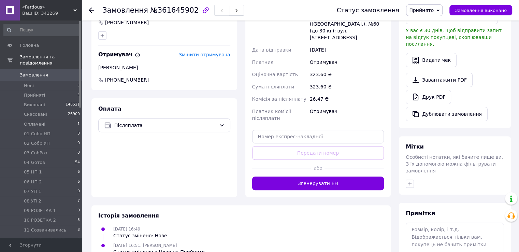
scroll to position [205, 0]
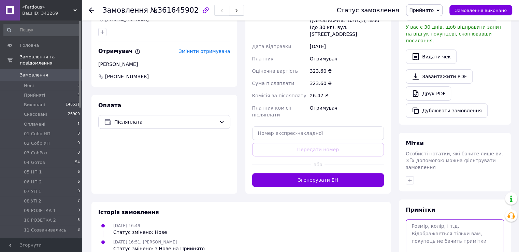
click at [451, 222] on textarea at bounding box center [455, 237] width 98 height 36
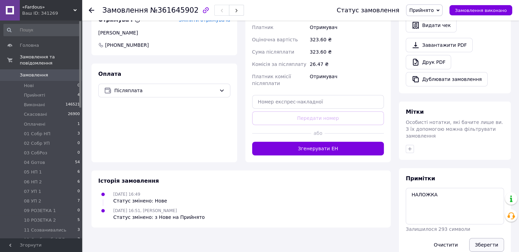
click at [497, 238] on button "Зберегти" at bounding box center [486, 245] width 35 height 14
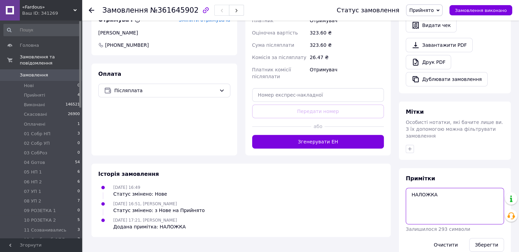
click at [440, 188] on textarea "НАЛОЖКА" at bounding box center [455, 206] width 98 height 36
type textarea "НАЛОЖКА не отв"
click at [475, 238] on button "Зберегти" at bounding box center [486, 245] width 35 height 14
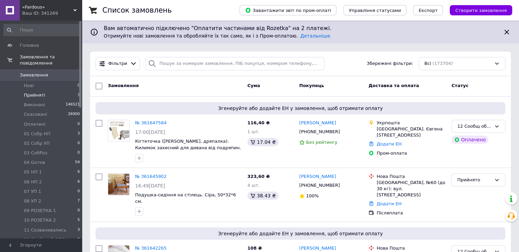
click at [75, 90] on li "Прийняті 3" at bounding box center [42, 95] width 84 height 10
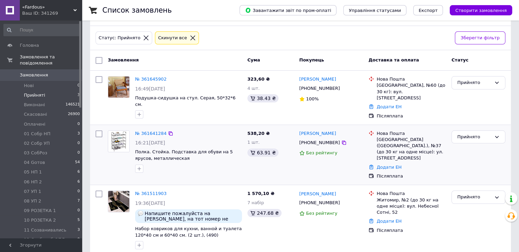
scroll to position [59, 0]
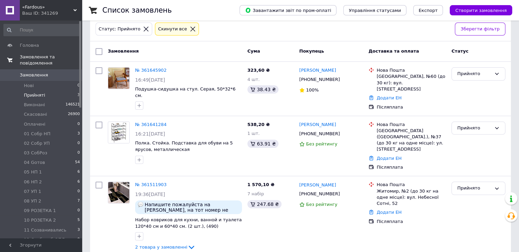
click at [58, 61] on link "Замовлення та повідомлення" at bounding box center [42, 60] width 84 height 18
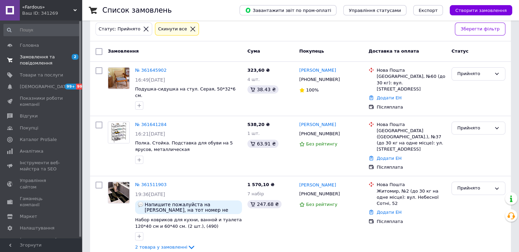
click at [57, 59] on span "Замовлення та повідомлення" at bounding box center [41, 60] width 43 height 12
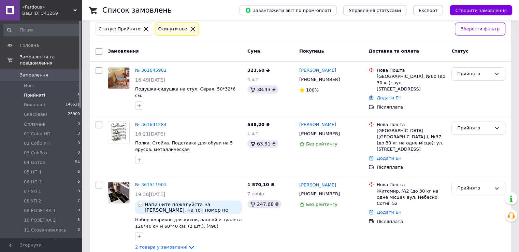
click at [57, 72] on span "Замовлення" at bounding box center [41, 75] width 43 height 6
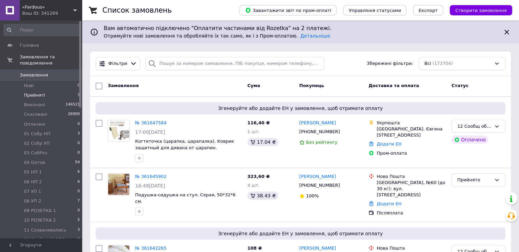
click at [52, 90] on li "Прийняті 3" at bounding box center [42, 95] width 84 height 10
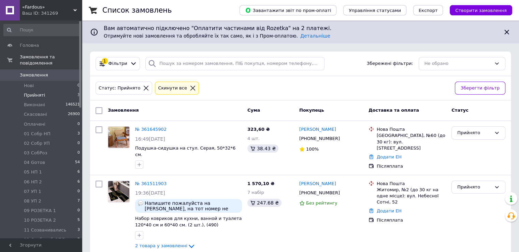
scroll to position [5, 0]
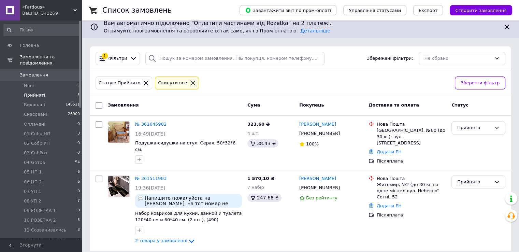
click at [64, 72] on span "0" at bounding box center [72, 75] width 19 height 6
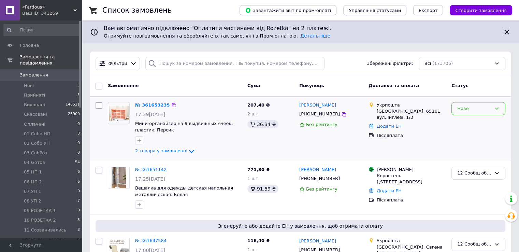
click at [459, 108] on div "Нове" at bounding box center [474, 108] width 34 height 7
click at [460, 119] on li "Прийнято" at bounding box center [478, 122] width 53 height 13
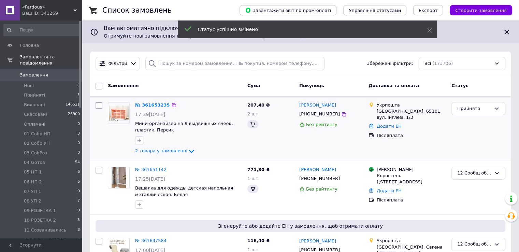
click at [139, 103] on link "№ 361653235" at bounding box center [152, 104] width 35 height 5
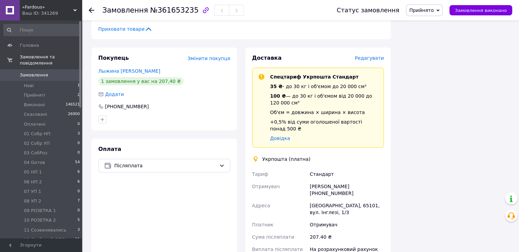
scroll to position [208, 0]
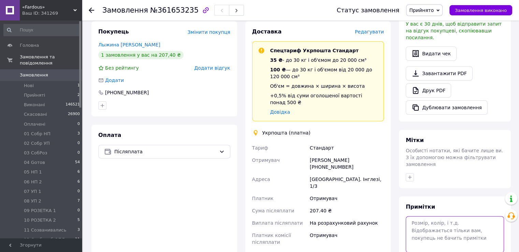
click at [436, 216] on textarea at bounding box center [455, 234] width 98 height 36
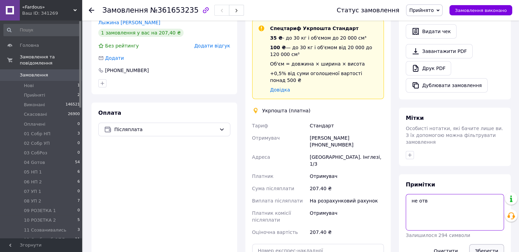
scroll to position [242, 0]
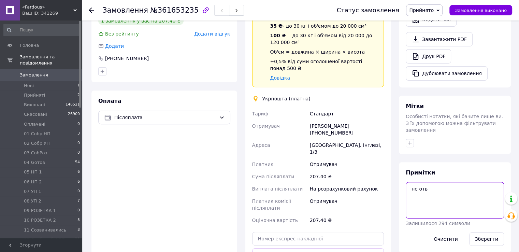
type textarea "не отв"
click at [481, 231] on div "Зберегти" at bounding box center [487, 238] width 40 height 19
click at [481, 232] on button "Зберегти" at bounding box center [486, 239] width 35 height 14
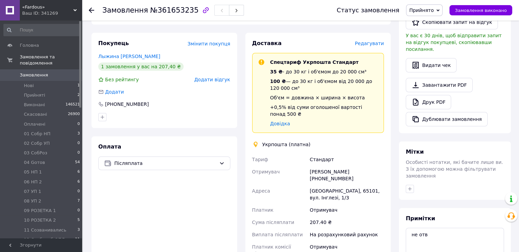
scroll to position [239, 0]
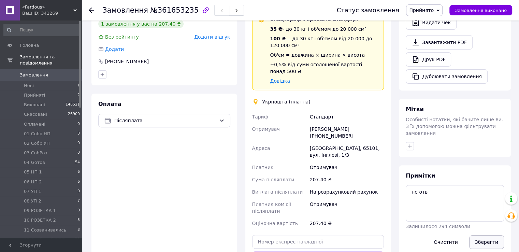
click at [481, 235] on button "Зберегти" at bounding box center [486, 242] width 35 height 14
